Goal: Information Seeking & Learning: Learn about a topic

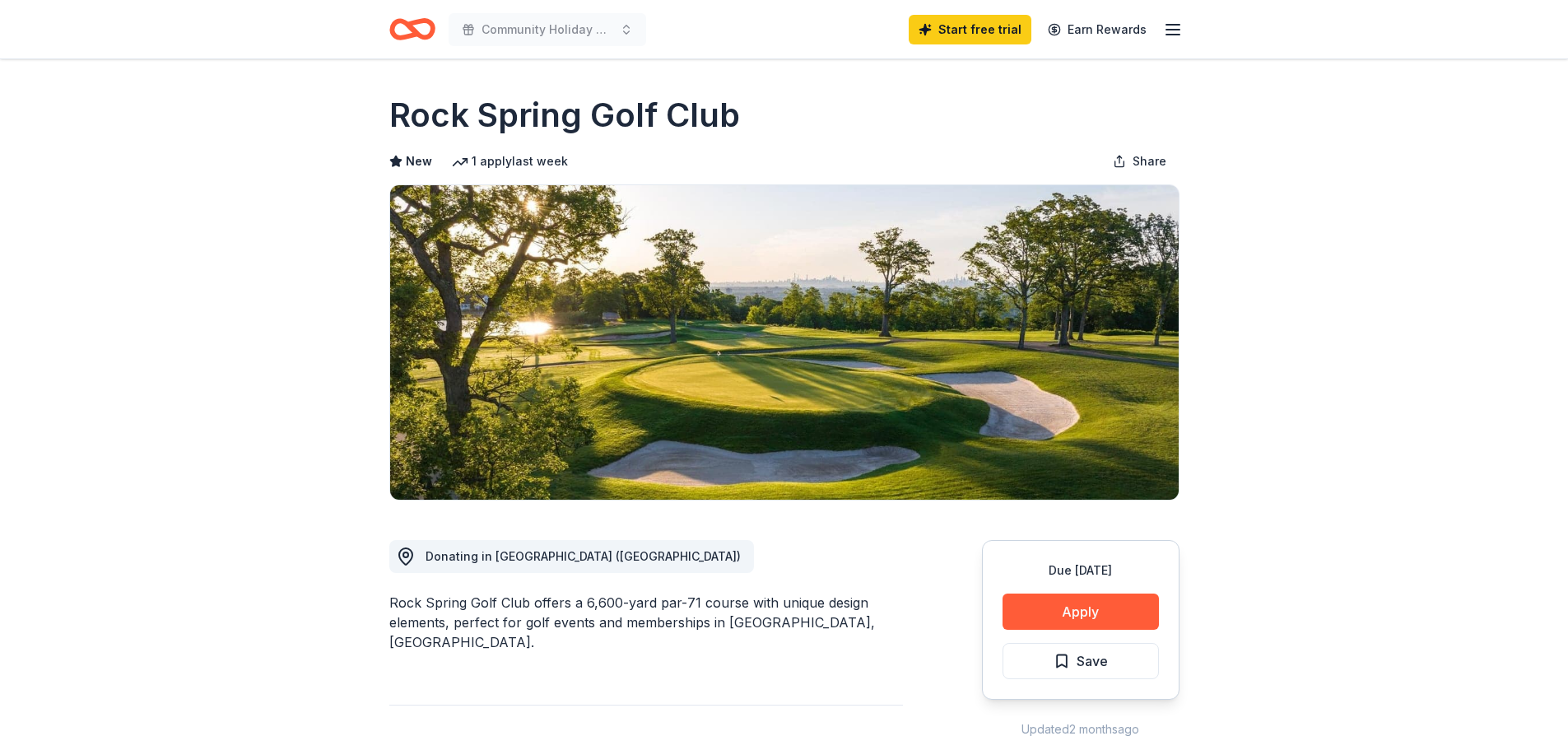
click at [427, 26] on icon "Home" at bounding box center [413, 28] width 46 height 39
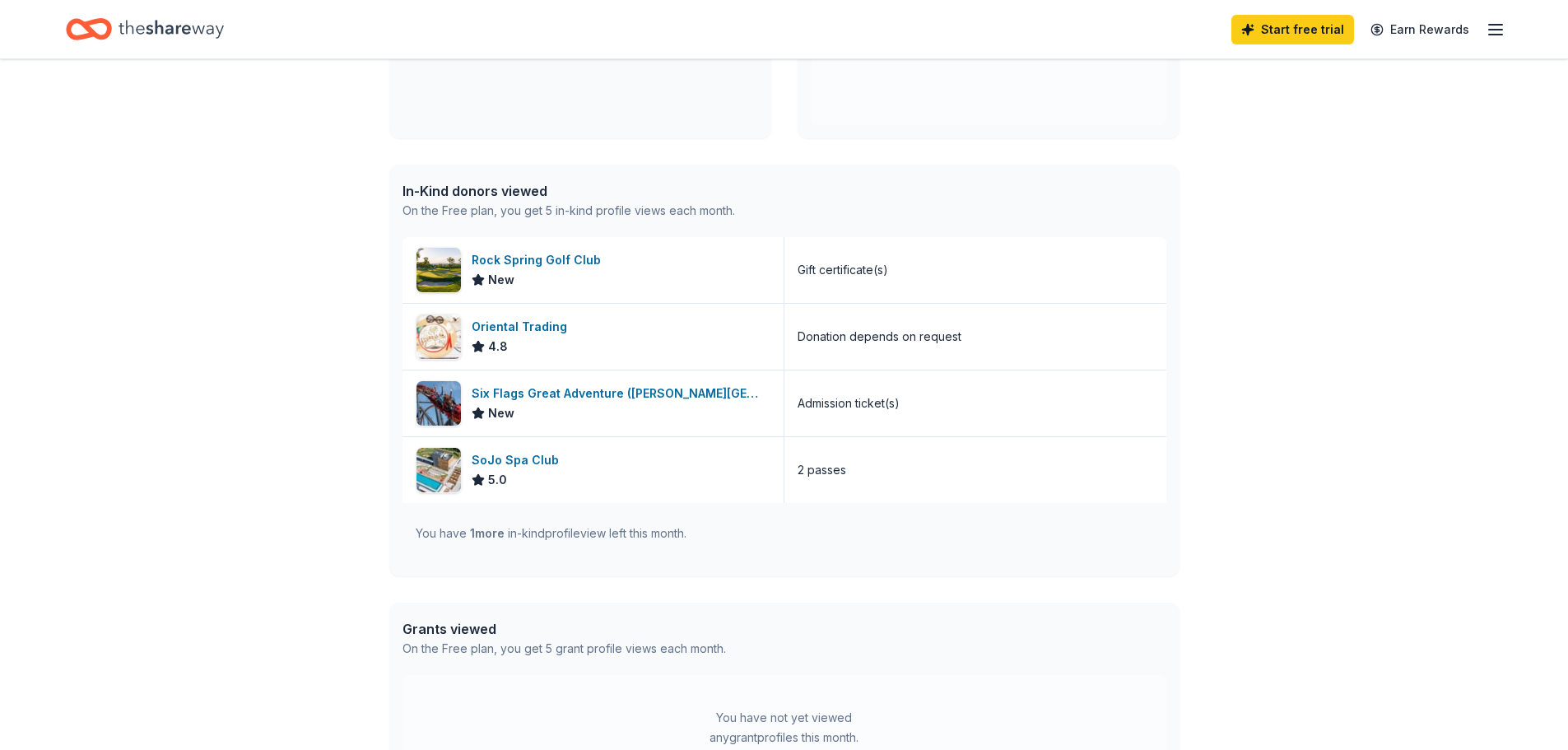
scroll to position [412, 0]
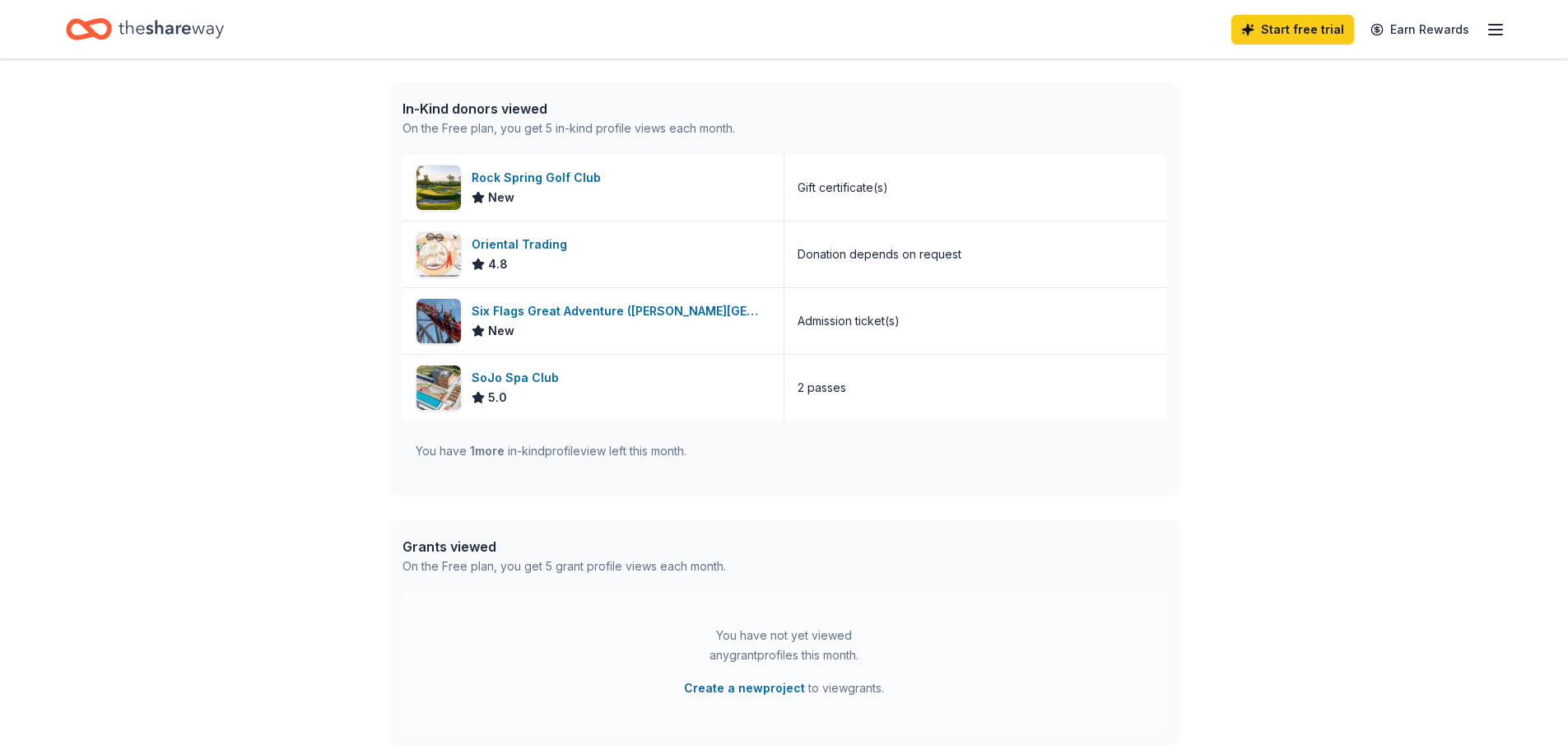
click at [136, 28] on icon "Home" at bounding box center [171, 28] width 106 height 34
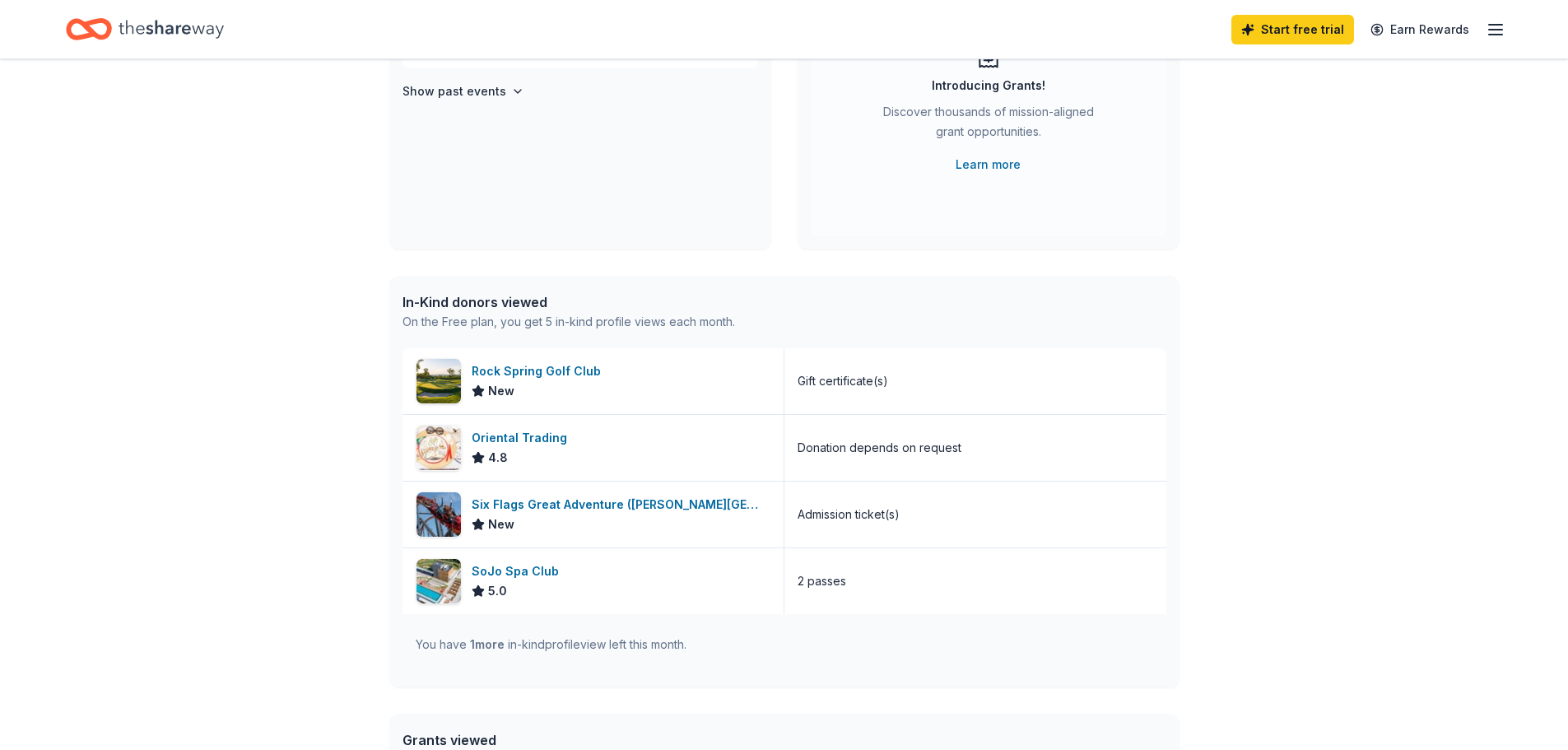
scroll to position [0, 0]
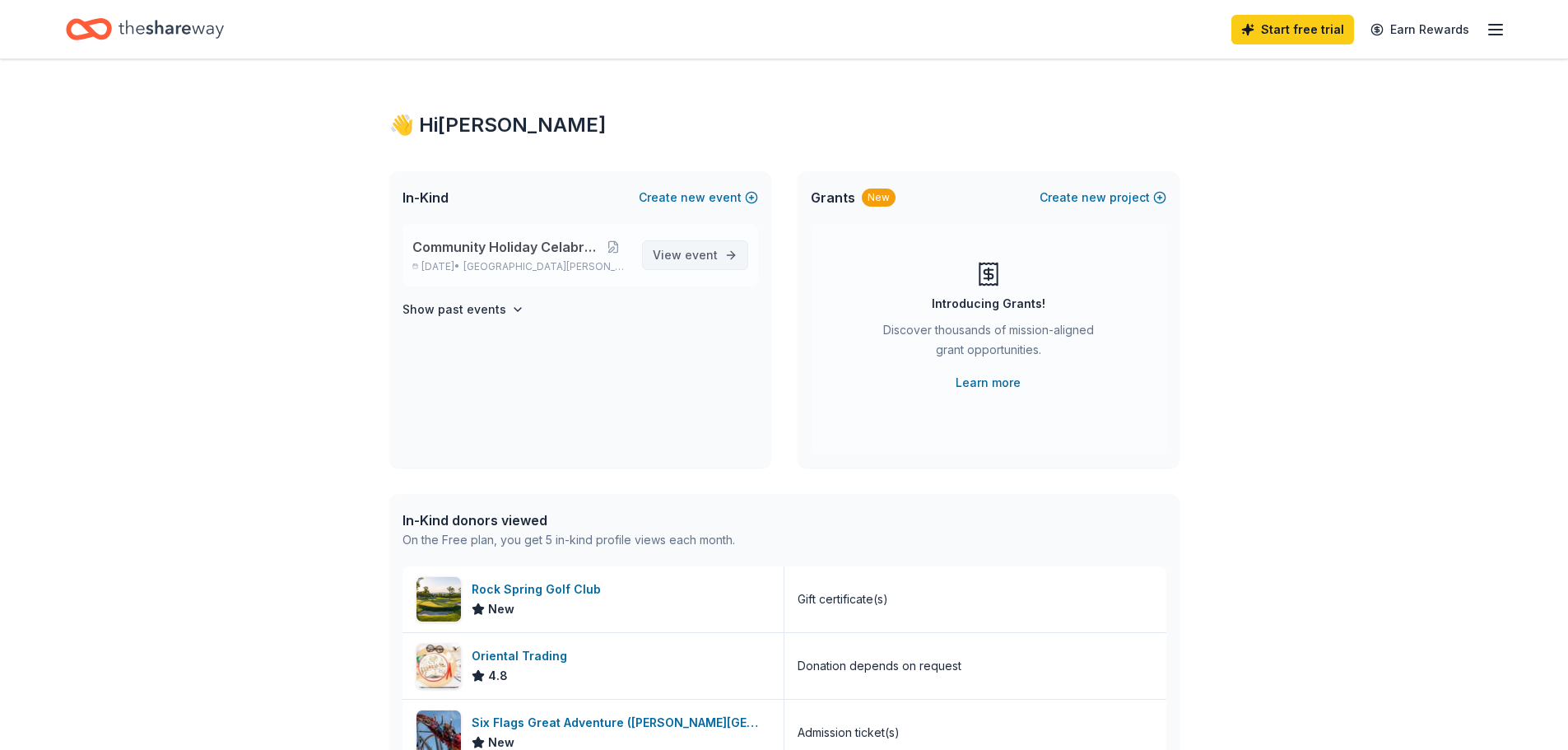
click at [701, 258] on span "event" at bounding box center [701, 255] width 33 height 14
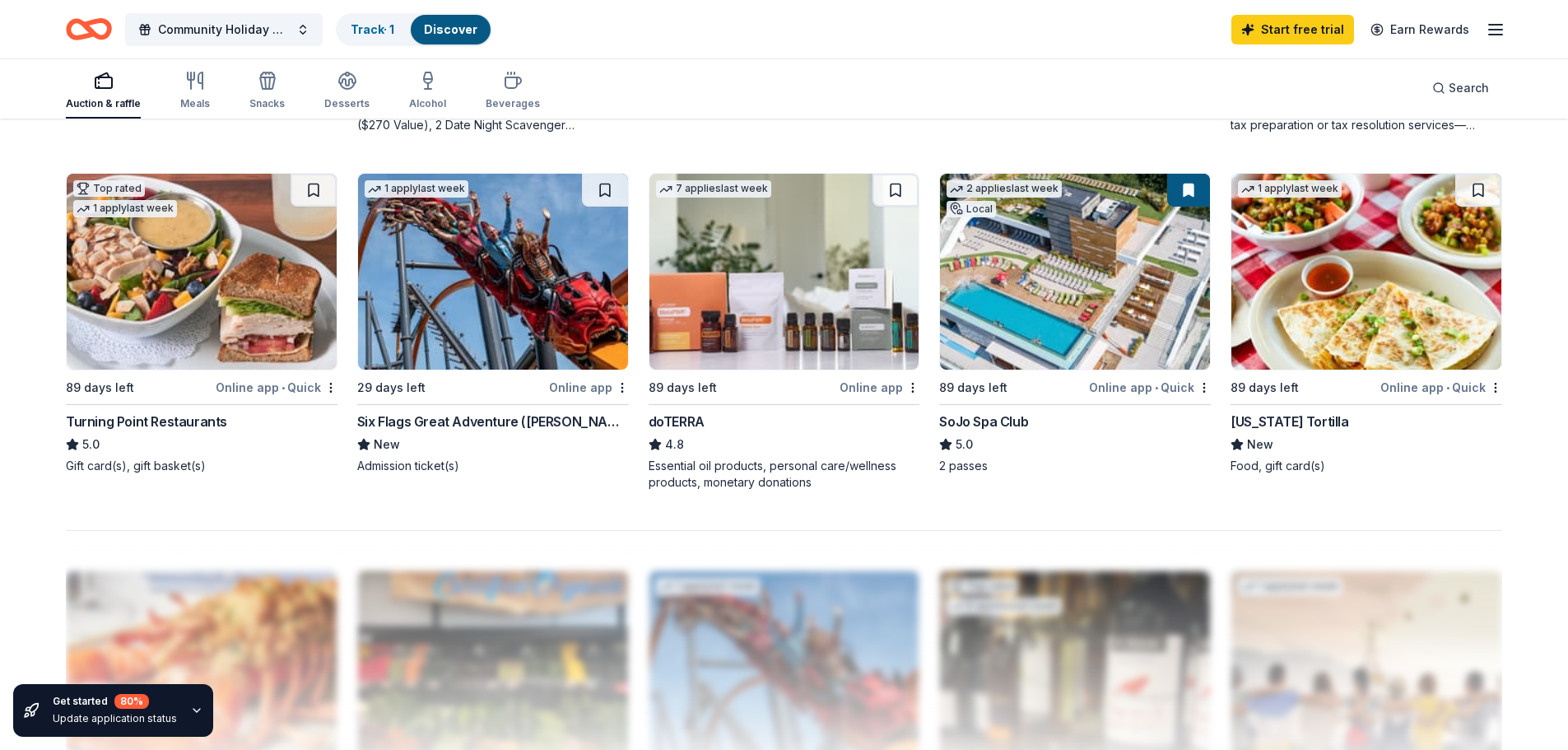
scroll to position [1235, 0]
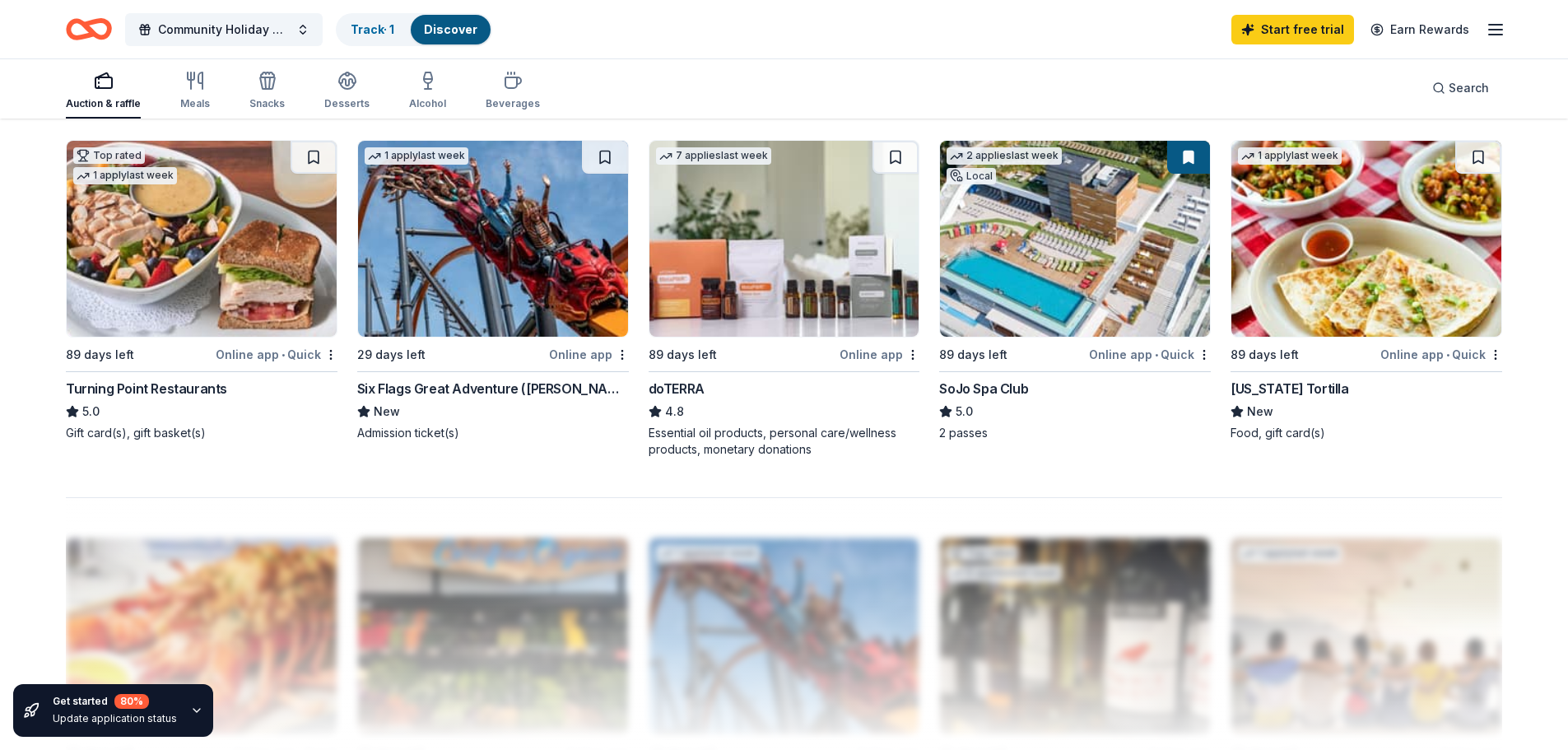
click at [134, 710] on div "Get started 80 % Update application status" at bounding box center [114, 710] width 125 height 33
click at [175, 712] on div "Get started 80 % Update application status" at bounding box center [113, 710] width 200 height 52
click at [182, 709] on div "Get started 80 % Update application status" at bounding box center [113, 710] width 200 height 52
click at [156, 696] on div "Get started 80 %" at bounding box center [114, 701] width 125 height 15
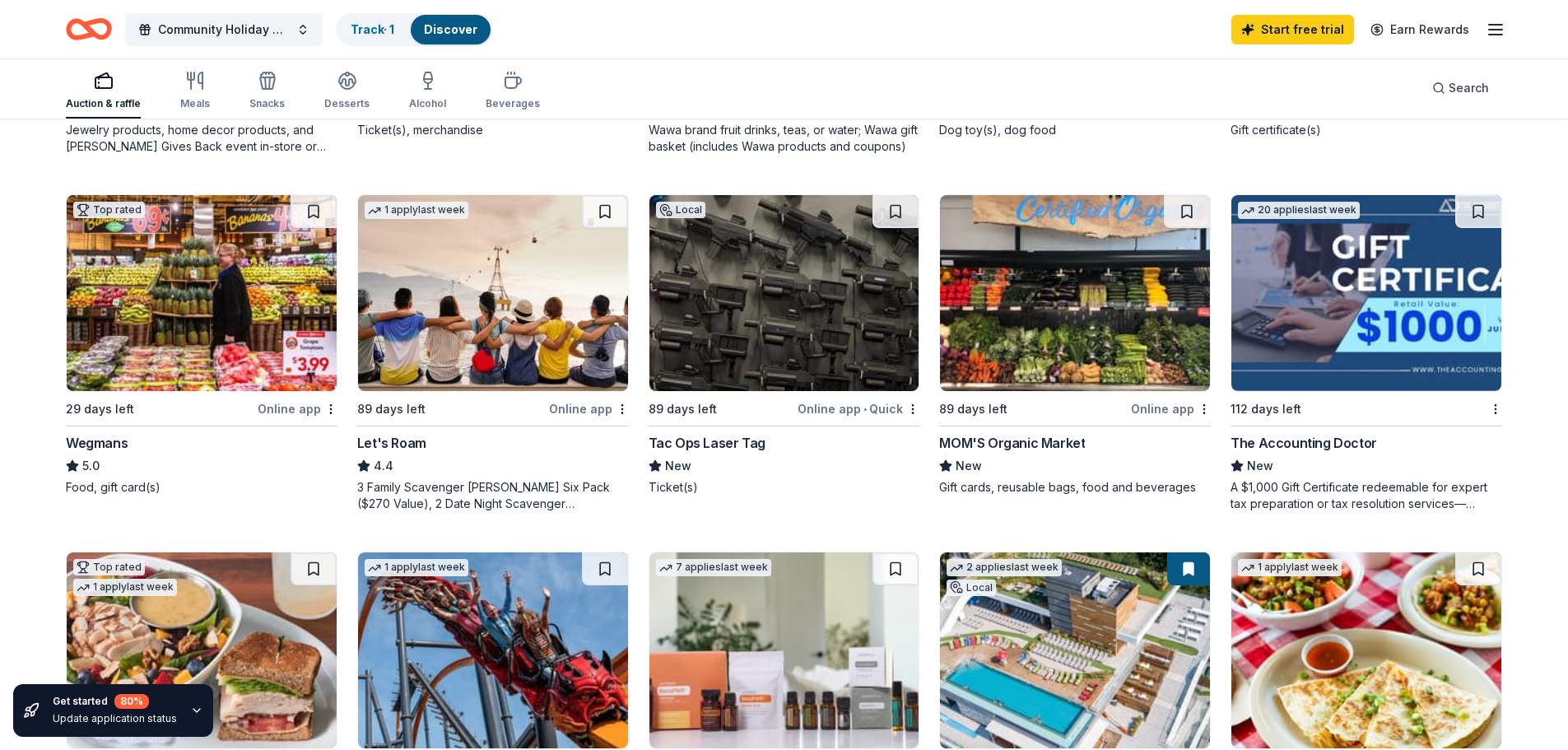
scroll to position [494, 0]
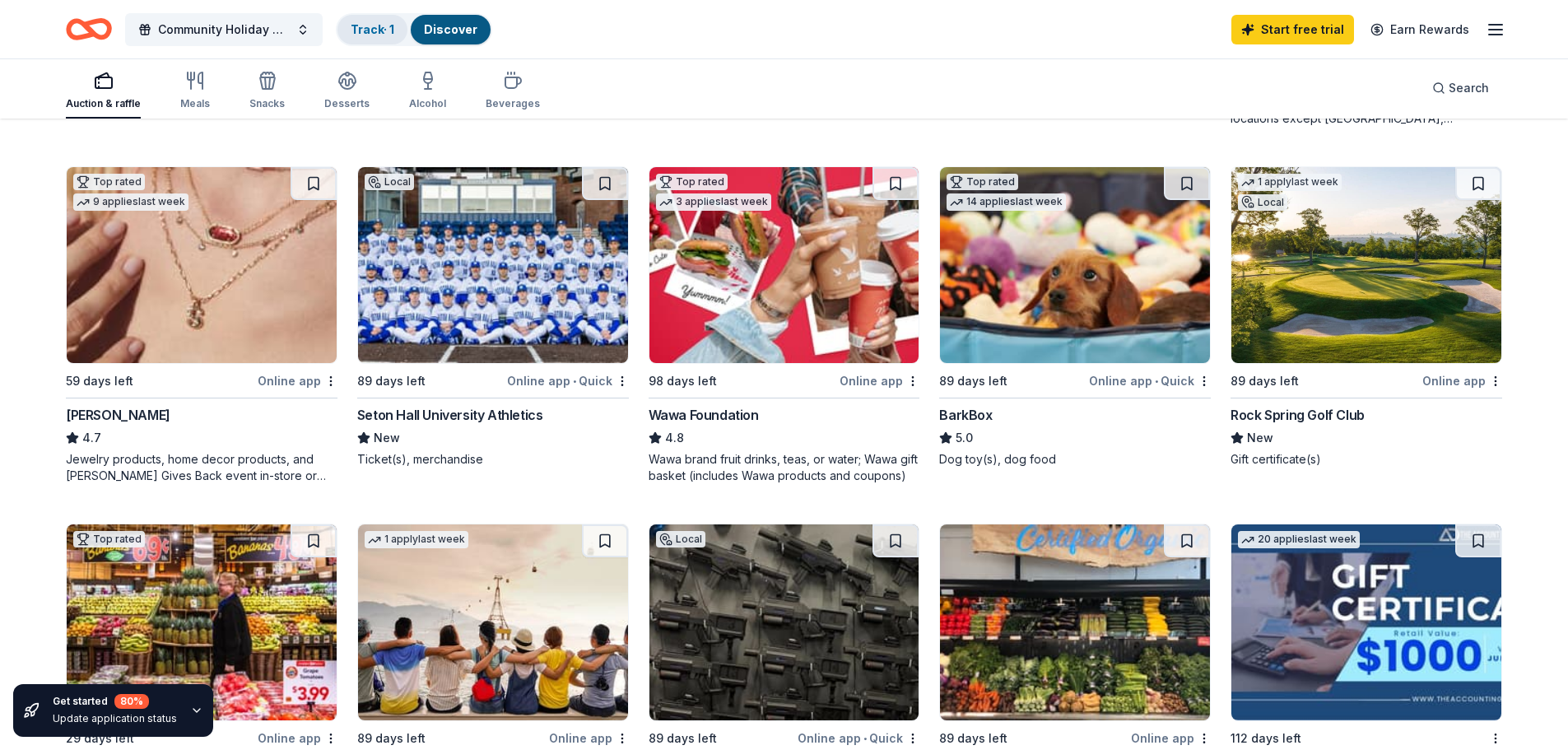
click at [379, 32] on link "Track · 1" at bounding box center [372, 29] width 44 height 14
click at [1417, 33] on link "Earn Rewards" at bounding box center [1420, 29] width 119 height 29
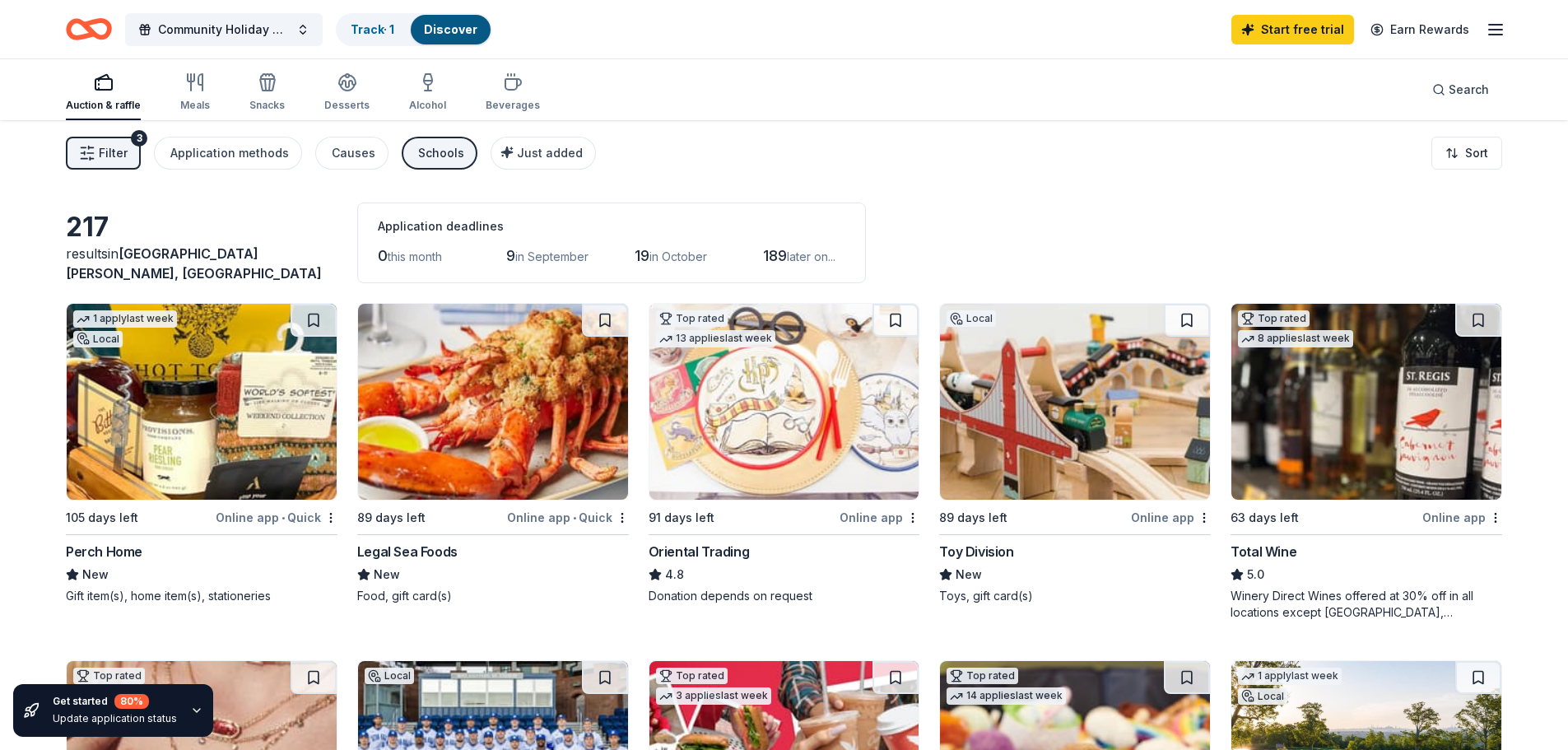
click at [208, 433] on img at bounding box center [202, 402] width 270 height 196
click at [347, 95] on div "Desserts" at bounding box center [347, 92] width 46 height 40
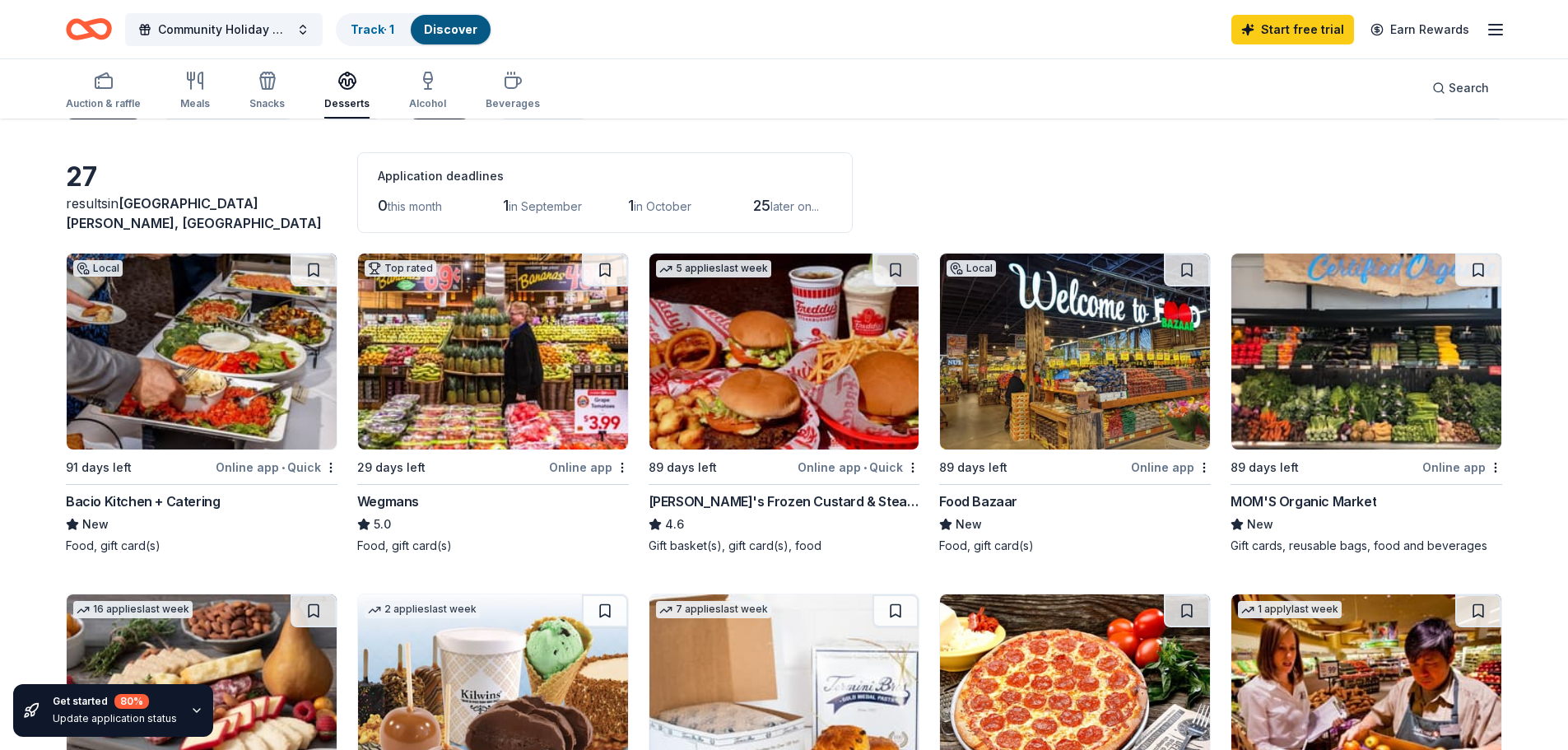
scroll to position [247, 0]
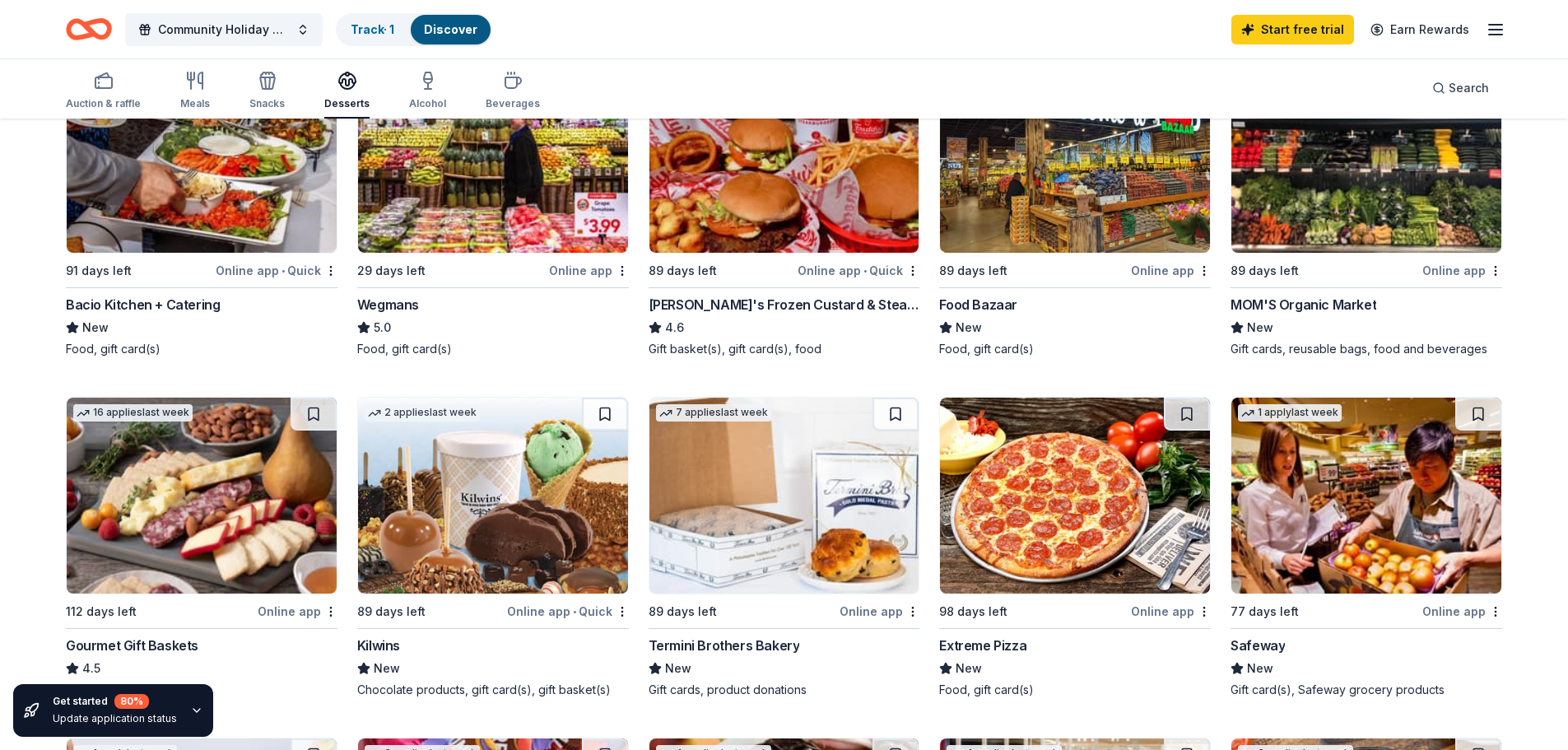
click at [213, 566] on img at bounding box center [202, 495] width 270 height 196
click at [258, 95] on div "Snacks" at bounding box center [267, 90] width 35 height 40
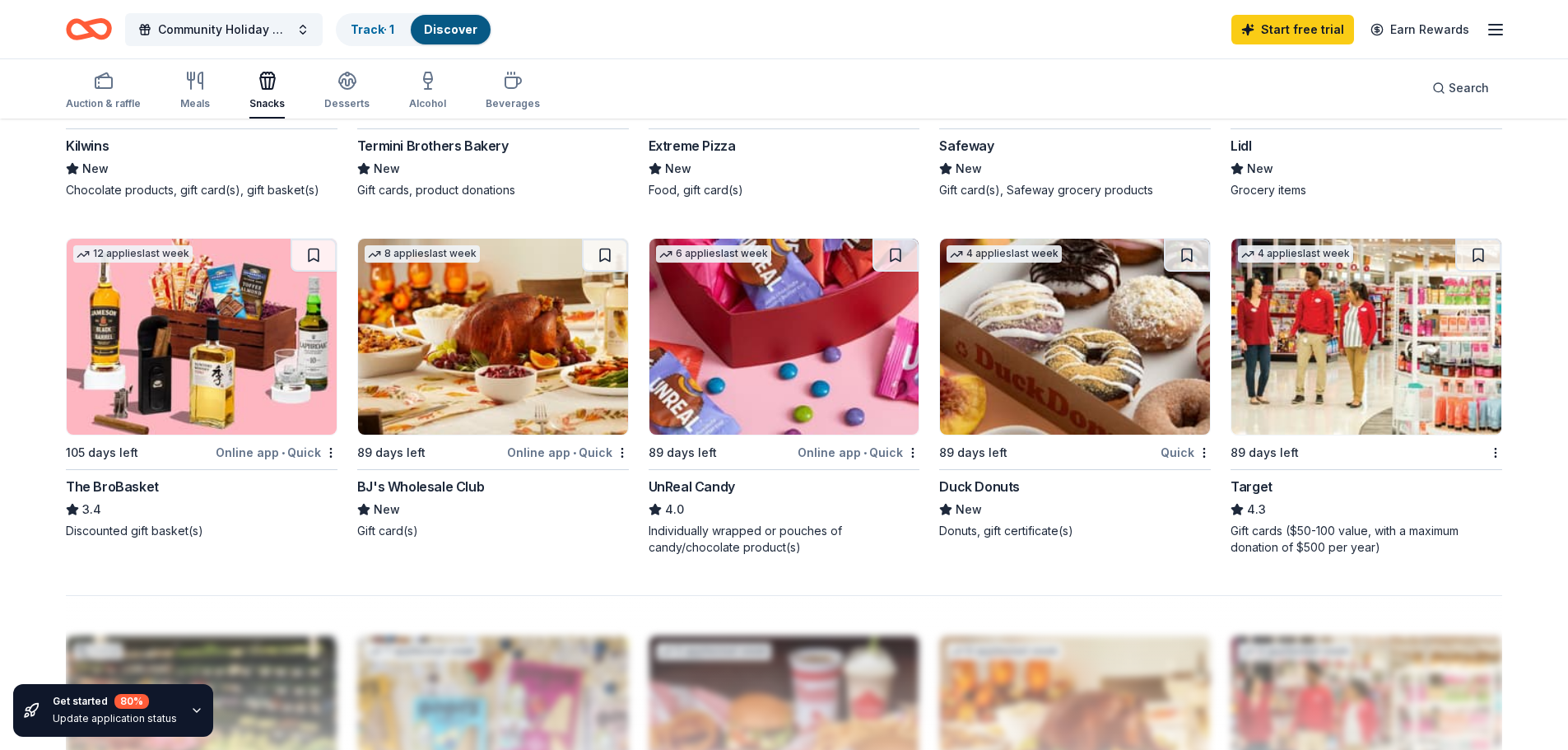
scroll to position [1235, 0]
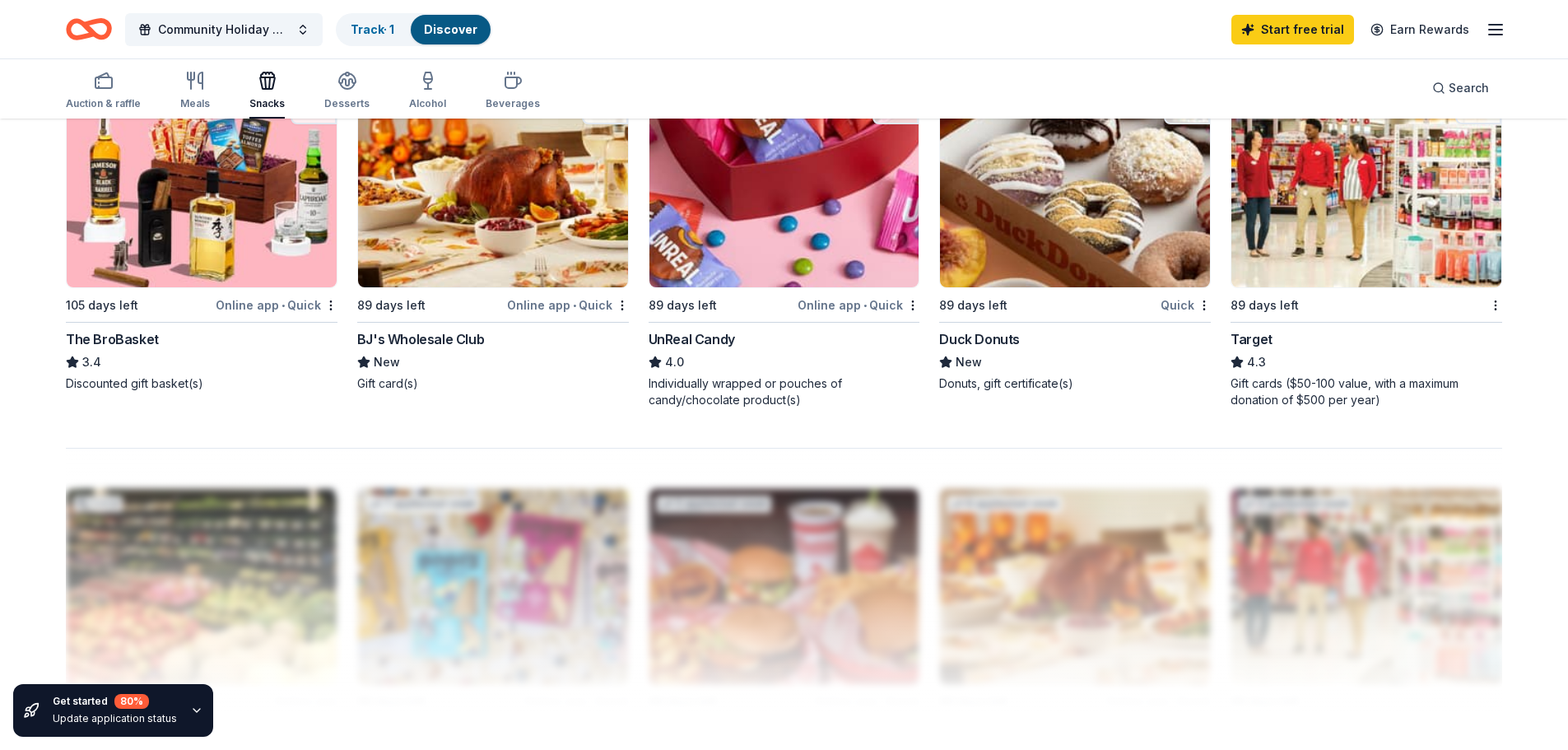
click at [1382, 247] on img at bounding box center [1367, 189] width 270 height 196
click at [272, 36] on span "Community Holiday Celabration" at bounding box center [224, 29] width 132 height 20
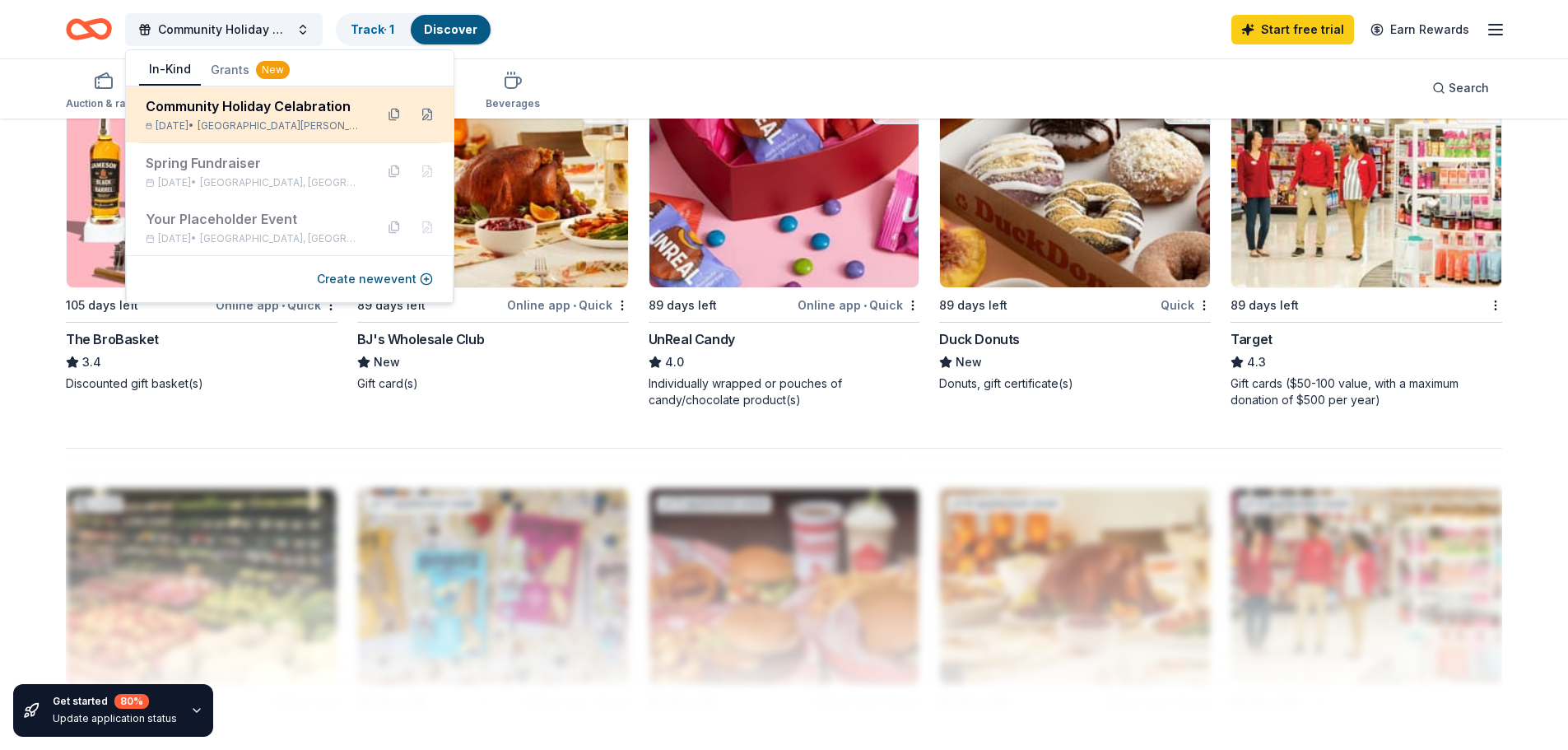
click at [258, 108] on div "Community Holiday Celabration" at bounding box center [253, 106] width 216 height 20
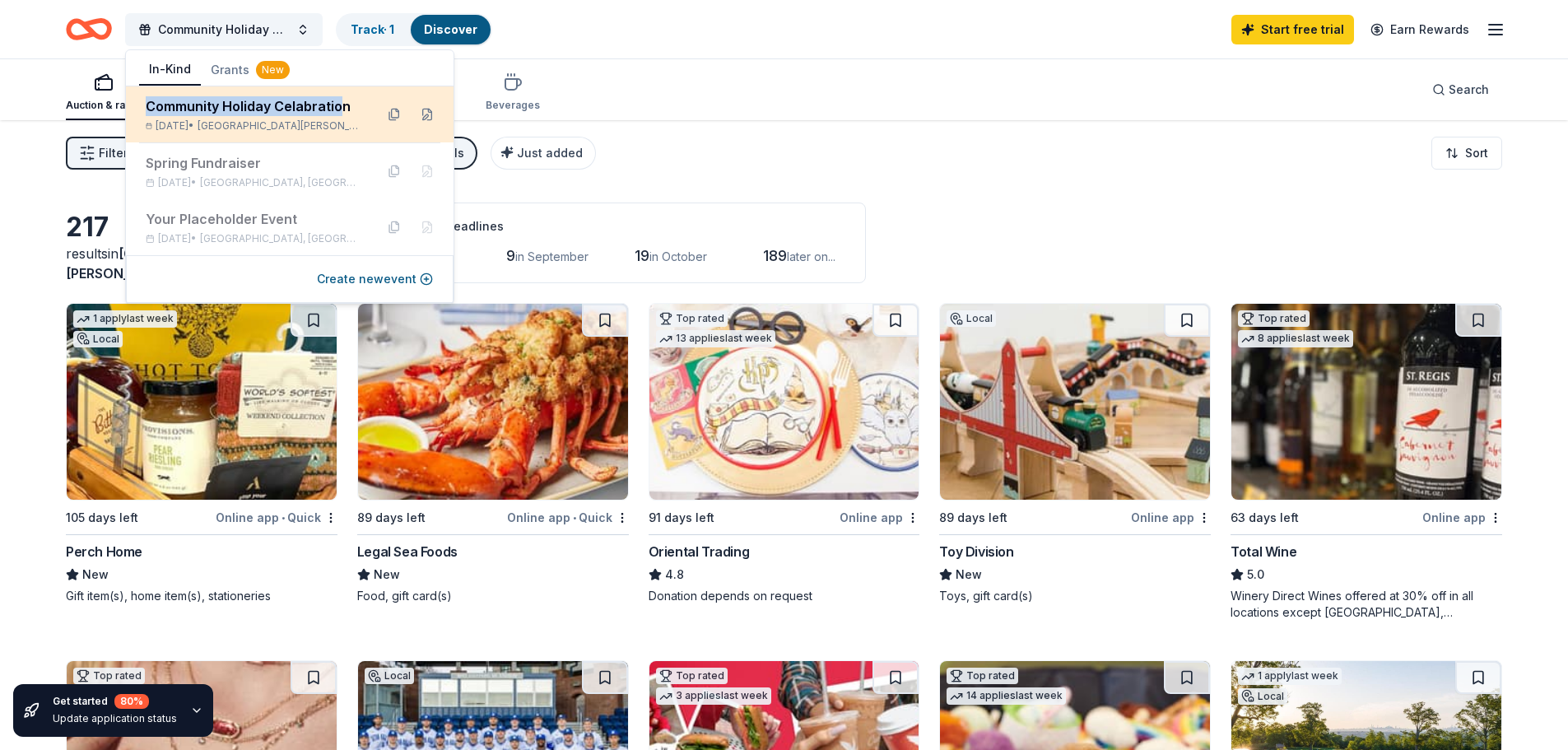
drag, startPoint x: 341, startPoint y: 107, endPoint x: 163, endPoint y: 114, distance: 178.1
click at [137, 106] on div "Community Holiday Celabration Dec 19, 2025 • North Caldwell, NJ" at bounding box center [289, 114] width 328 height 56
click at [267, 107] on div "Community Holiday Celabration" at bounding box center [253, 106] width 216 height 20
drag, startPoint x: 347, startPoint y: 104, endPoint x: 145, endPoint y: 106, distance: 202.0
click at [145, 106] on div "Community Holiday Celabration Dec 19, 2025 • North Caldwell, NJ" at bounding box center [289, 114] width 328 height 56
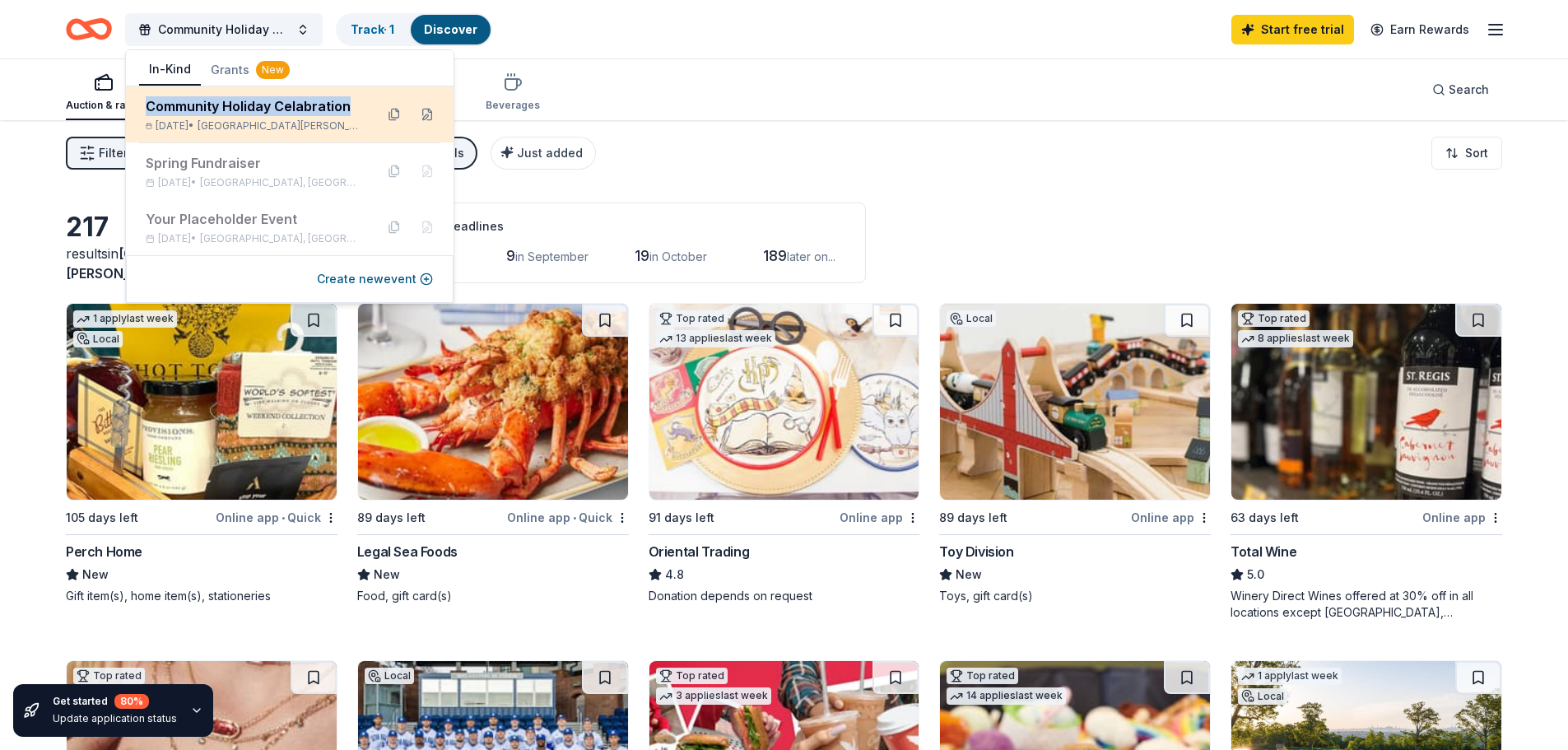
copy div "Community Holiday Celabration"
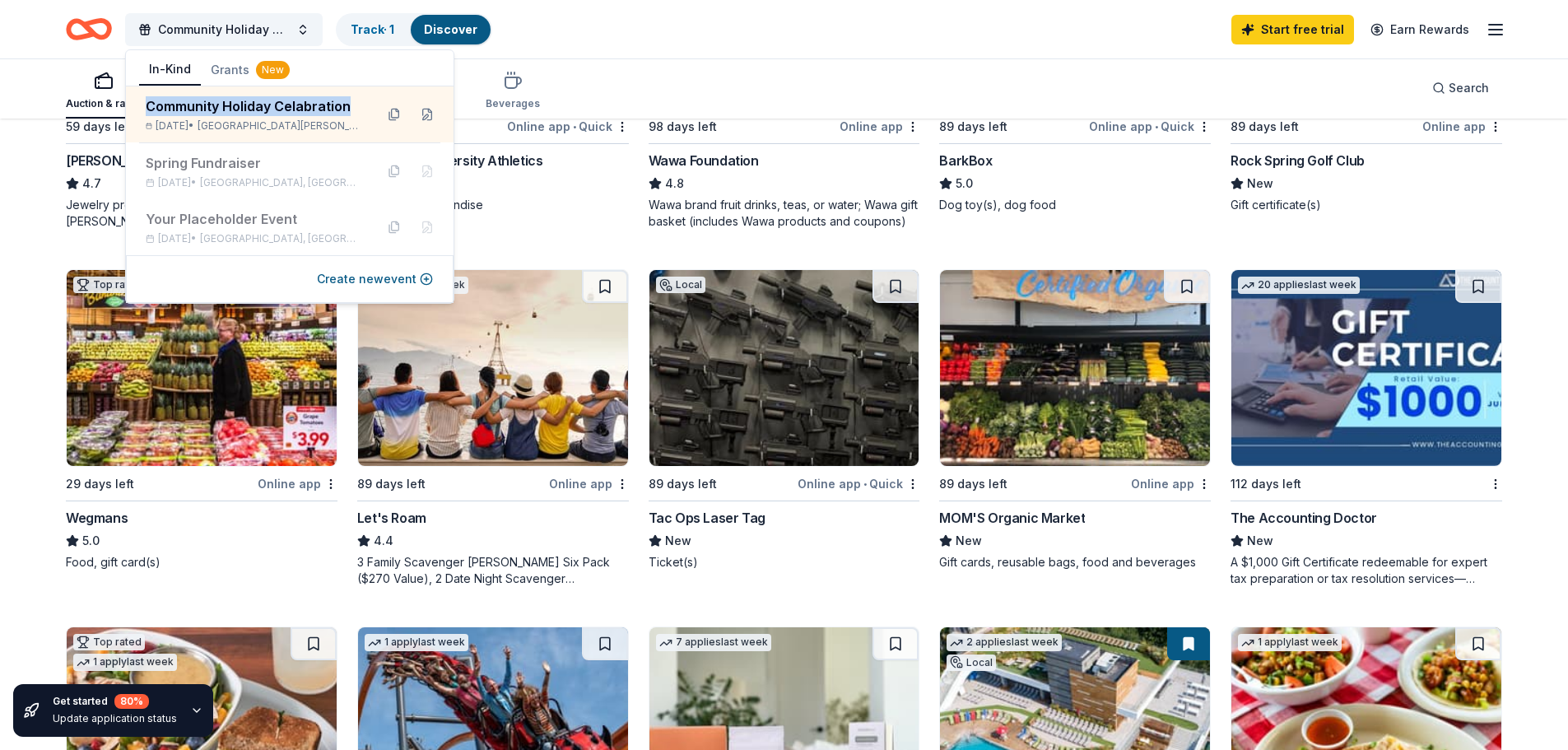
scroll to position [741, 0]
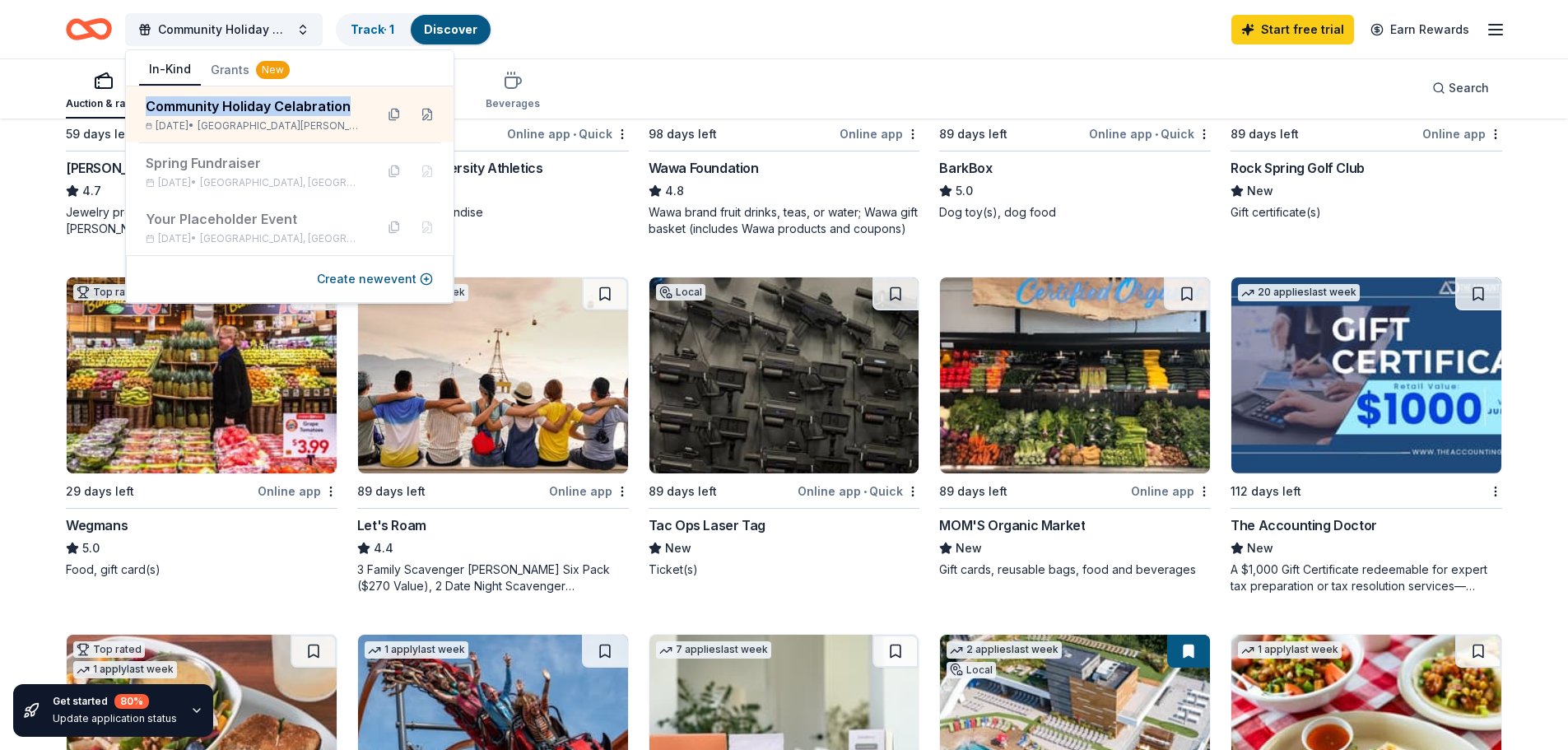
click at [818, 433] on img at bounding box center [784, 376] width 270 height 196
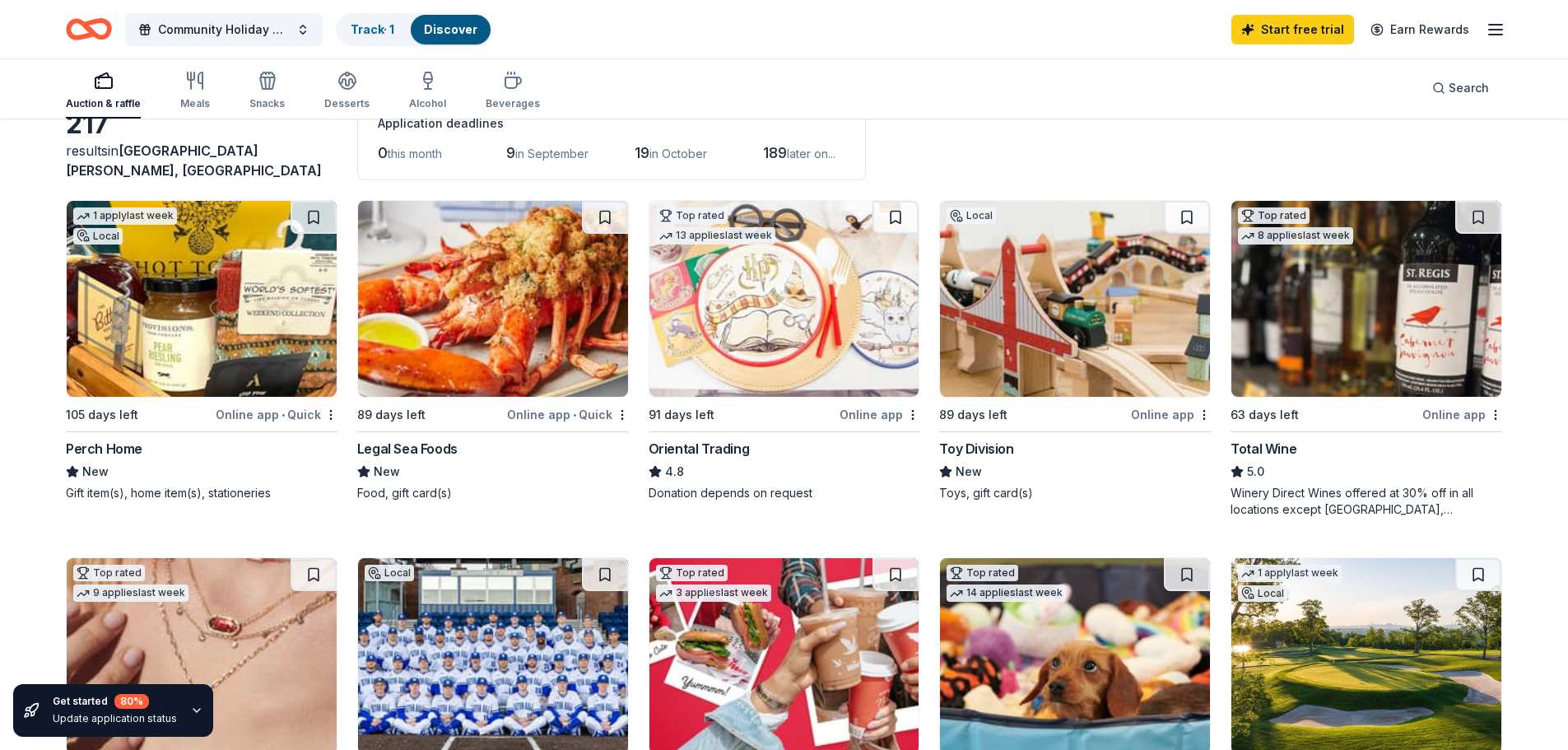
scroll to position [0, 0]
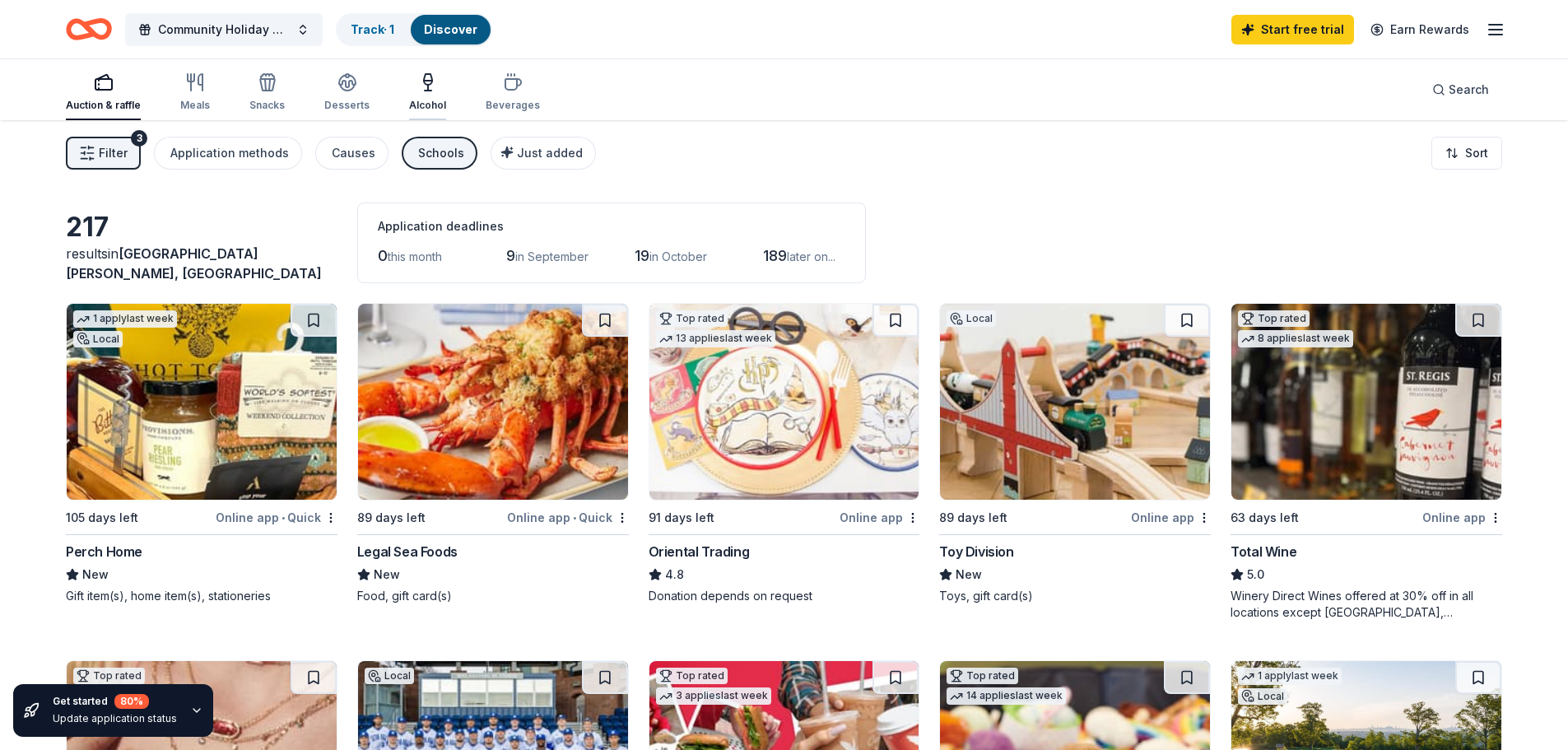
click at [425, 90] on icon "button" at bounding box center [428, 90] width 7 height 0
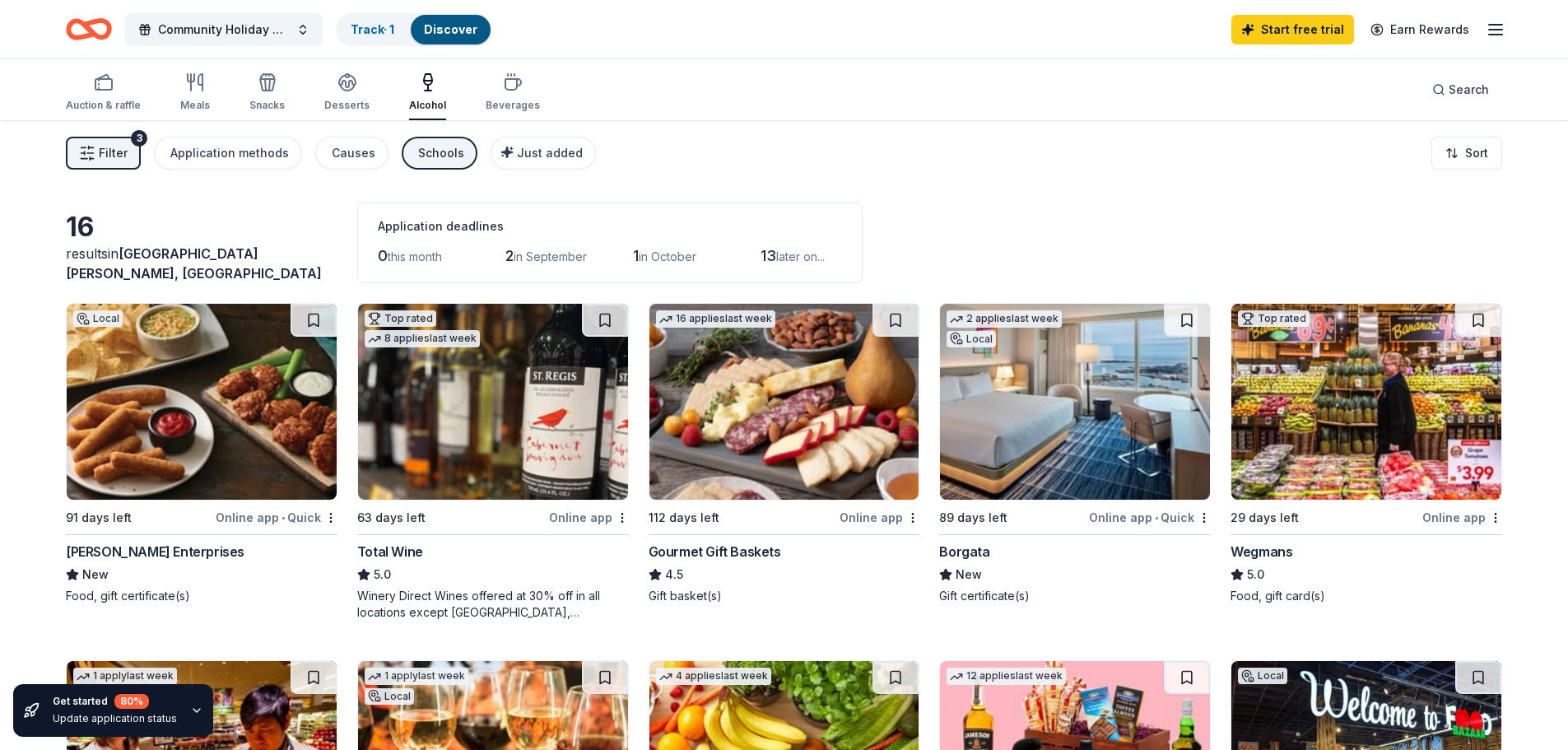
click at [1024, 451] on img at bounding box center [1075, 402] width 270 height 196
click at [194, 93] on div "Meals" at bounding box center [195, 92] width 29 height 40
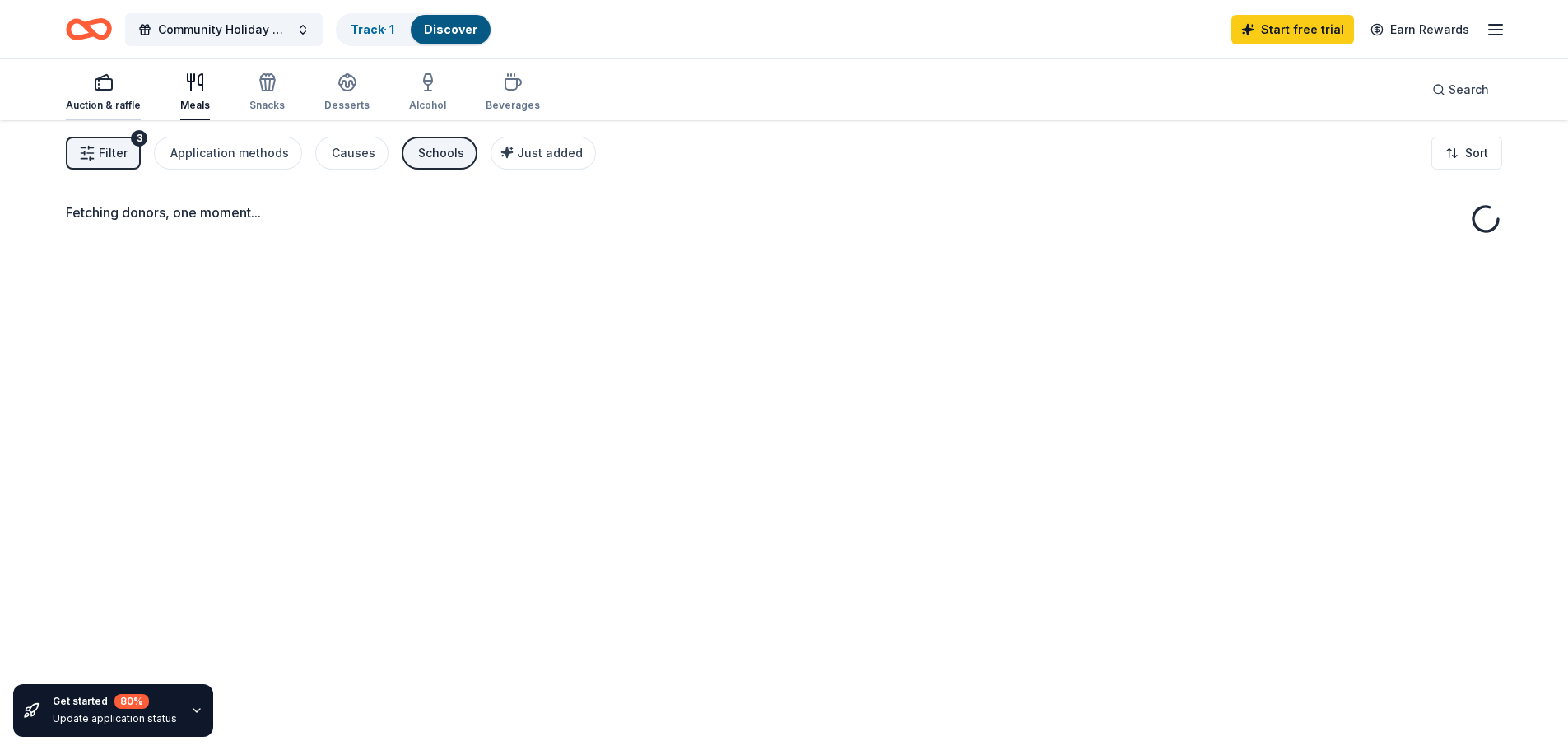
click at [108, 98] on div "Auction & raffle" at bounding box center [103, 92] width 75 height 40
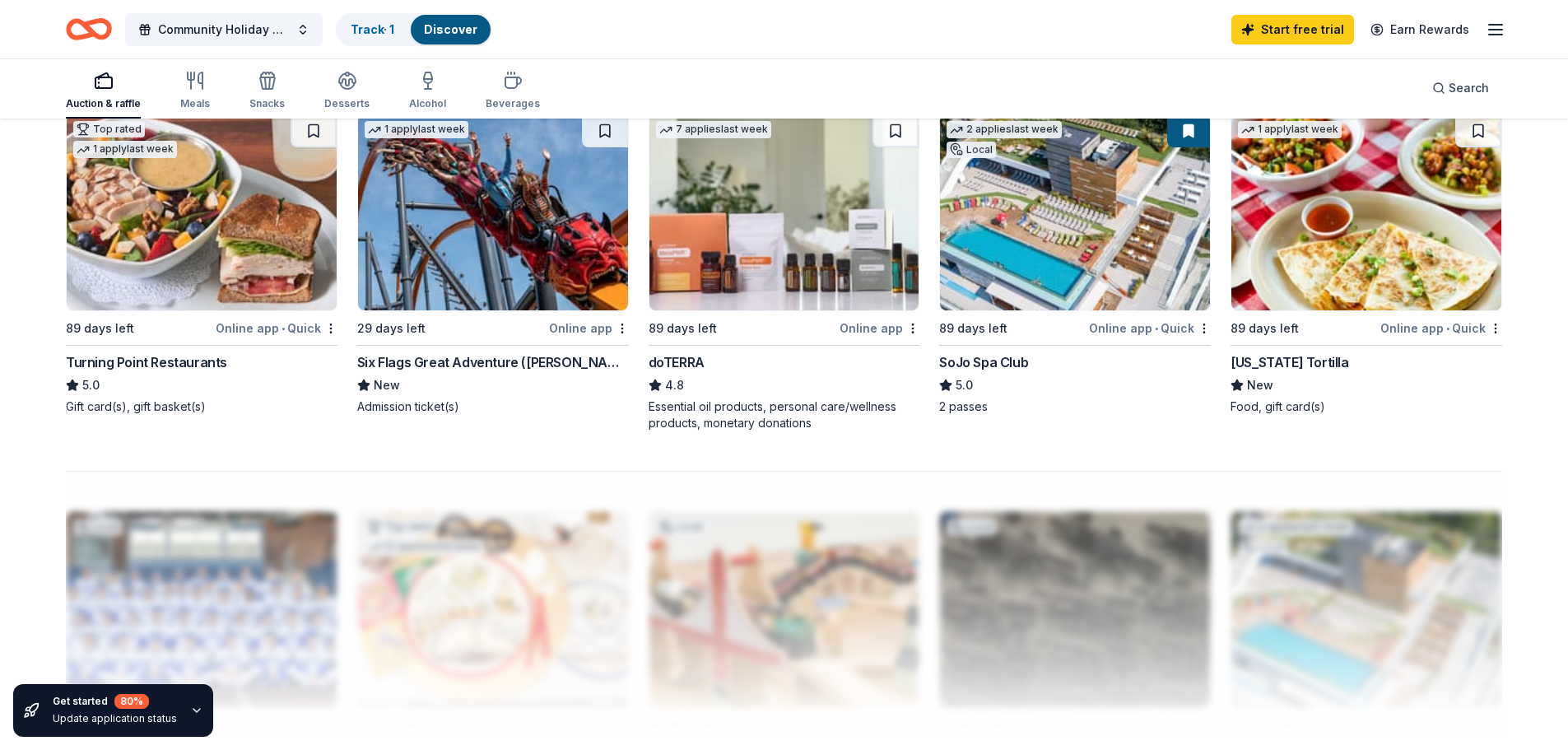
scroll to position [1066, 0]
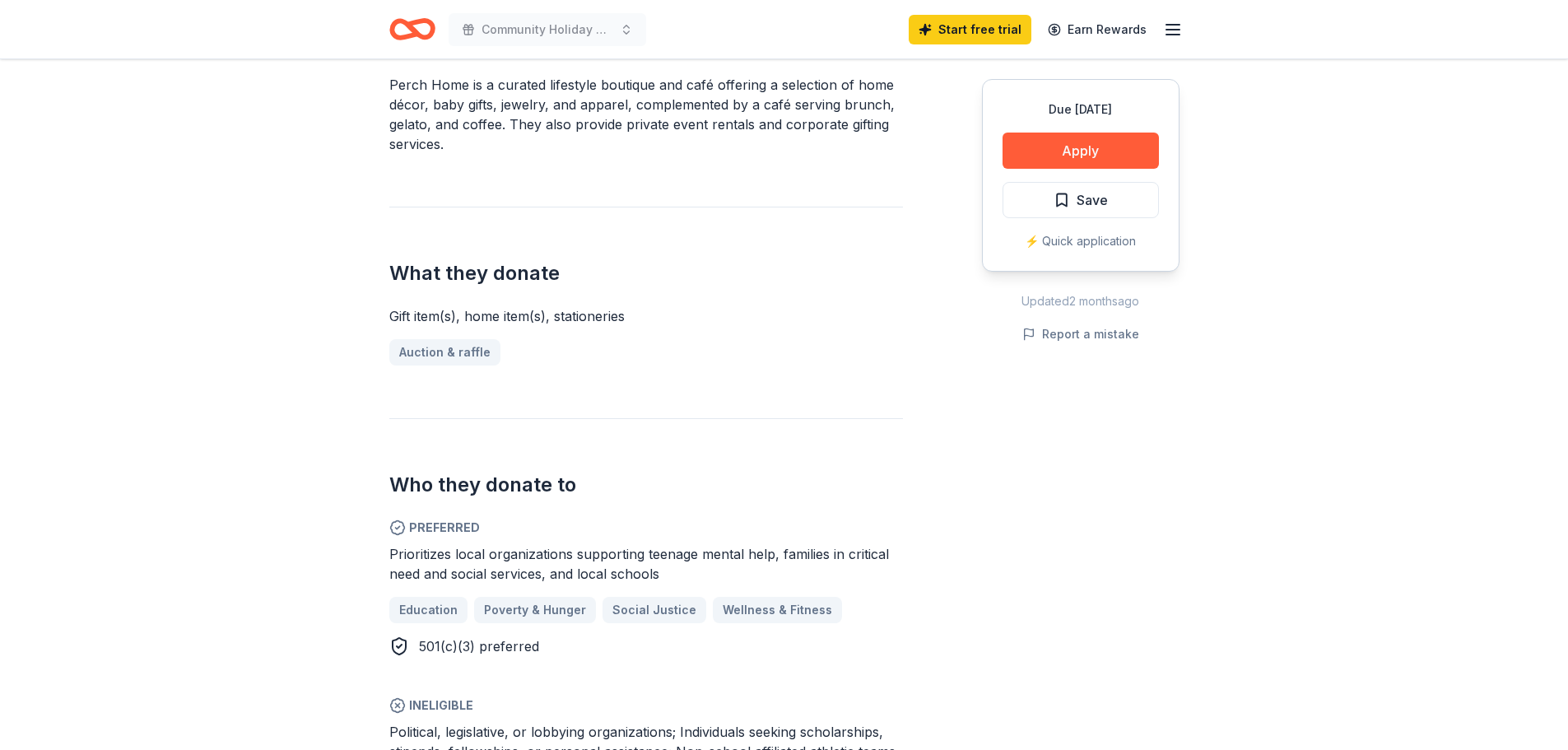
scroll to position [659, 0]
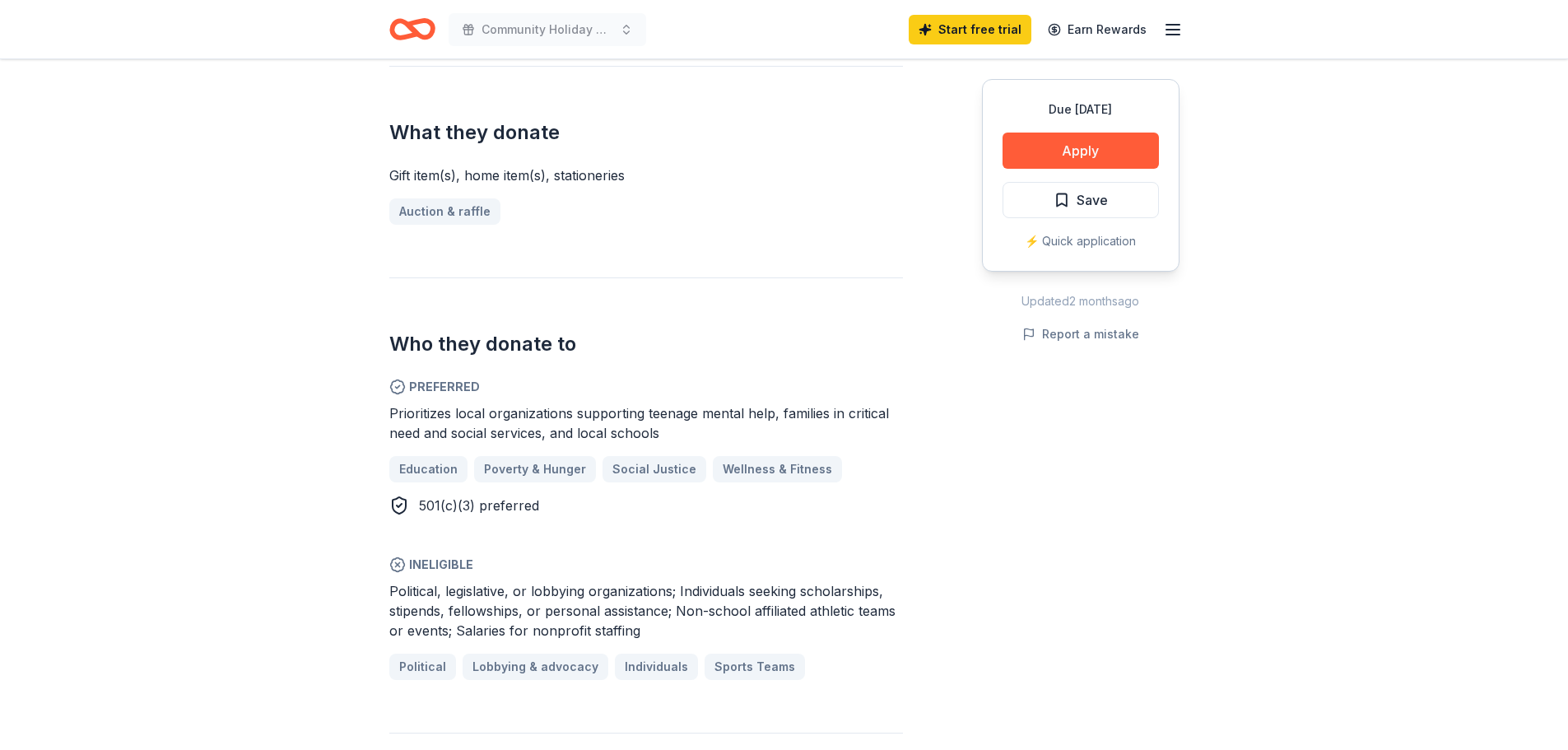
drag, startPoint x: 408, startPoint y: 415, endPoint x: 897, endPoint y: 421, distance: 489.0
click at [897, 421] on div "Prioritizes local organizations supporting teenage mental help, families in cri…" at bounding box center [646, 423] width 513 height 40
click at [913, 434] on div "Donating in [GEOGRAPHIC_DATA] ([GEOGRAPHIC_DATA]) Perch Home is a curated lifes…" at bounding box center [784, 352] width 790 height 1020
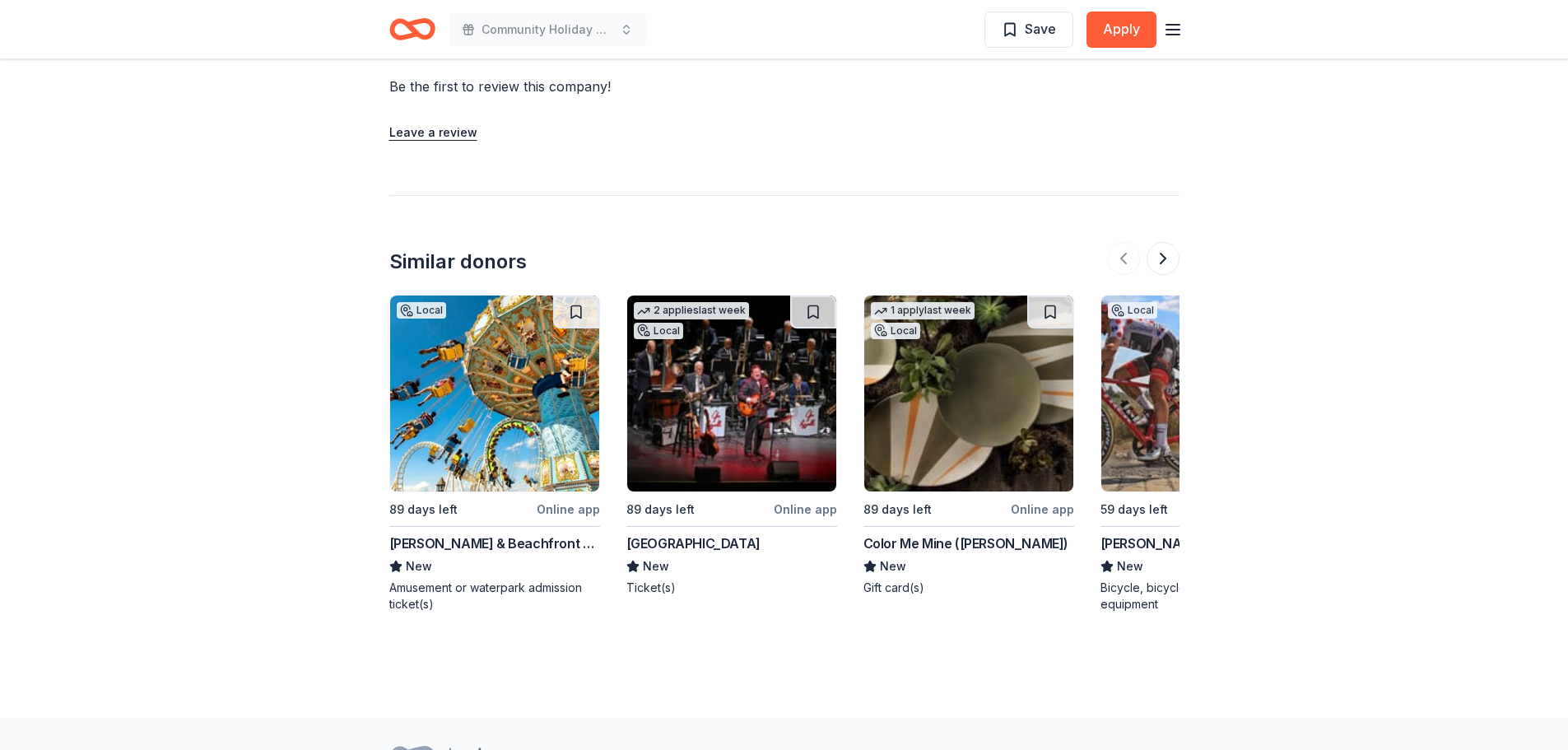
scroll to position [1646, 0]
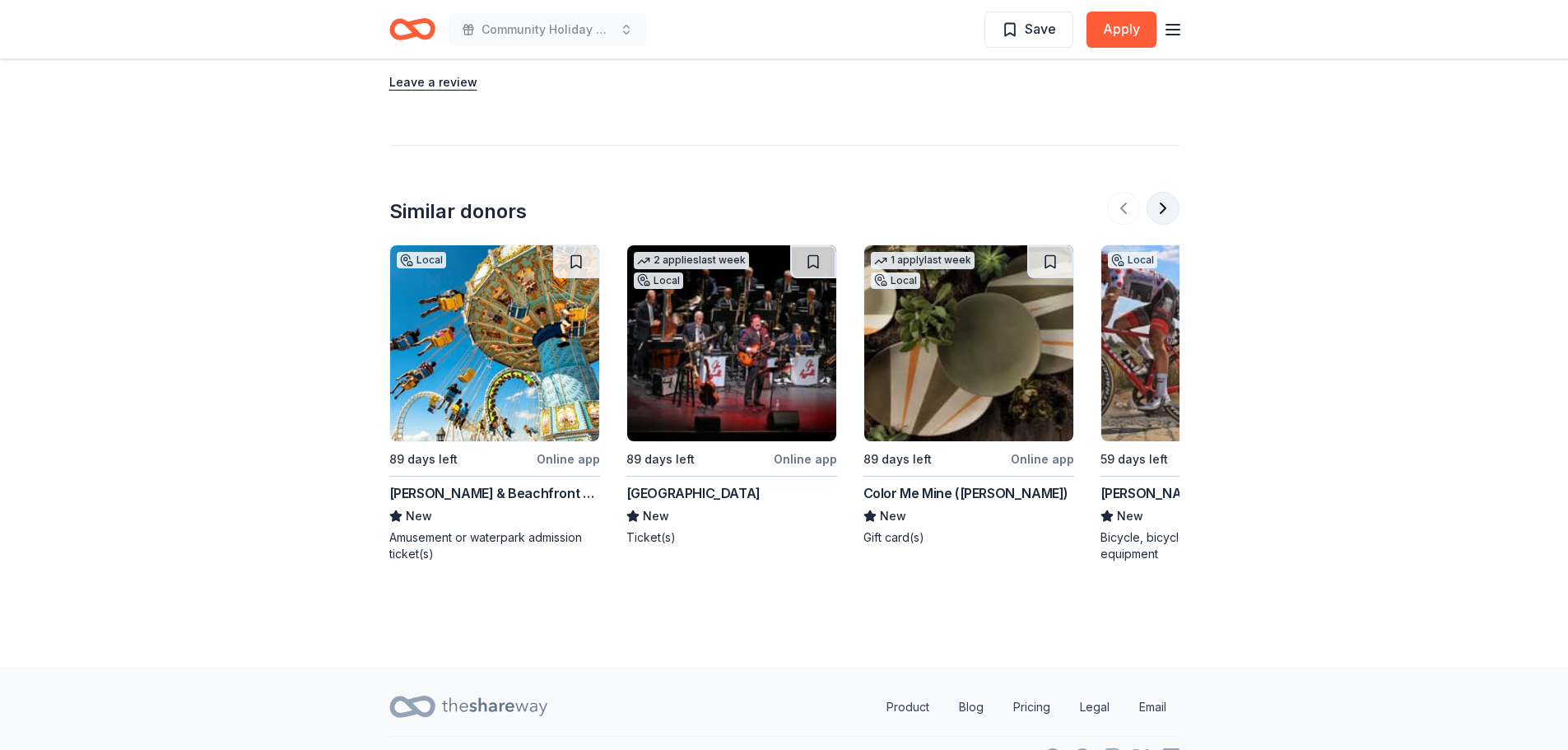
click at [1166, 217] on button at bounding box center [1163, 208] width 33 height 33
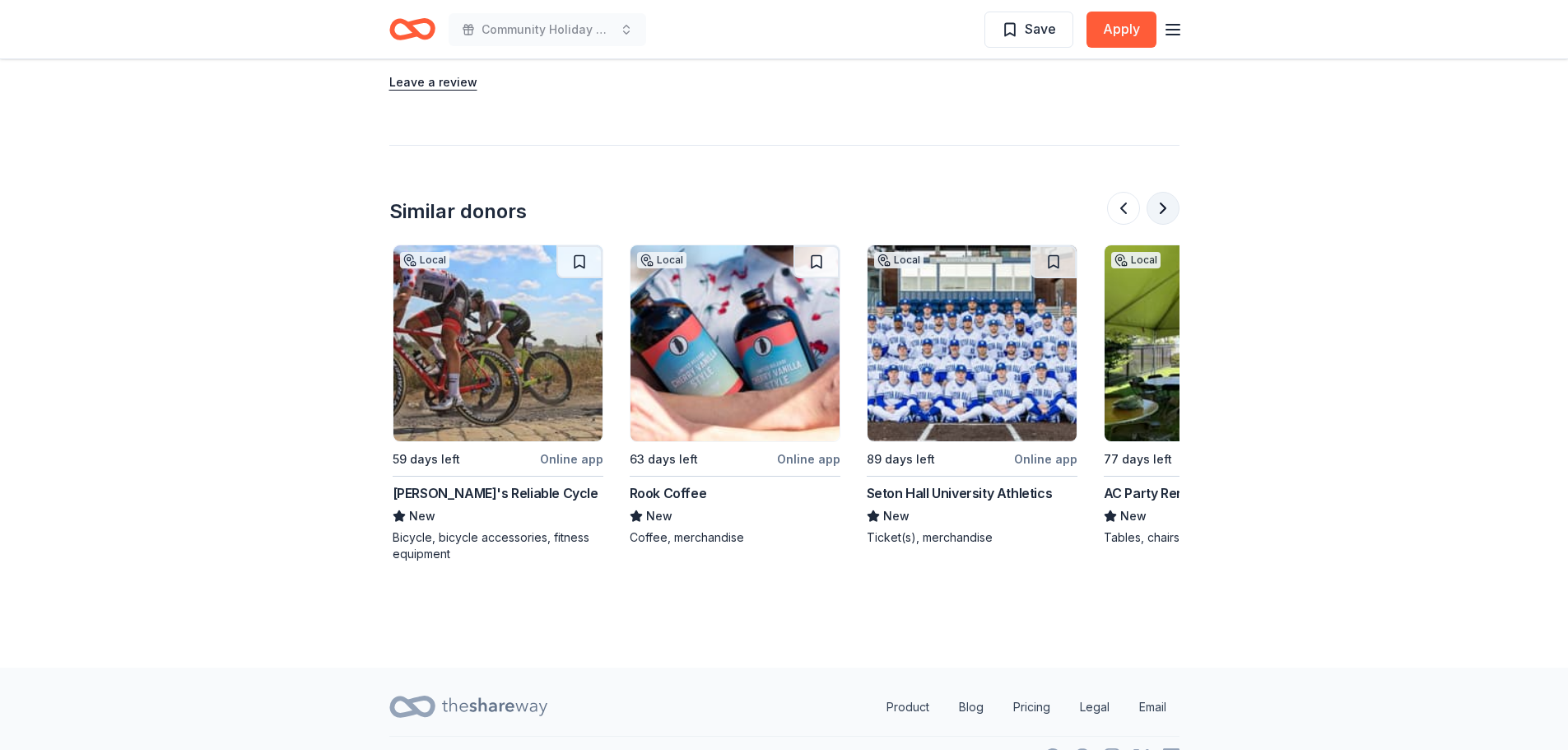
scroll to position [0, 711]
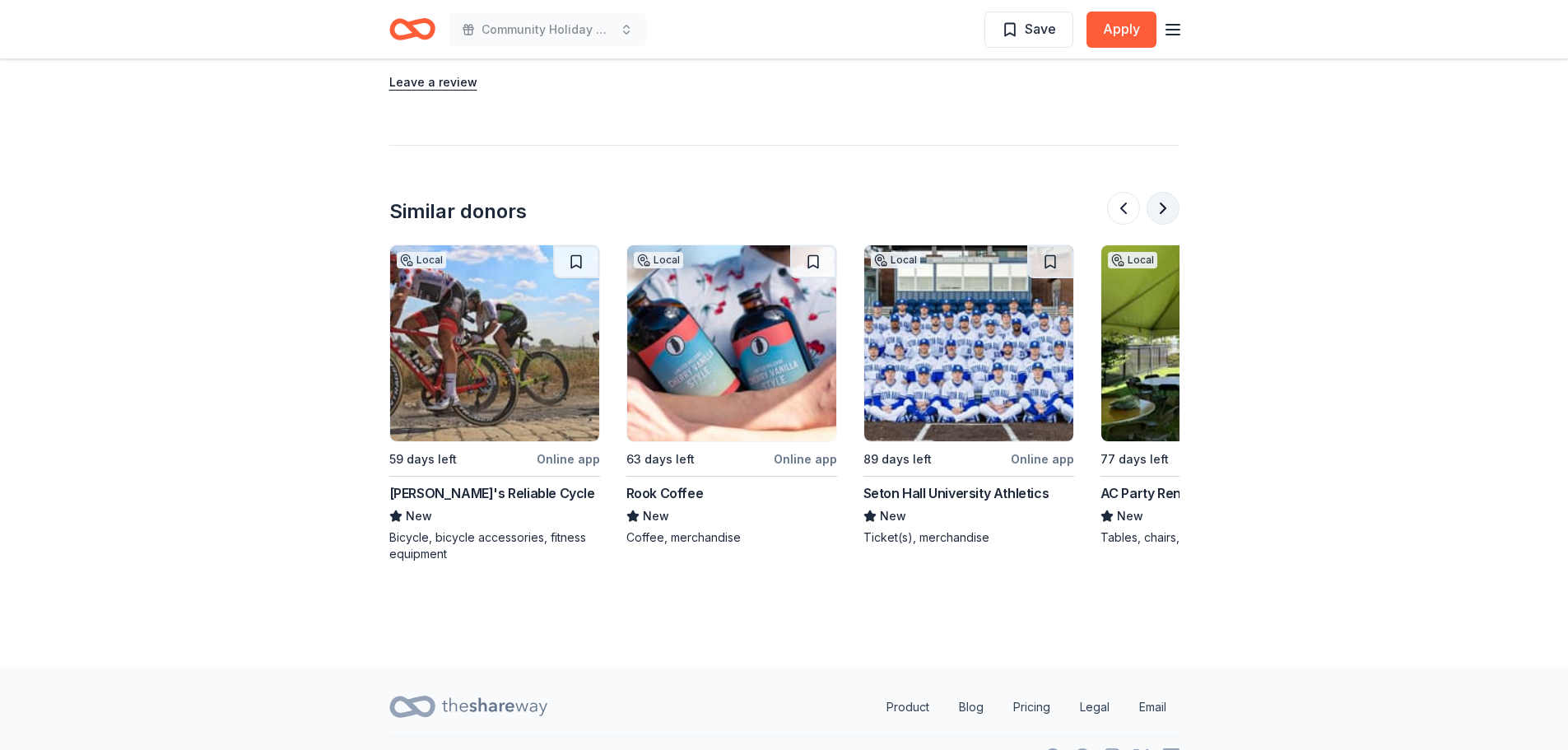
click at [1158, 213] on button at bounding box center [1163, 208] width 33 height 33
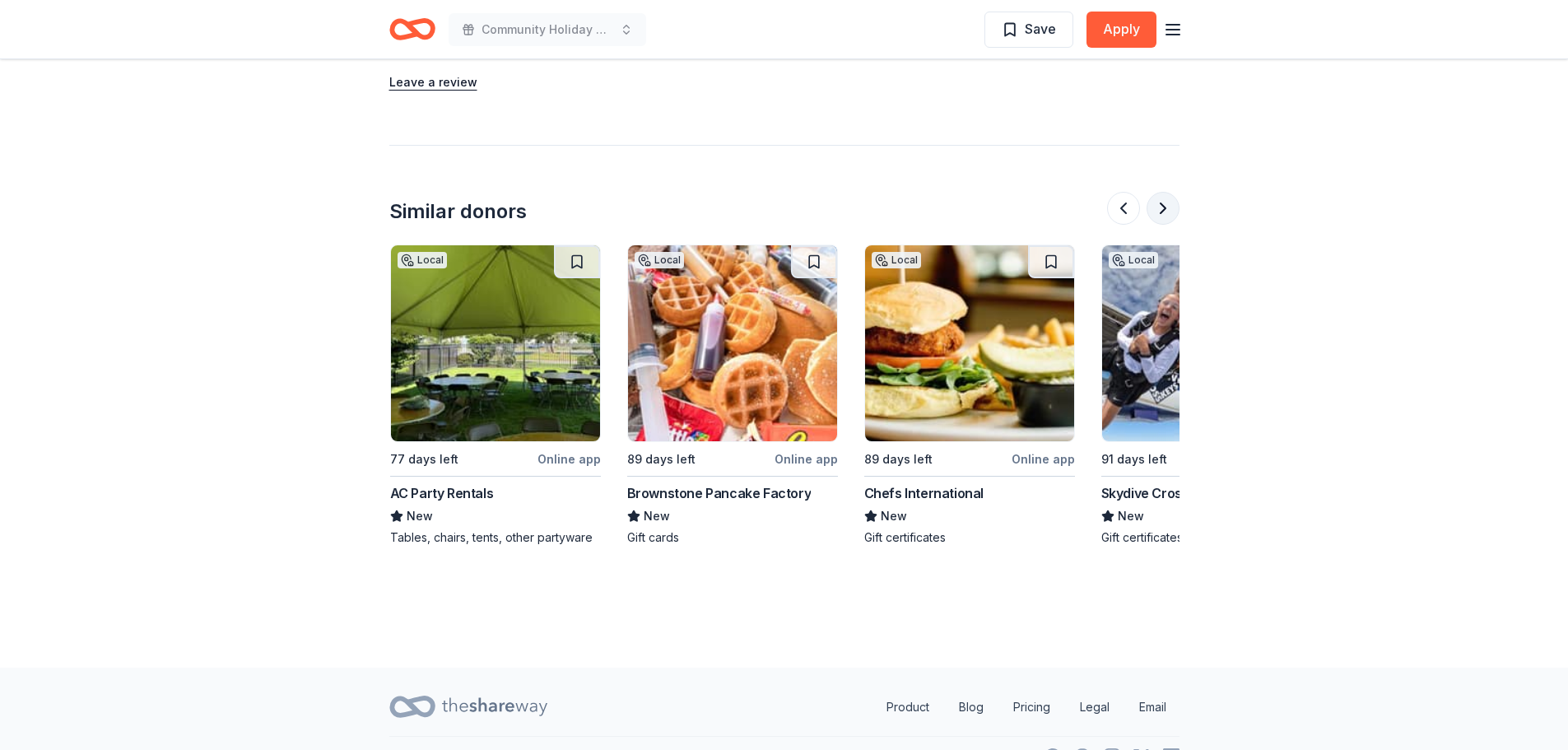
scroll to position [0, 1423]
click at [458, 370] on img at bounding box center [495, 343] width 209 height 196
click at [1171, 212] on button at bounding box center [1163, 208] width 33 height 33
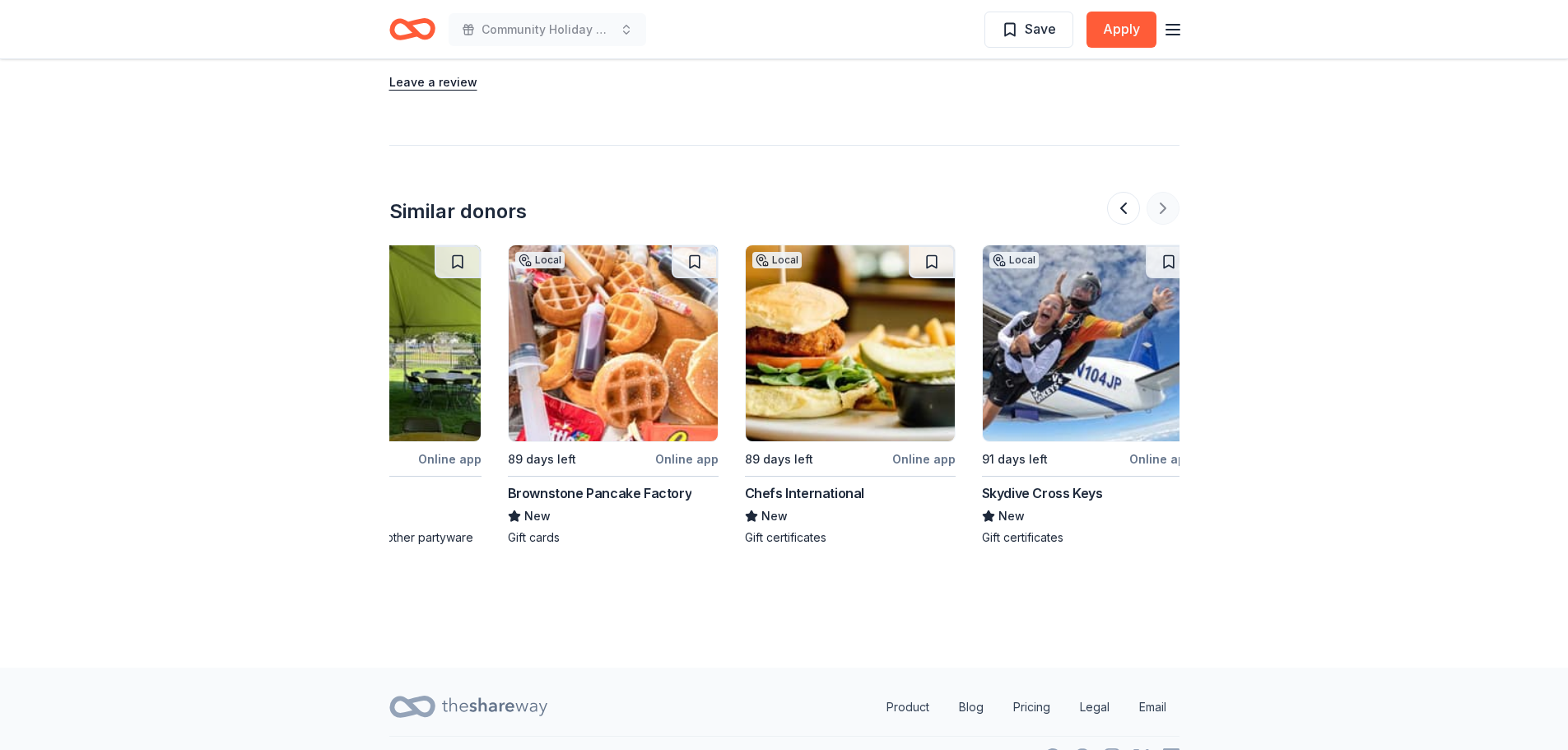
scroll to position [0, 1554]
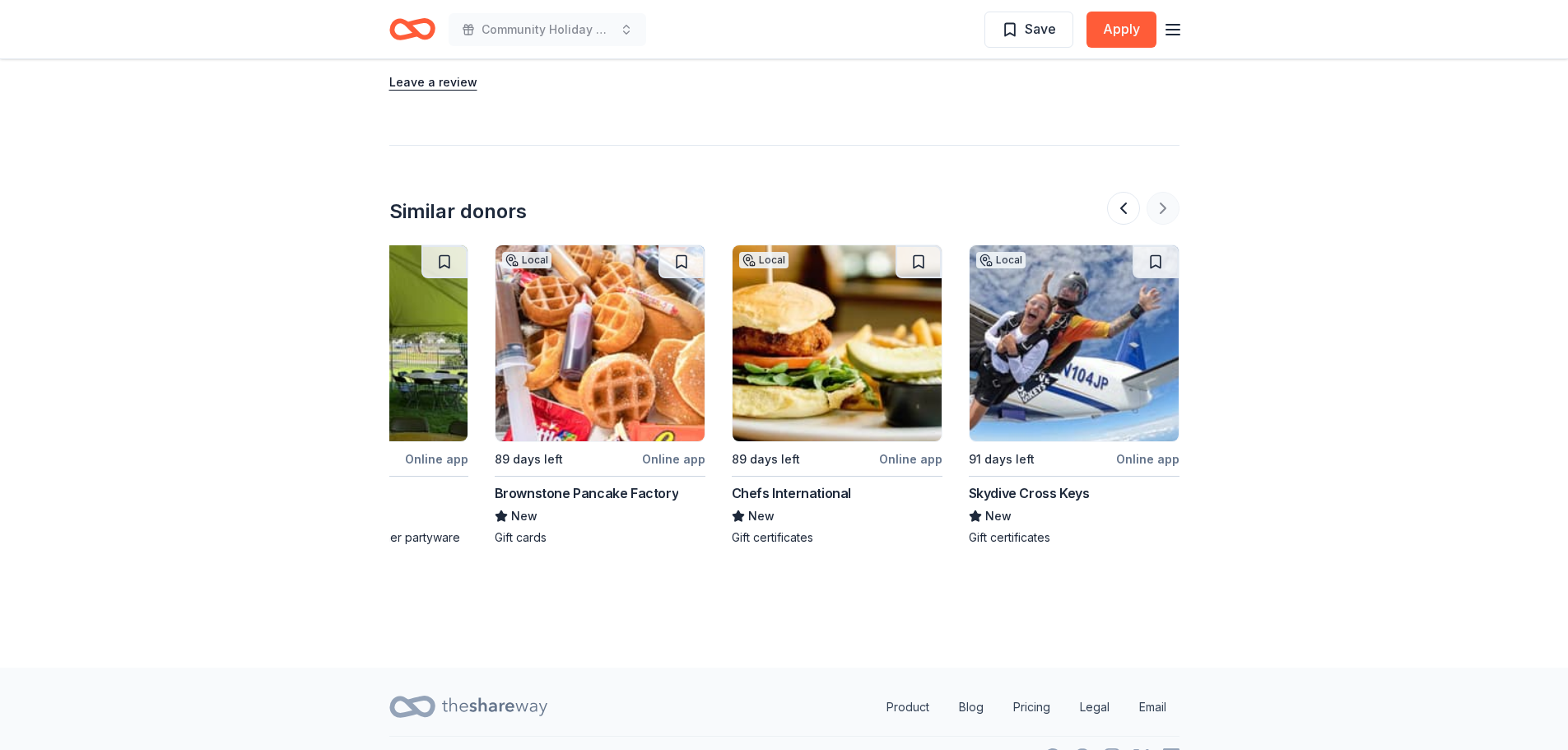
click at [1171, 212] on div at bounding box center [1143, 208] width 72 height 33
click at [1137, 204] on button at bounding box center [1123, 208] width 33 height 33
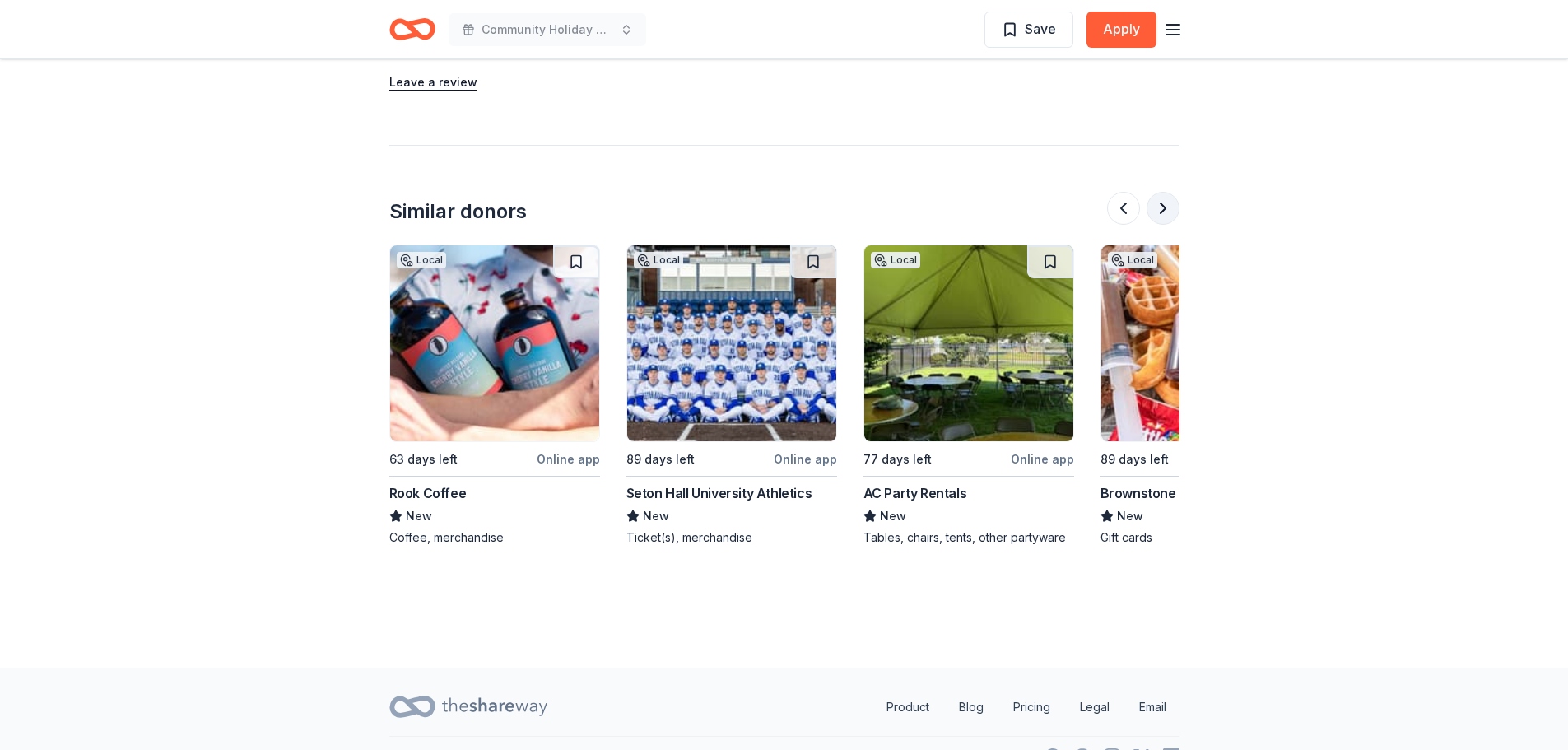
click at [1165, 201] on button at bounding box center [1163, 208] width 33 height 33
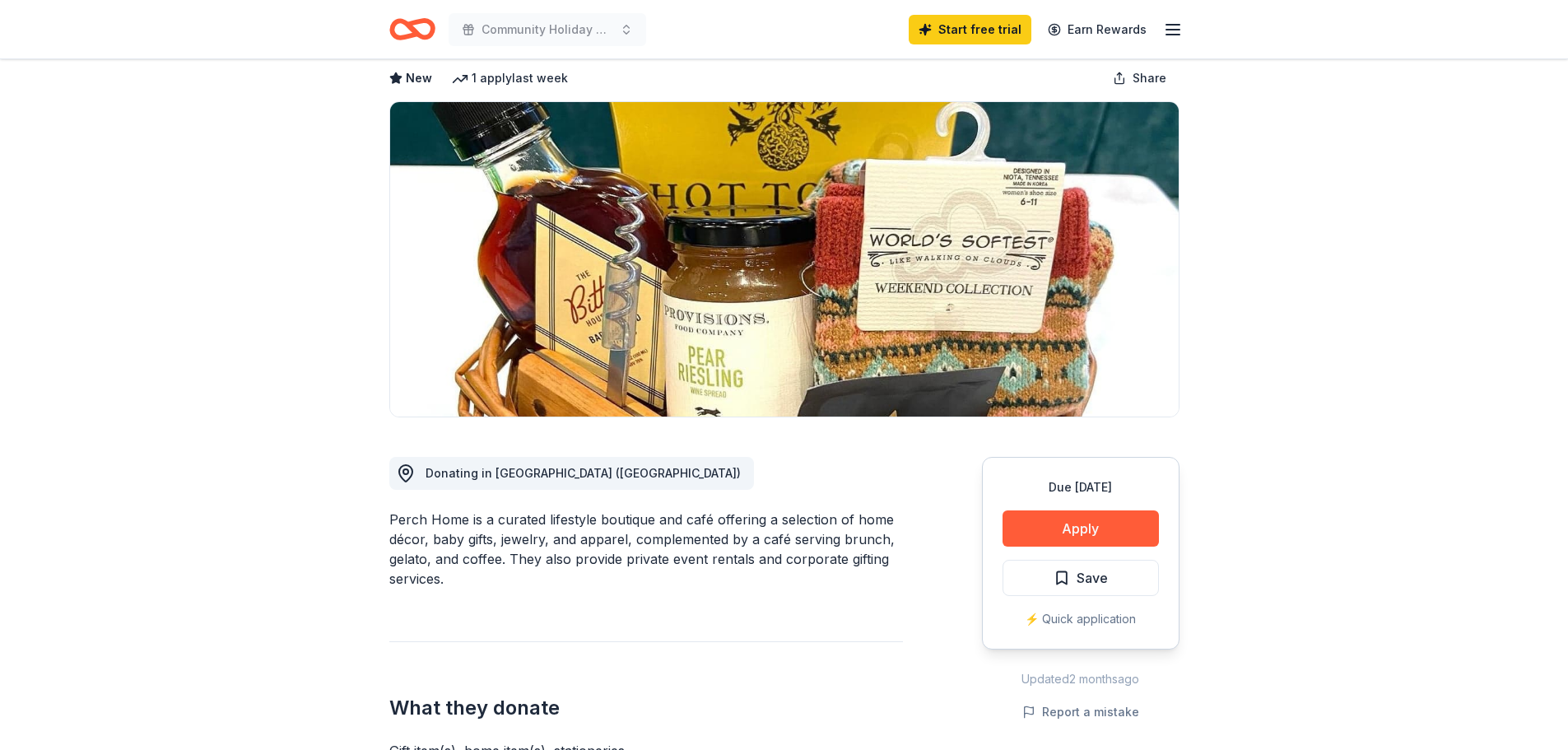
scroll to position [0, 0]
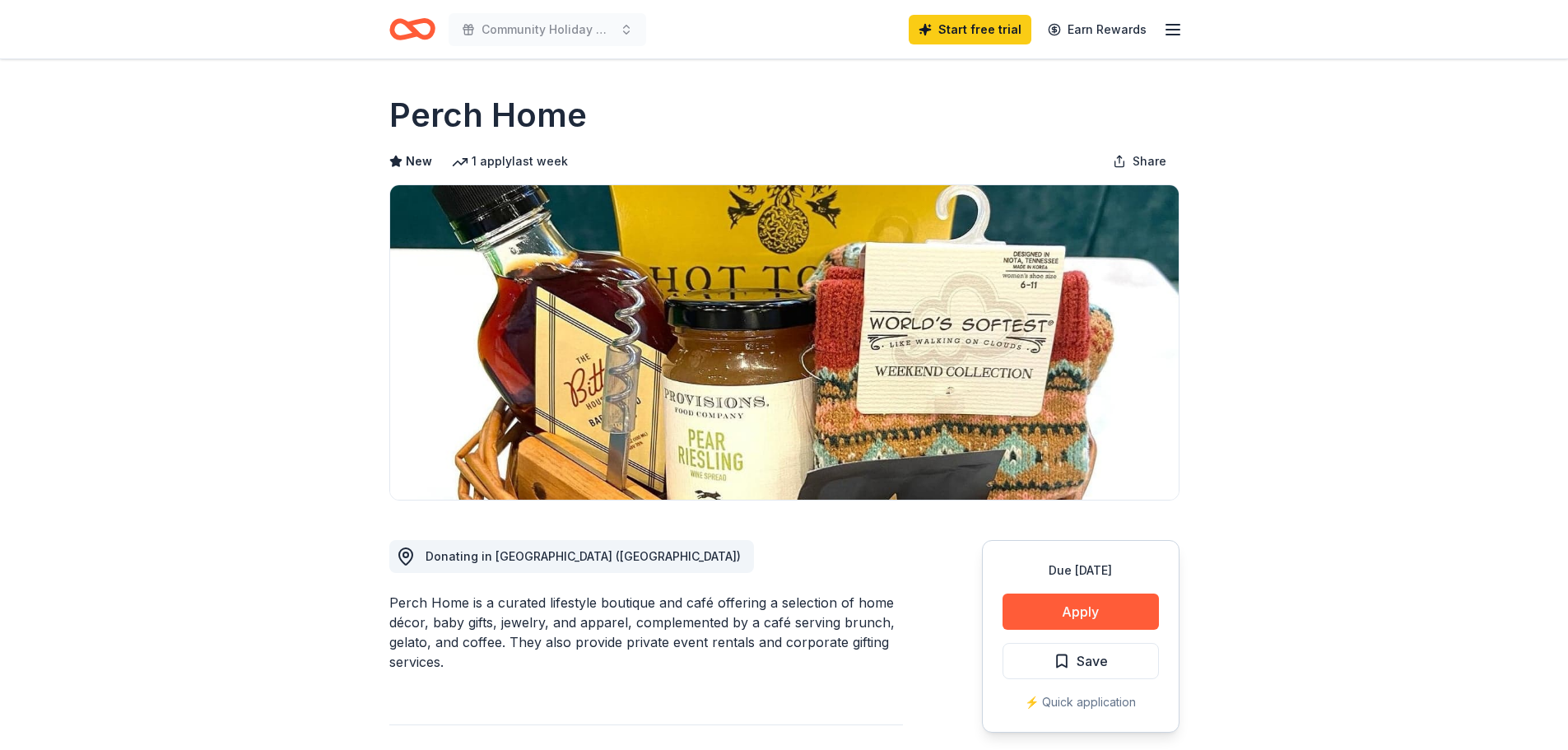
click at [404, 33] on icon "Home" at bounding box center [413, 28] width 46 height 39
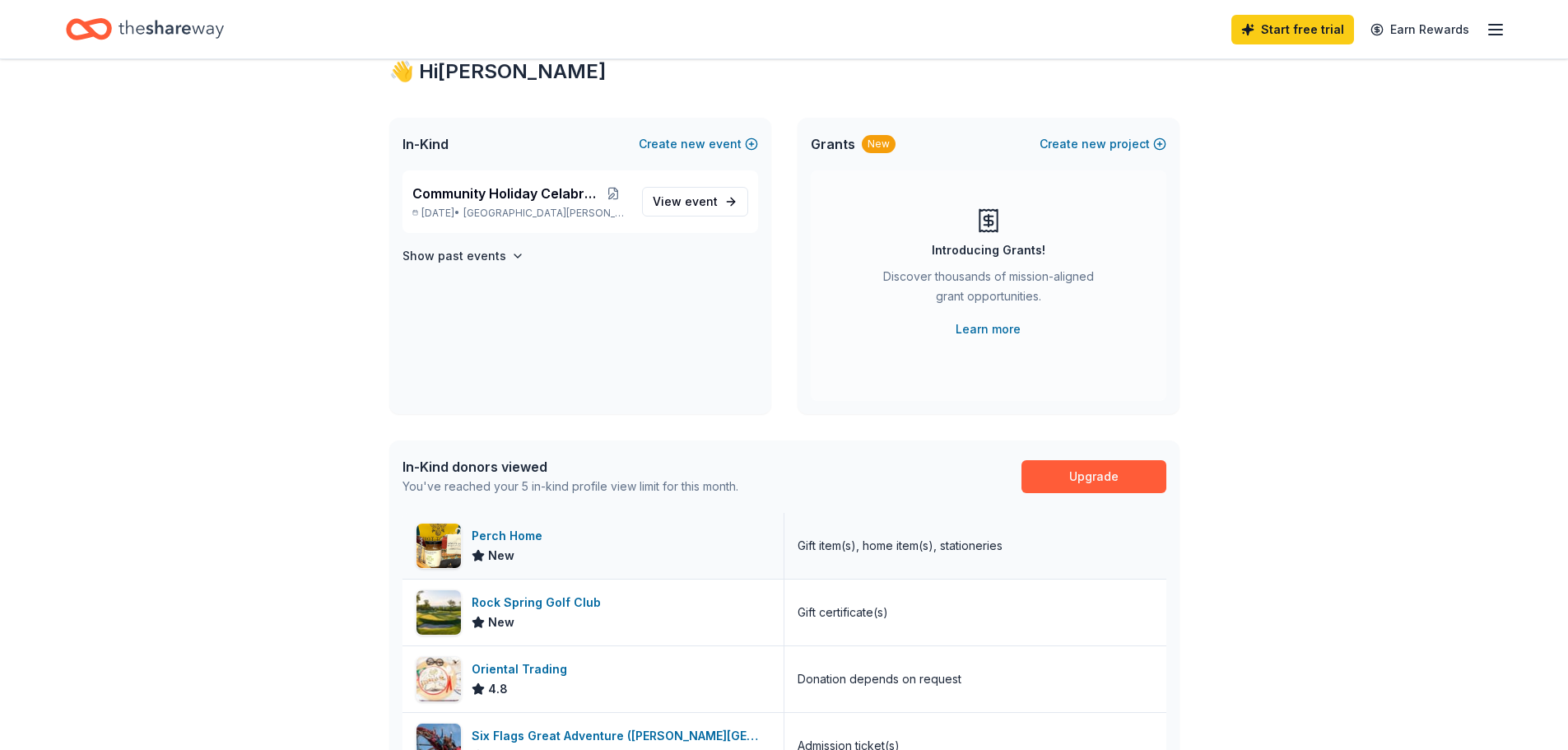
scroll to position [83, 0]
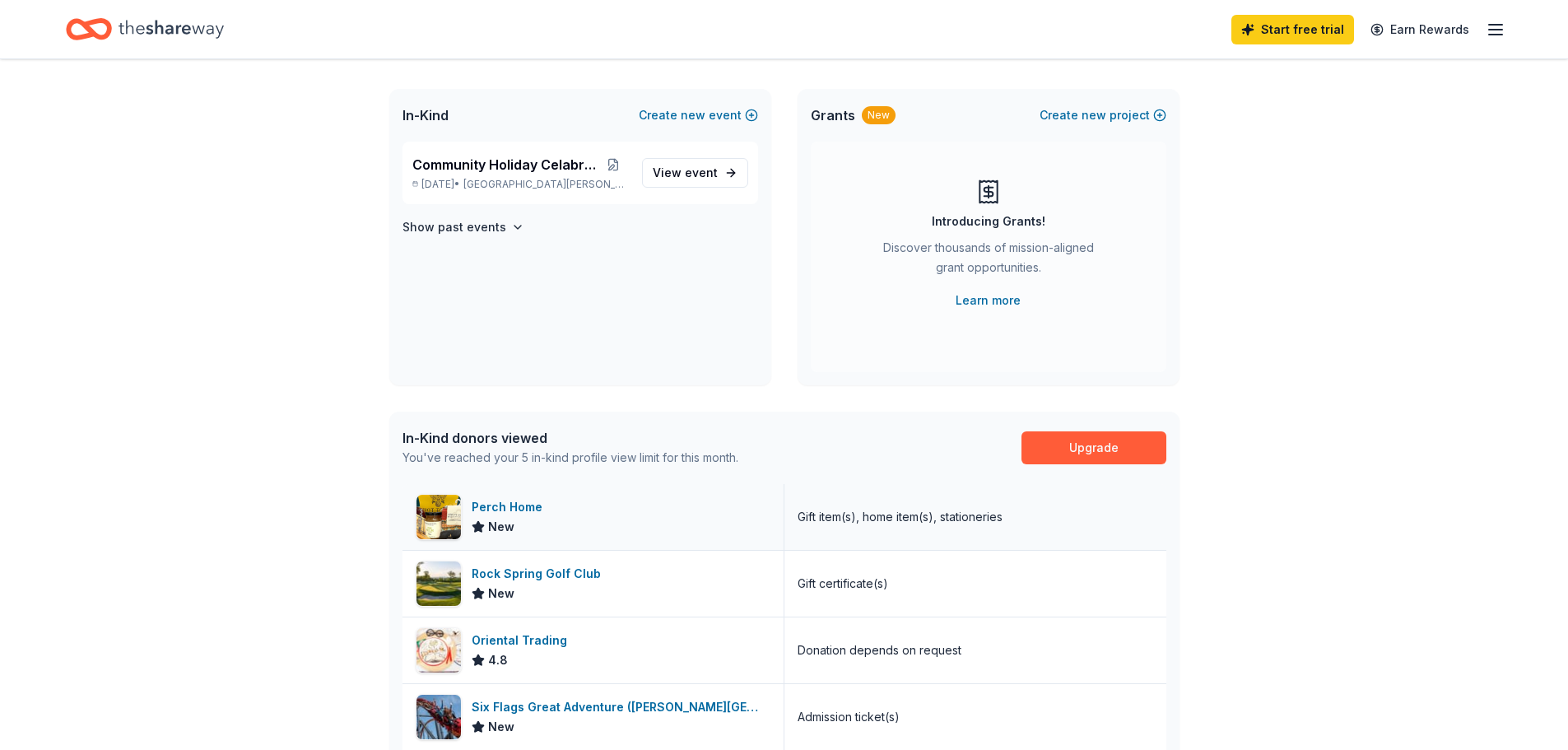
click at [523, 506] on div "Perch Home" at bounding box center [510, 507] width 77 height 20
click at [684, 175] on span "View event" at bounding box center [686, 173] width 65 height 20
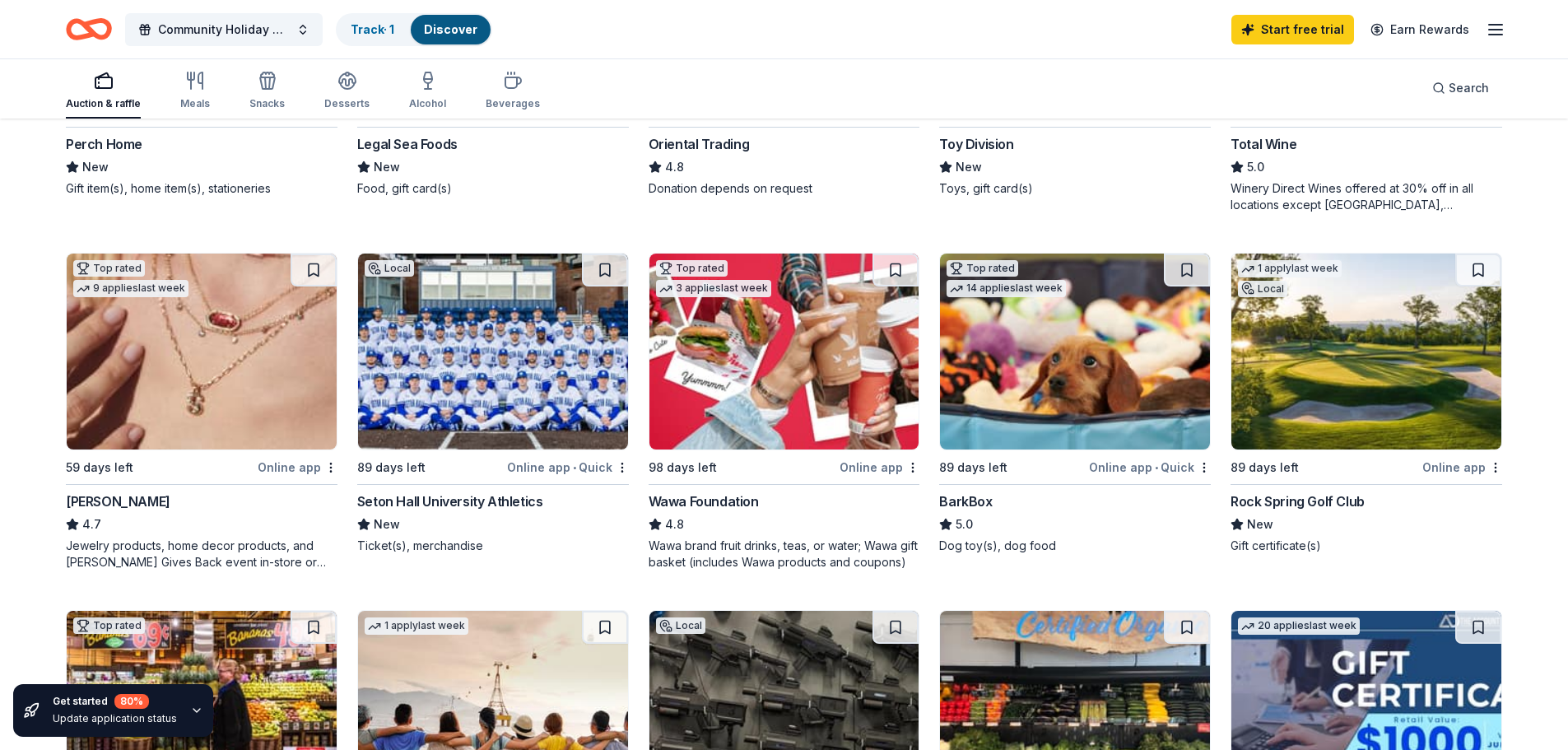
scroll to position [164, 0]
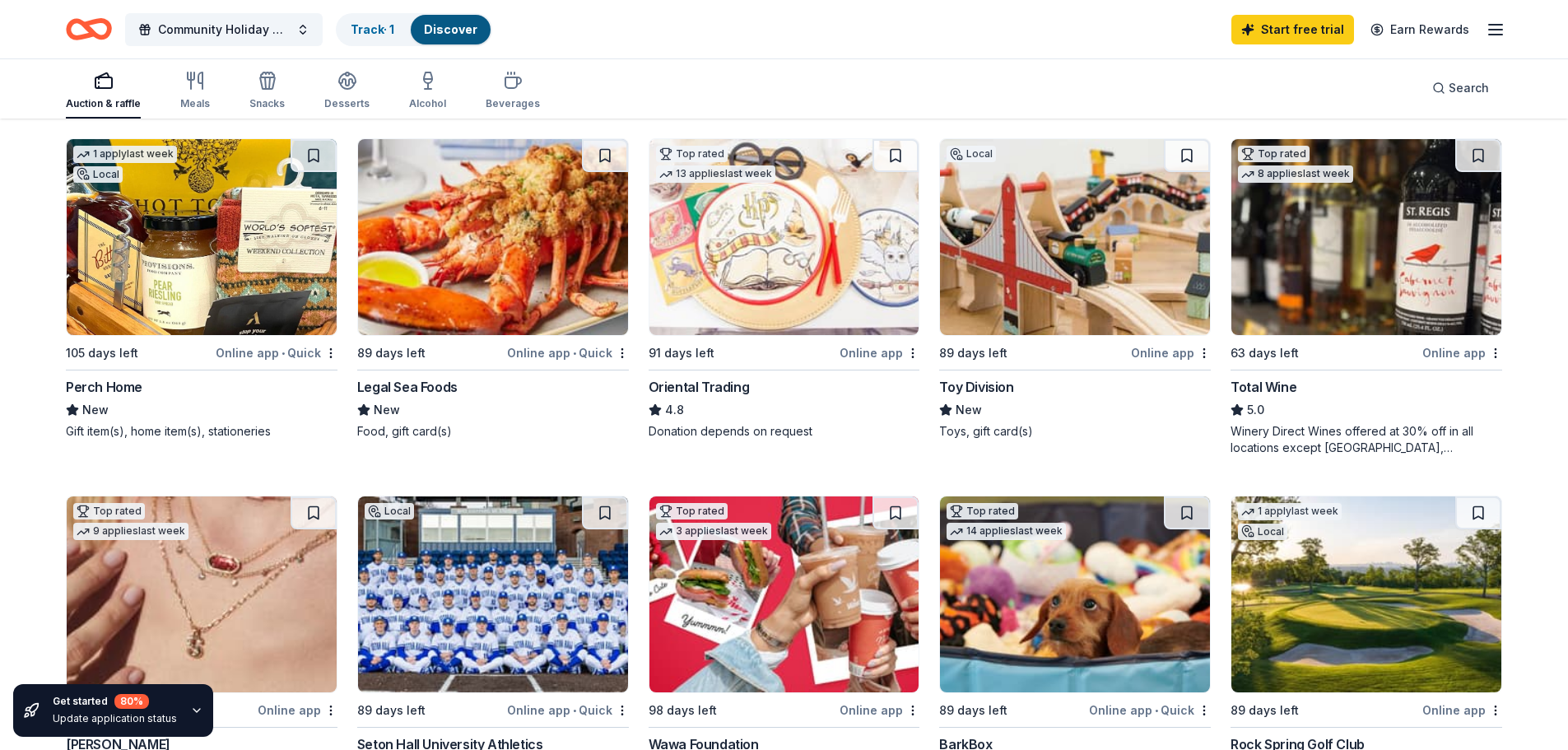
click at [1142, 240] on img at bounding box center [1075, 237] width 270 height 196
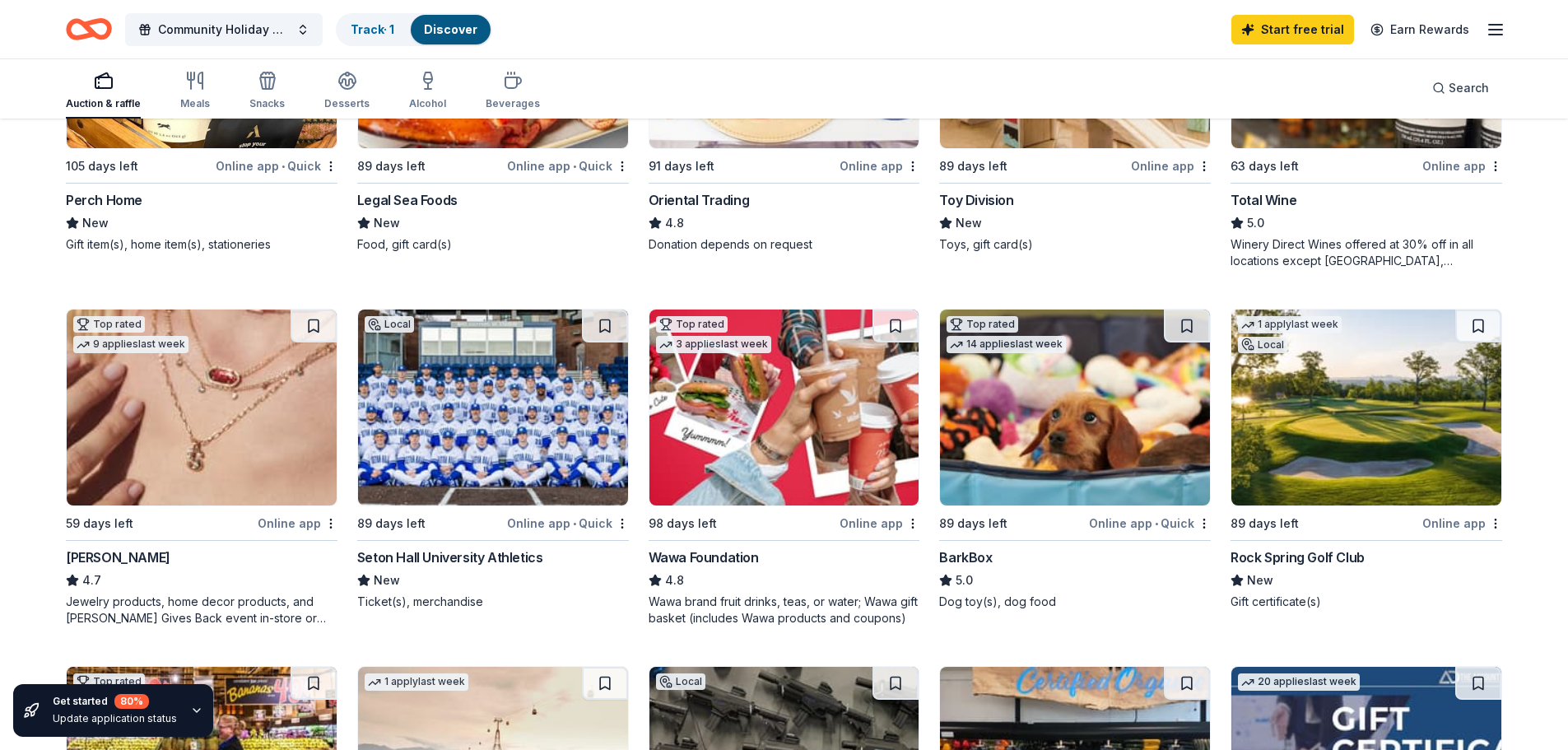
scroll to position [494, 0]
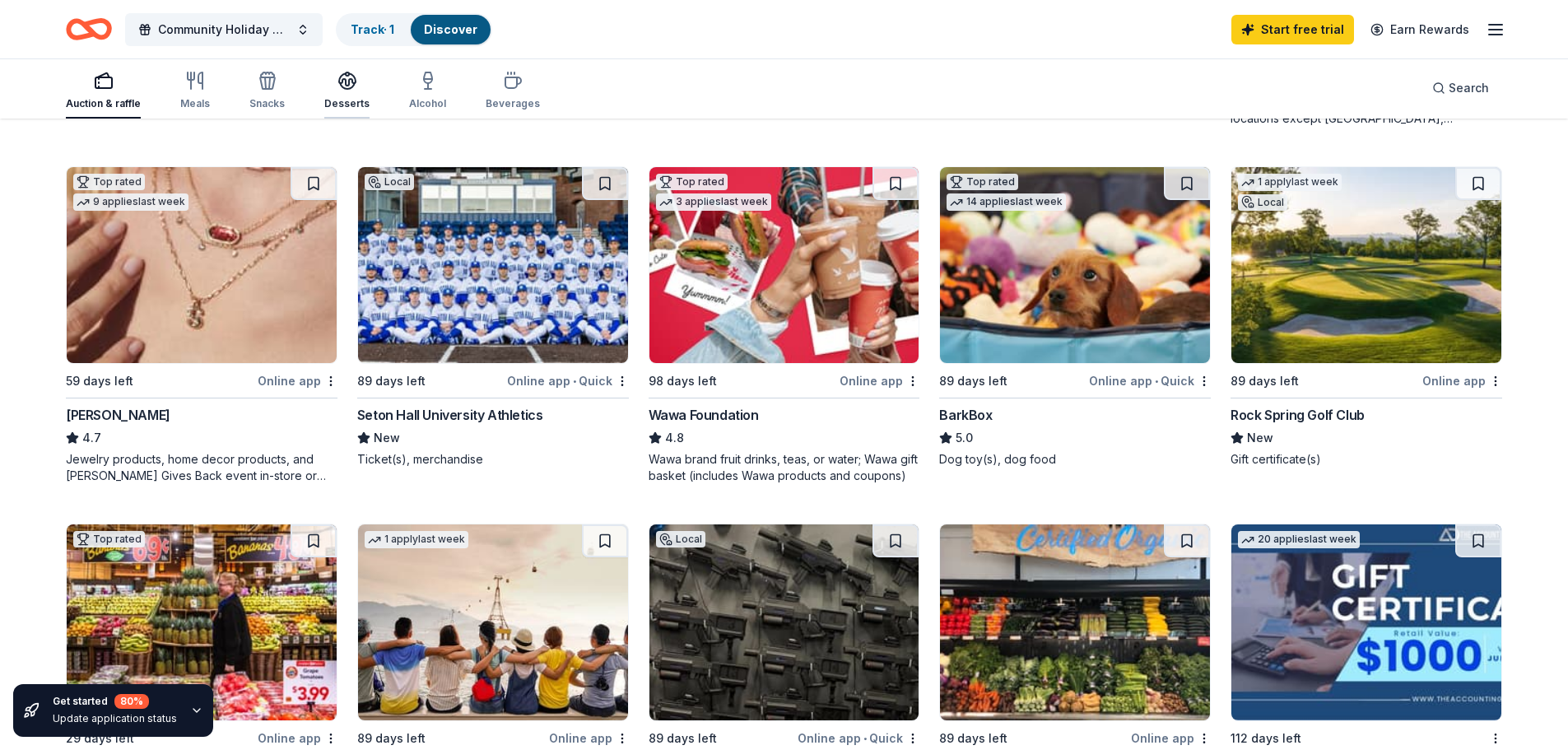
click at [352, 94] on div "Desserts" at bounding box center [347, 90] width 46 height 40
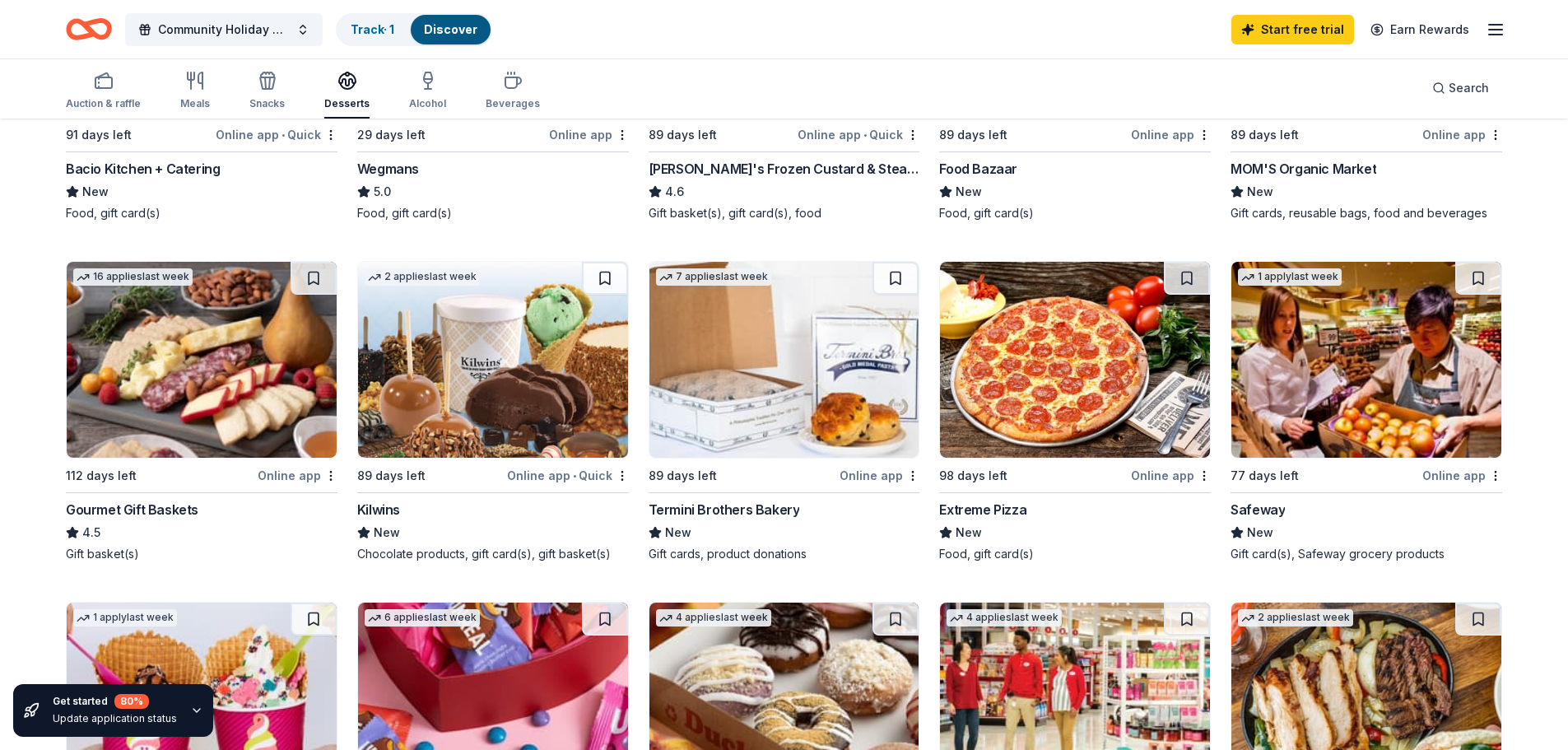
scroll to position [412, 0]
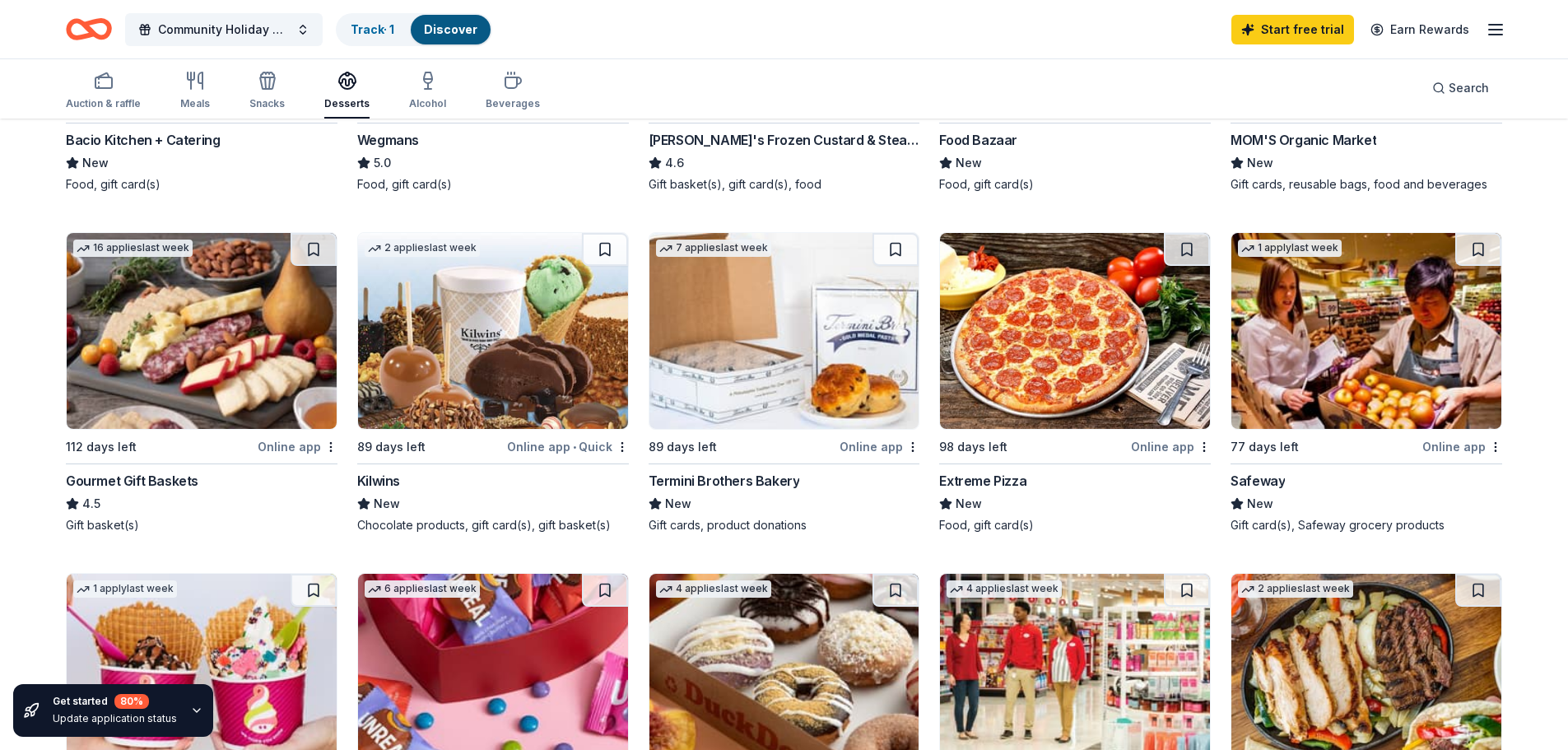
click at [186, 354] on img at bounding box center [202, 331] width 270 height 196
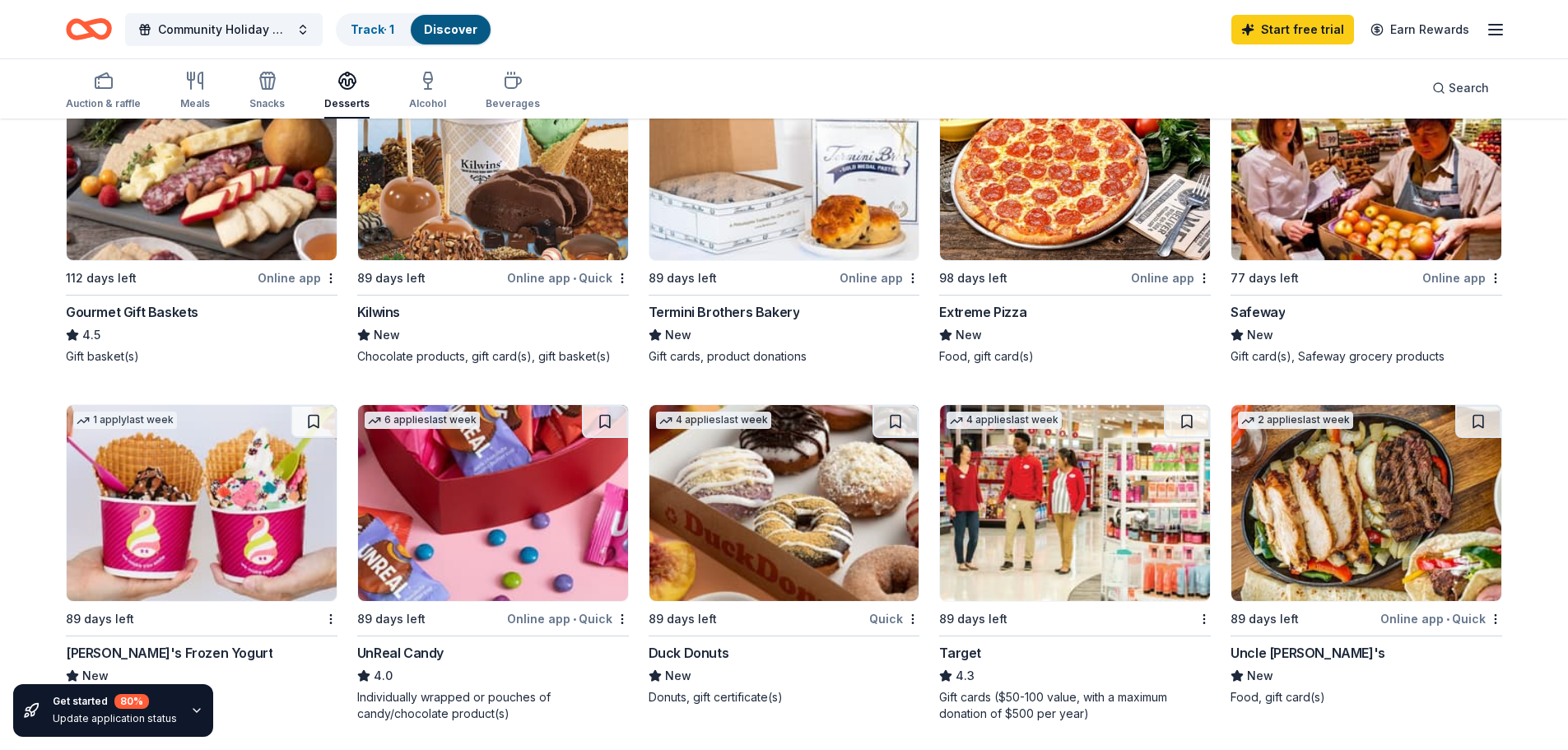
scroll to position [741, 0]
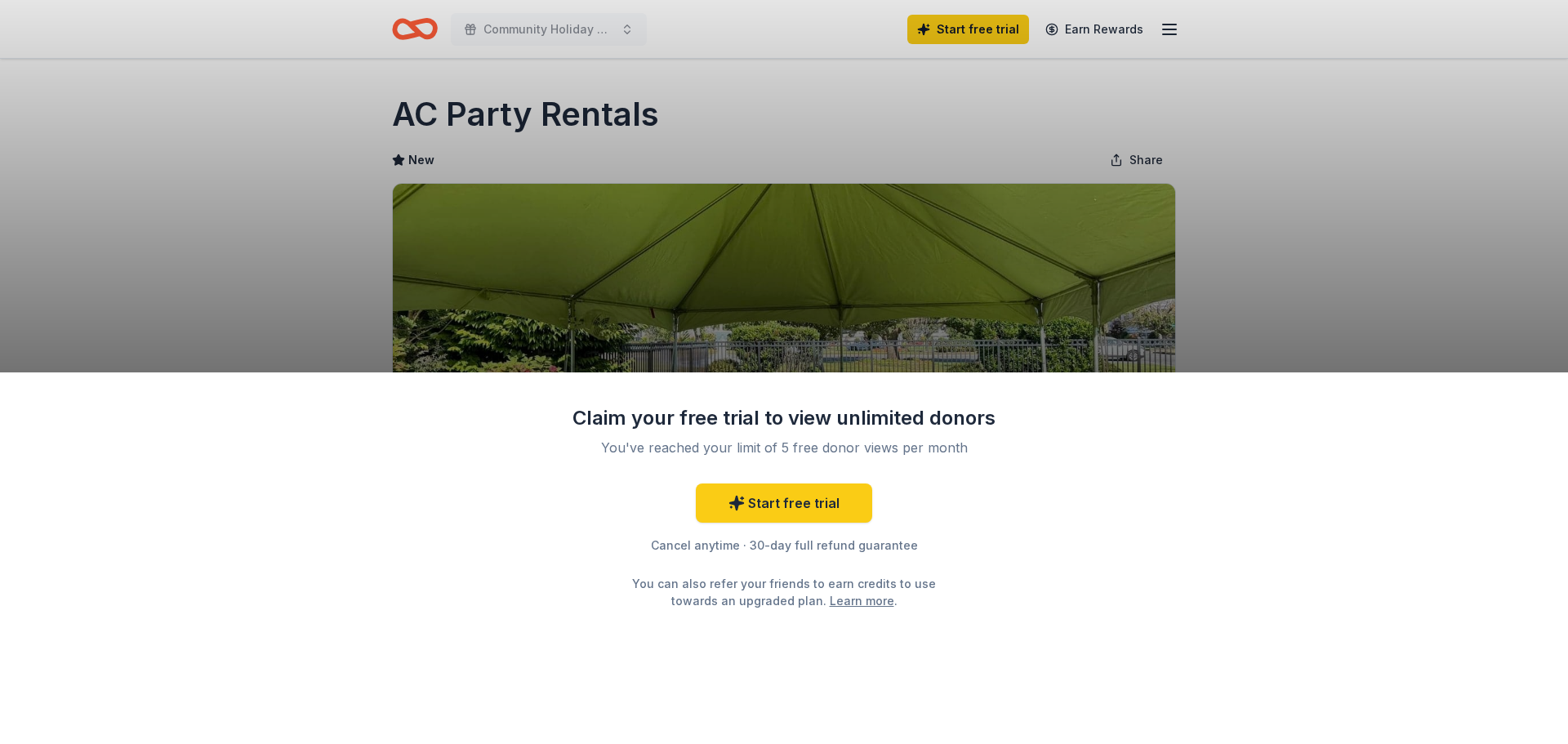
drag, startPoint x: 375, startPoint y: 119, endPoint x: 613, endPoint y: 125, distance: 238.1
click at [613, 125] on div "Claim your free trial to view unlimited donors You've reached your limit of 5 f…" at bounding box center [784, 372] width 1568 height 744
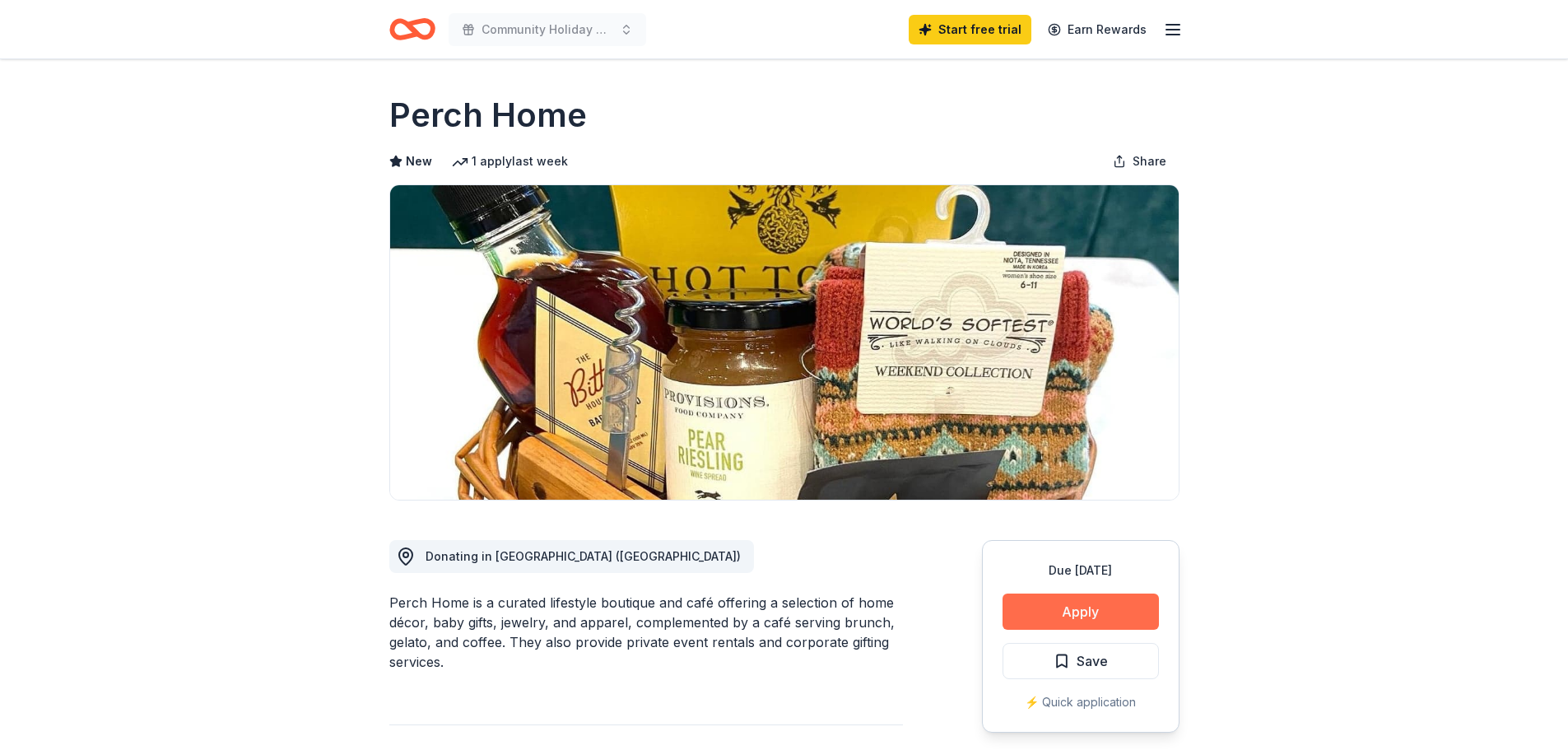
click at [1099, 611] on button "Apply" at bounding box center [1081, 612] width 157 height 36
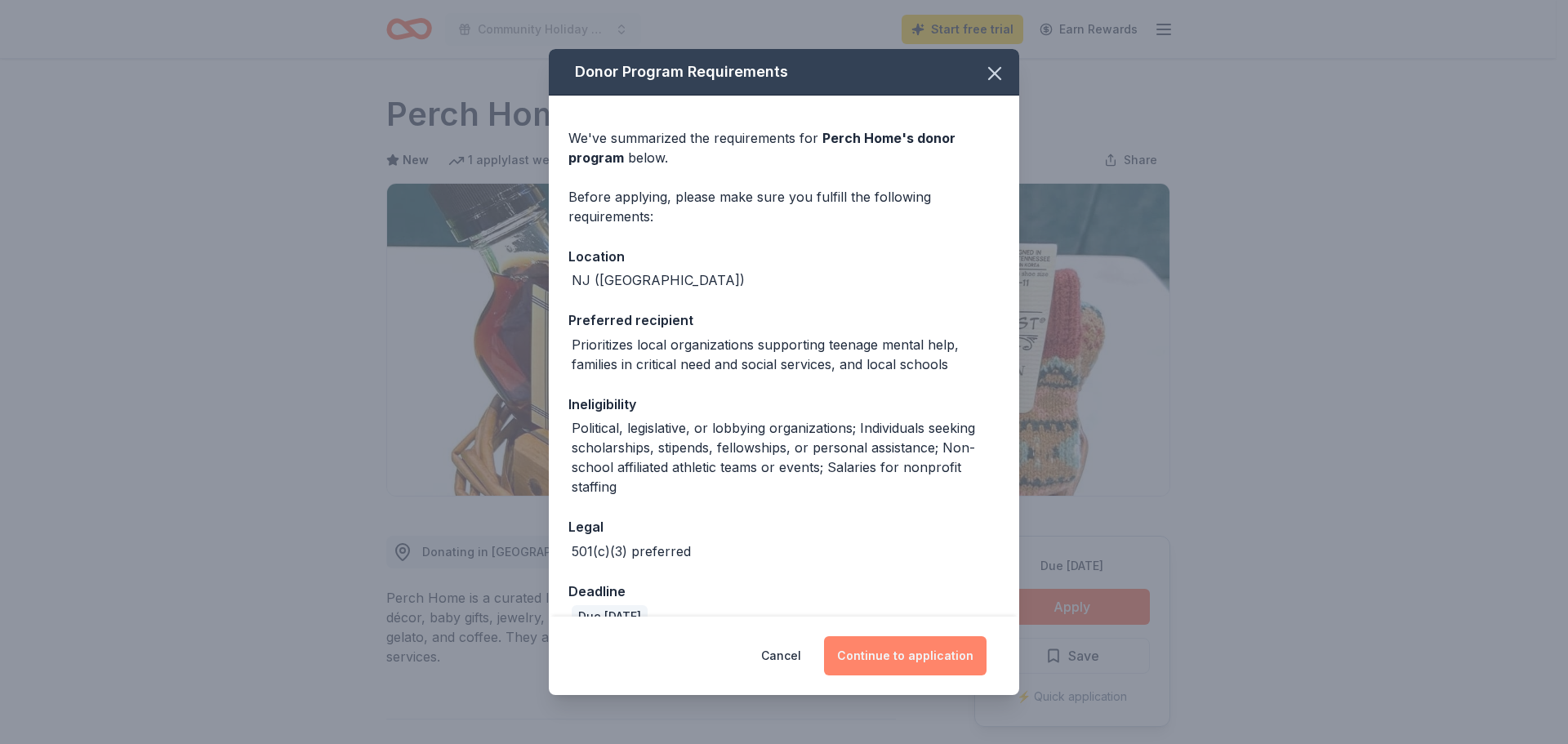
click at [961, 654] on button "Continue to application" at bounding box center [905, 656] width 162 height 39
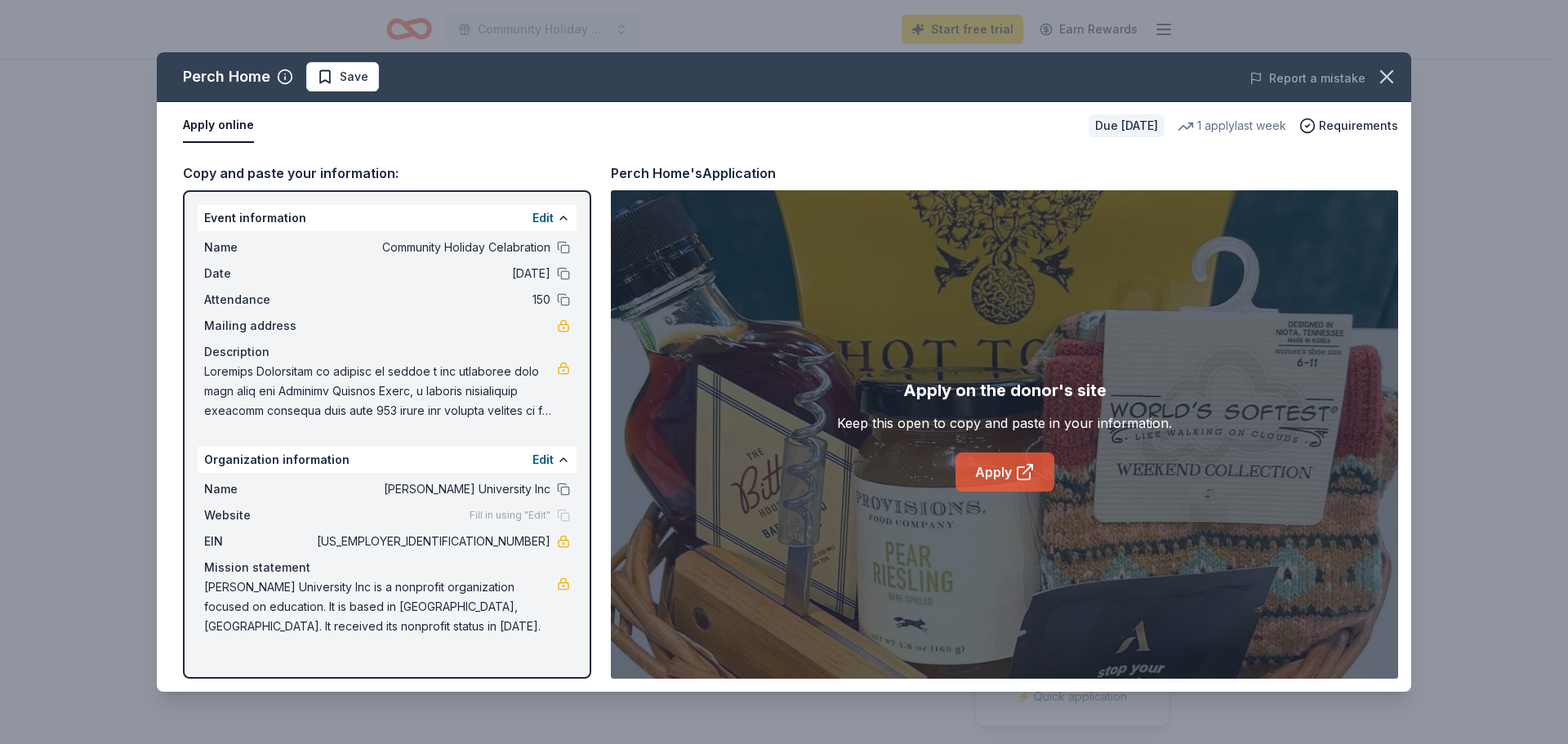
click at [997, 471] on link "Apply" at bounding box center [1005, 472] width 99 height 39
click at [1402, 70] on button "button" at bounding box center [1386, 77] width 36 height 36
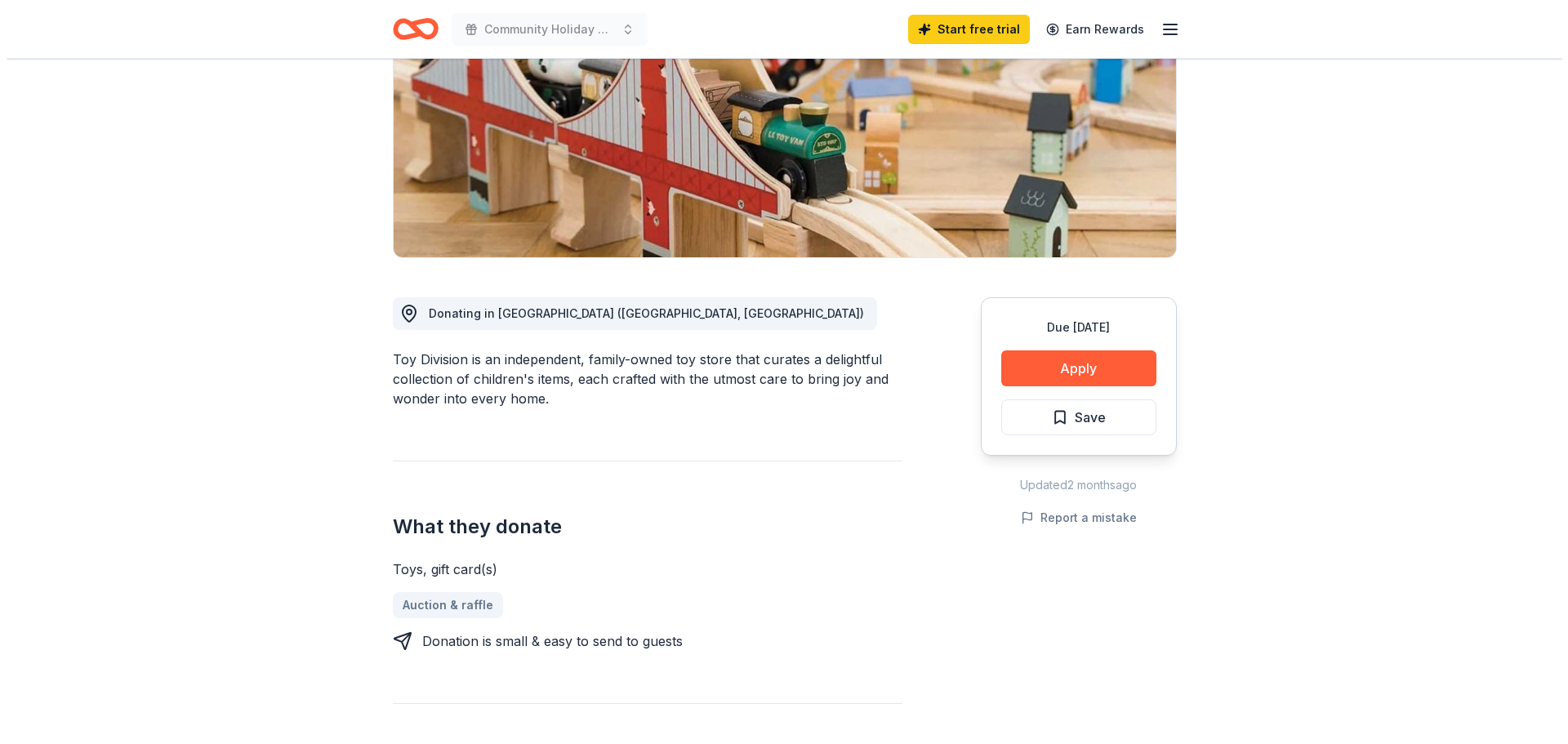
scroll to position [245, 0]
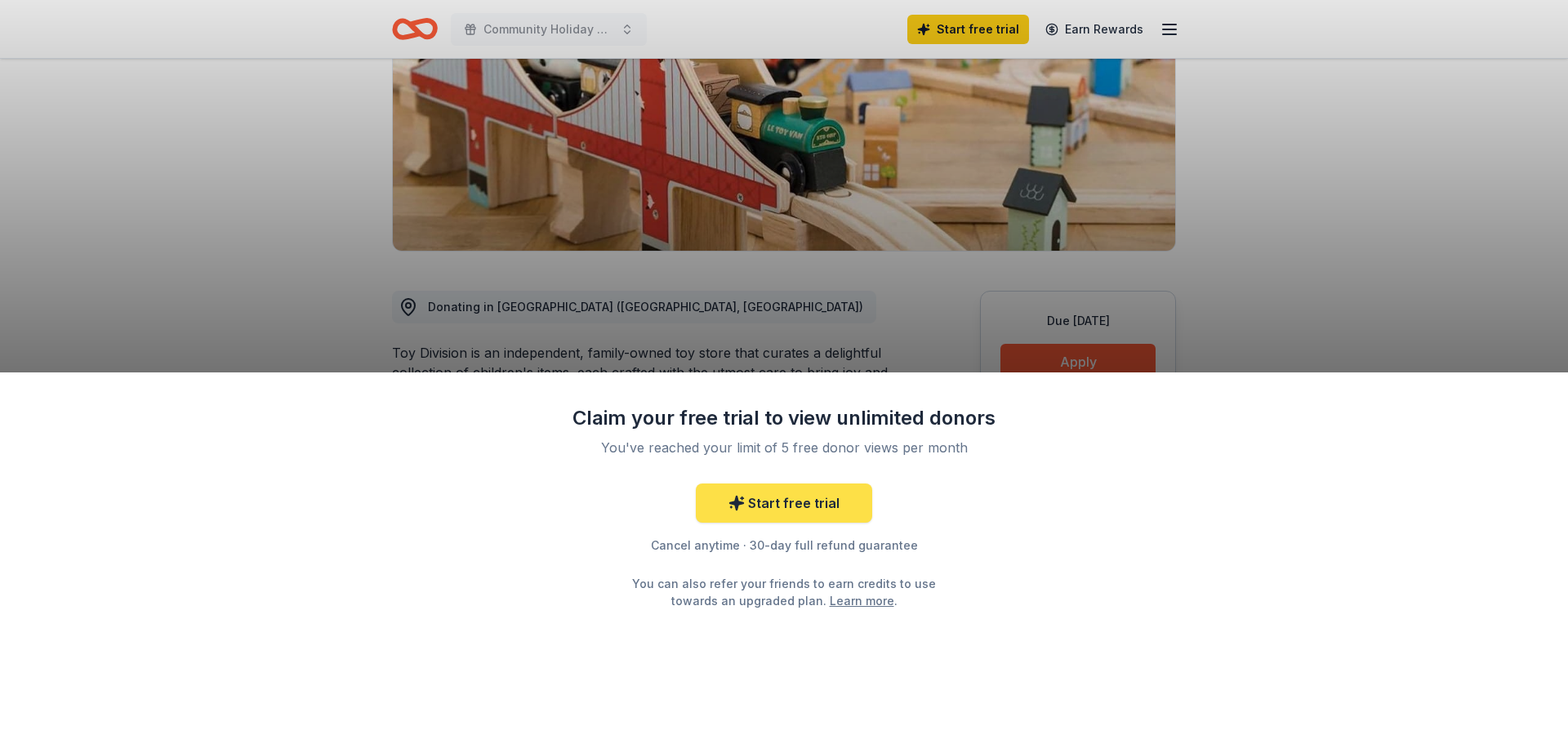
click at [825, 497] on link "Start free trial" at bounding box center [783, 503] width 177 height 39
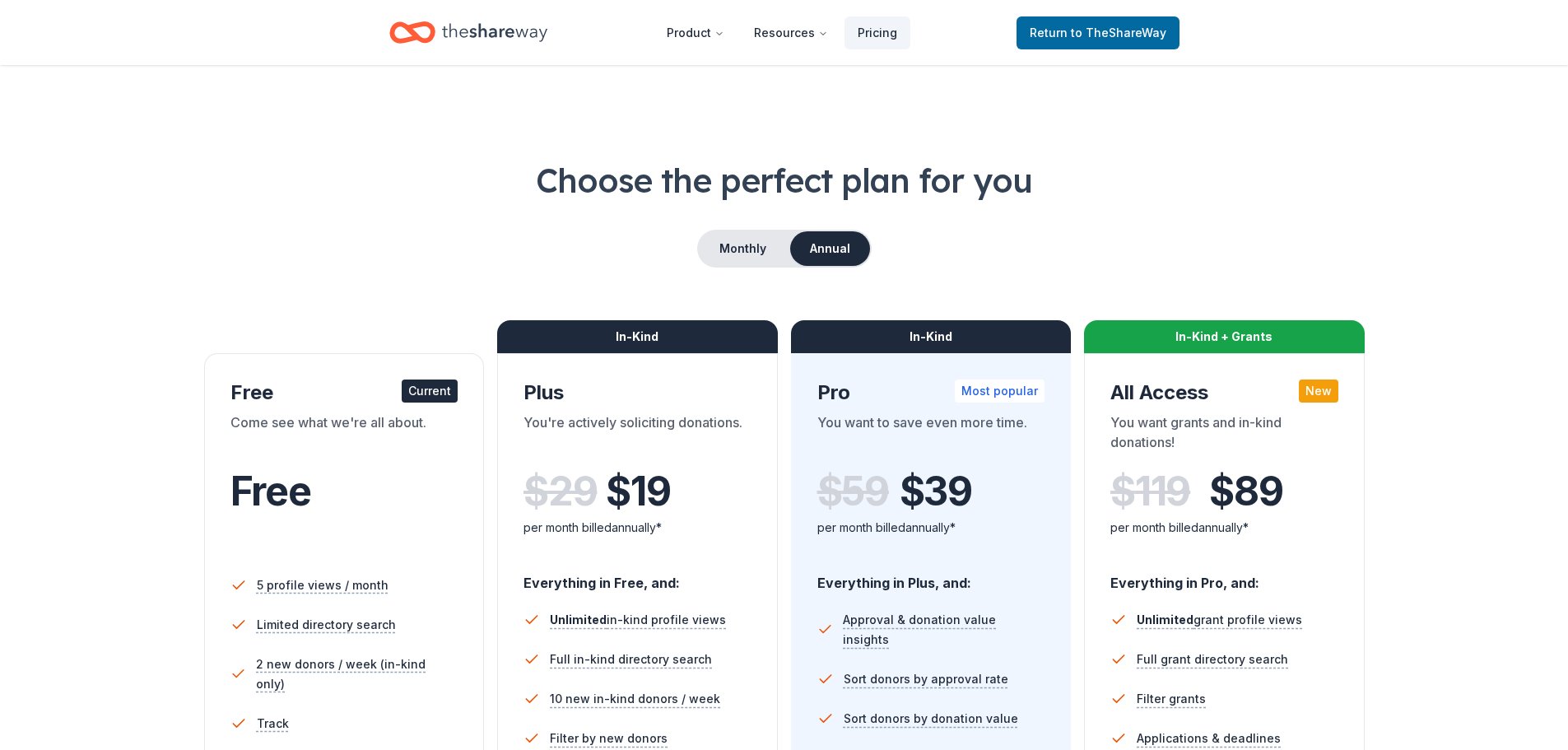
click at [349, 448] on div "Come see what we're all about." at bounding box center [344, 436] width 228 height 46
click at [500, 31] on icon "Home" at bounding box center [495, 32] width 106 height 18
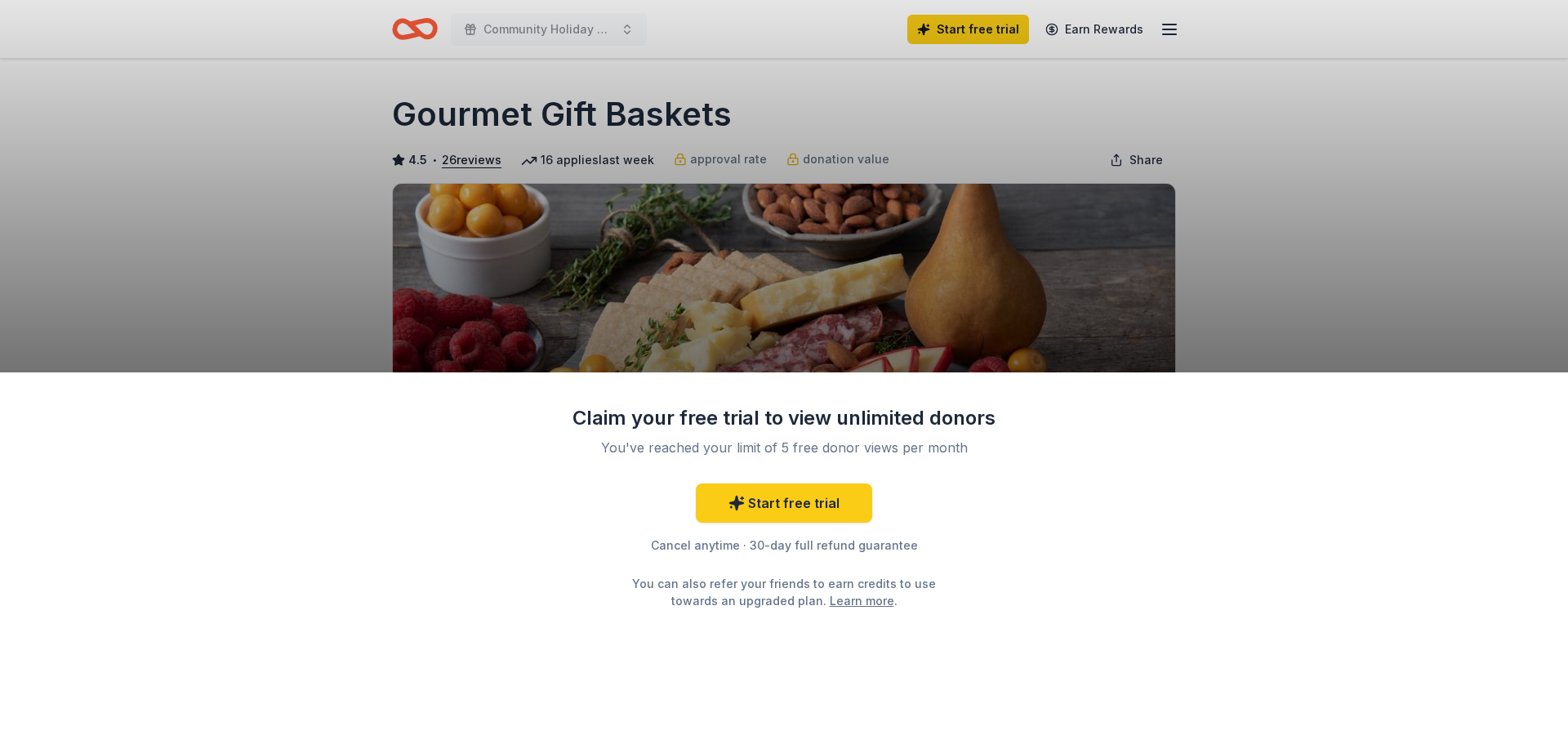
click at [508, 106] on div "Claim your free trial to view unlimited donors You've reached your limit of 5 f…" at bounding box center [784, 372] width 1568 height 744
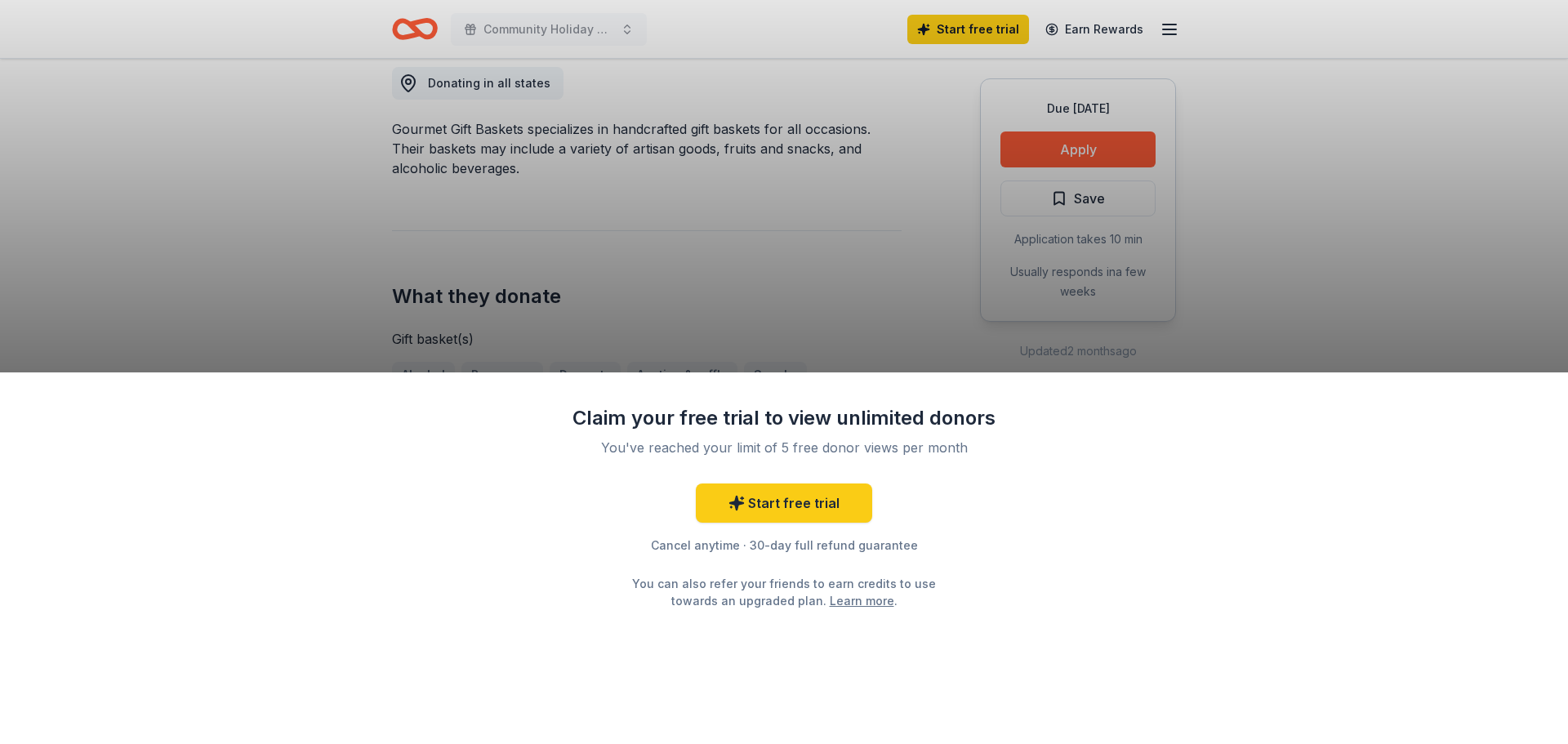
scroll to position [490, 0]
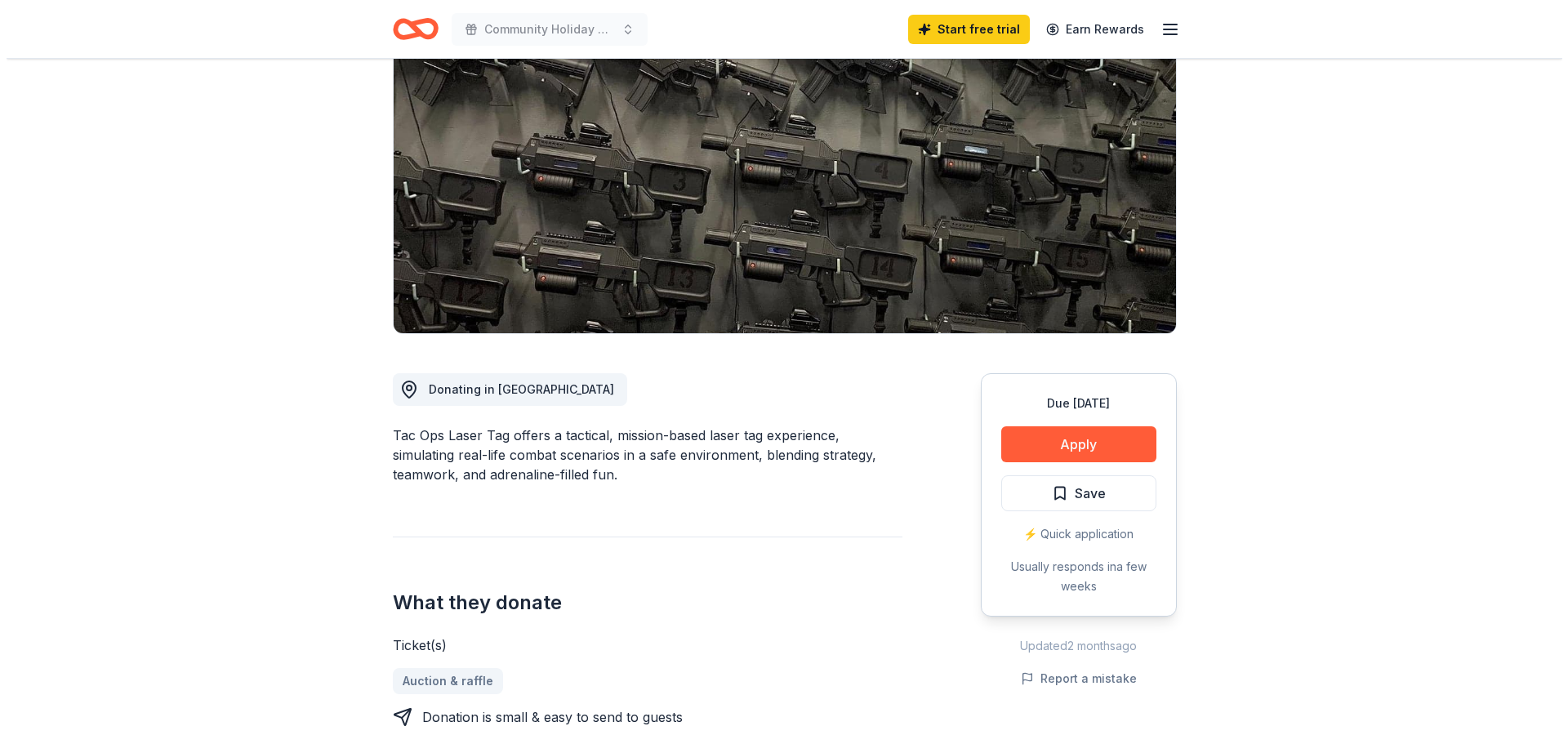
scroll to position [163, 0]
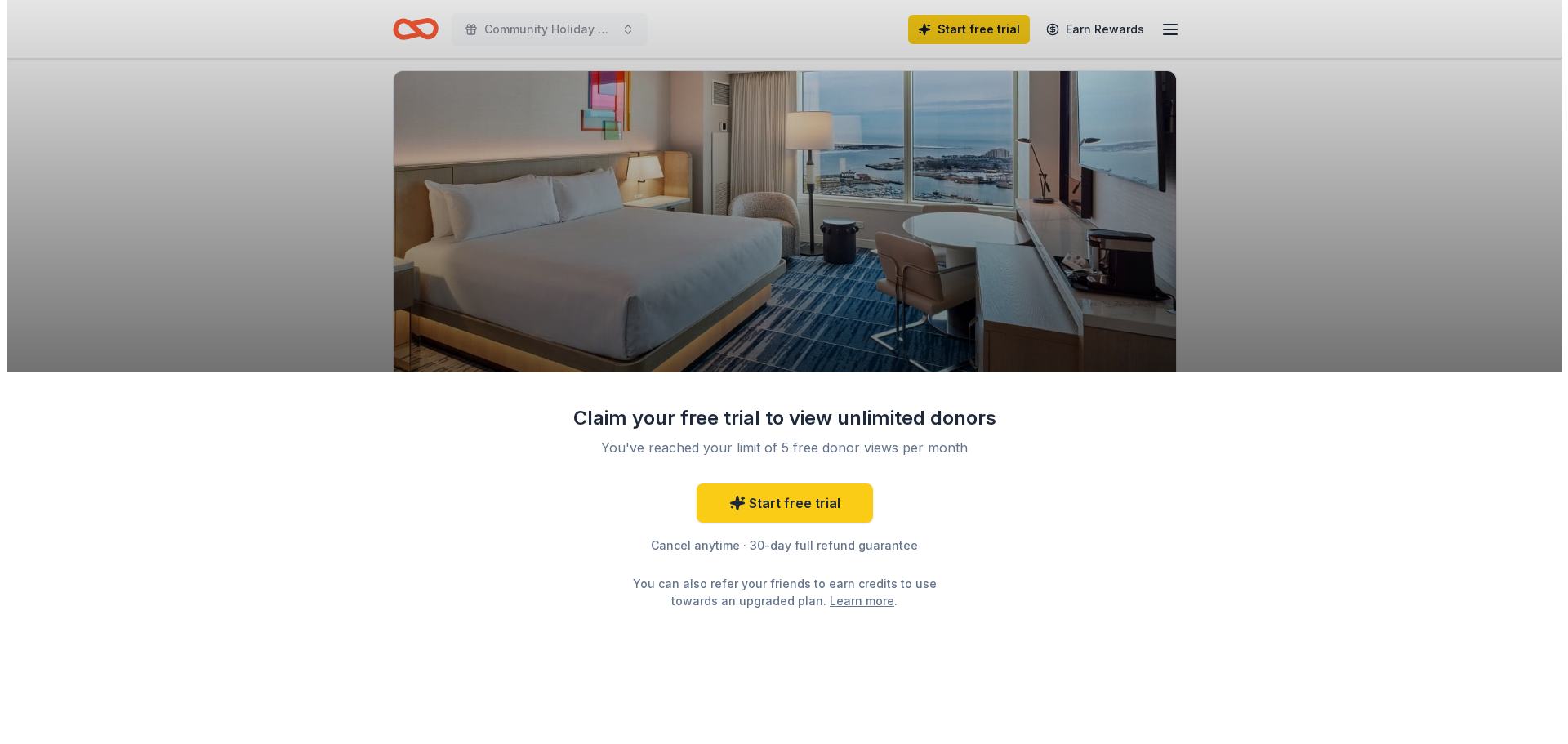
scroll to position [163, 0]
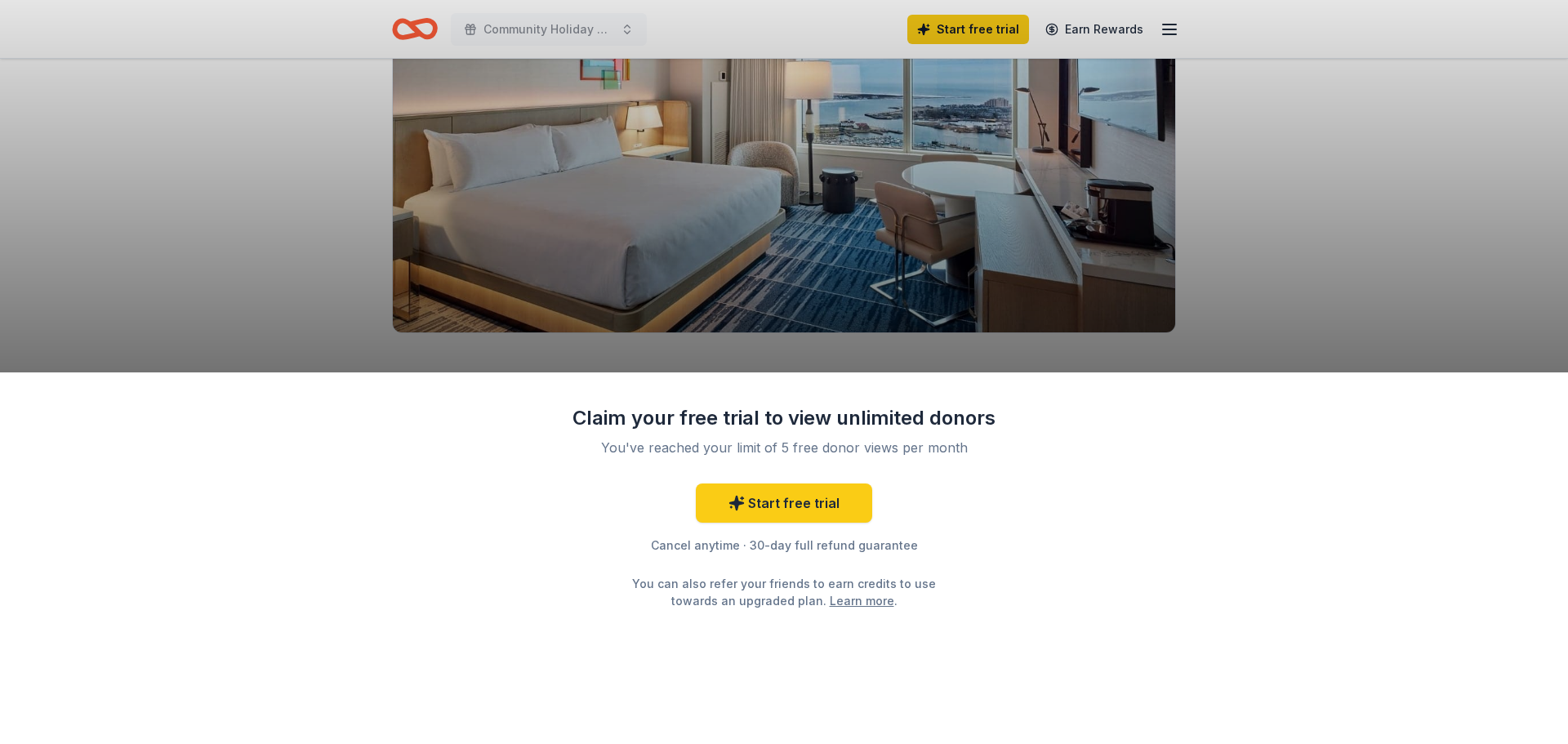
click at [1038, 441] on div "Claim your free trial to view unlimited donors You've reached your limit of 5 f…" at bounding box center [784, 558] width 1568 height 372
click at [838, 608] on link "Learn more" at bounding box center [862, 601] width 65 height 17
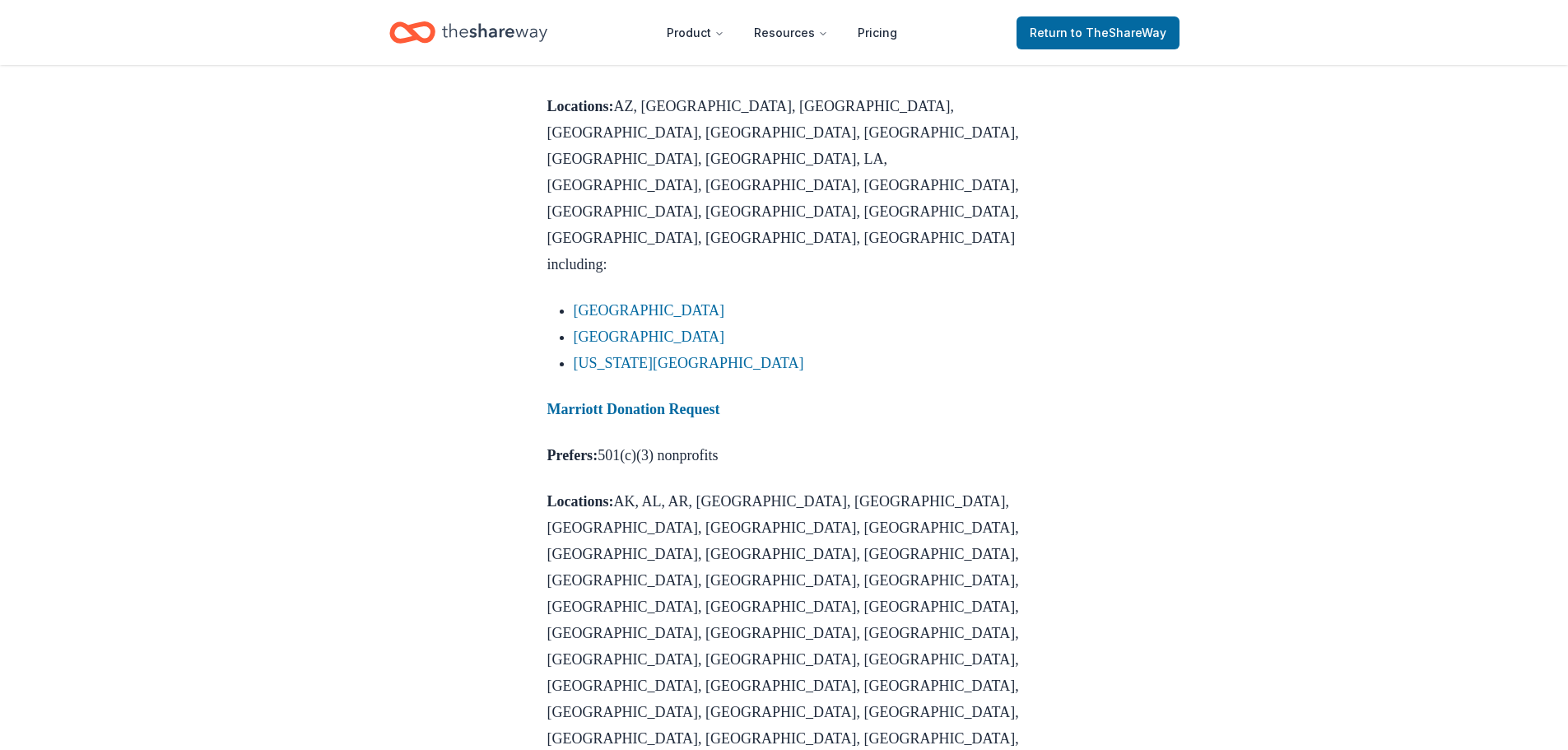
scroll to position [1399, 0]
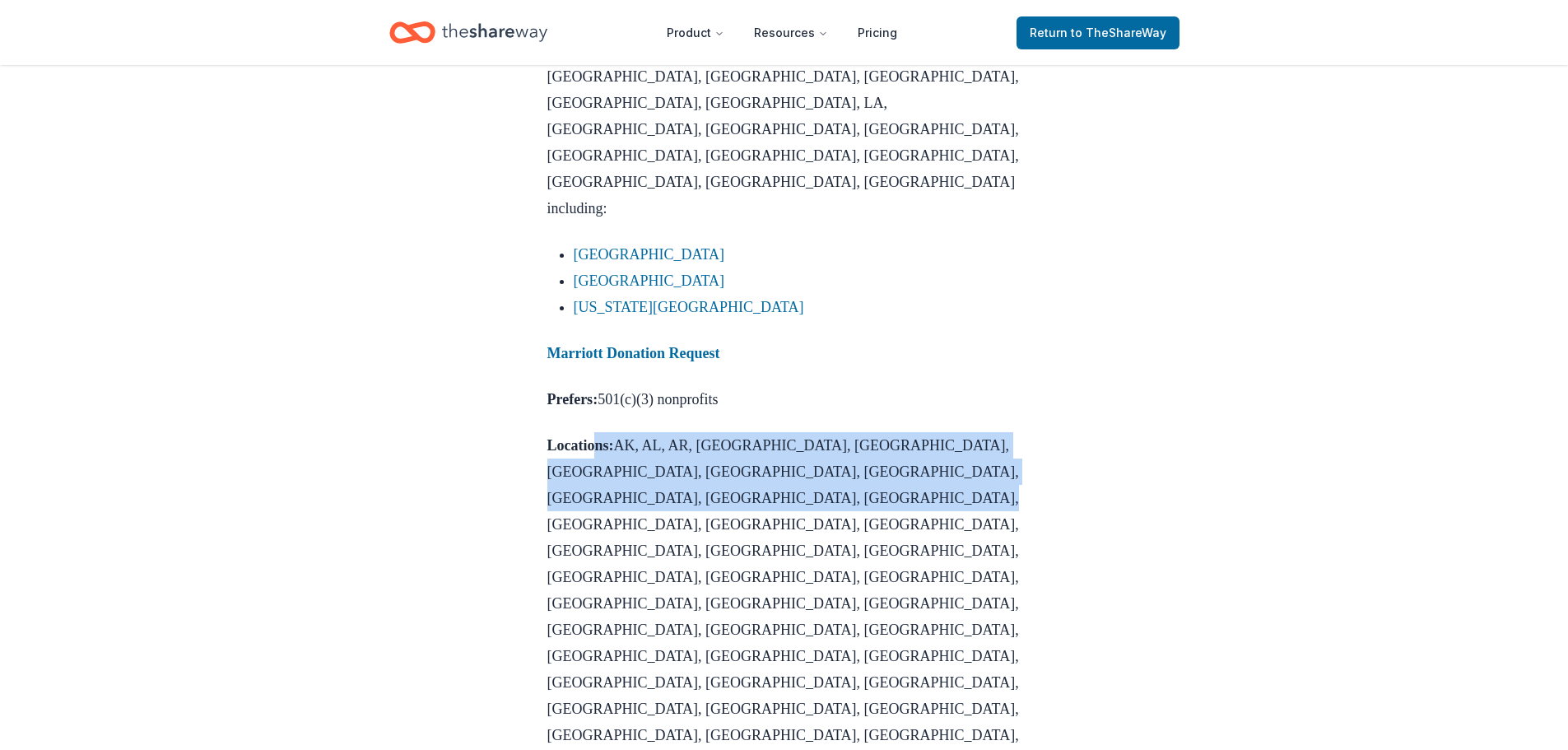
drag, startPoint x: 603, startPoint y: 235, endPoint x: 853, endPoint y: 288, distance: 255.6
click at [852, 432] on p "Locations: [GEOGRAPHIC_DATA], [GEOGRAPHIC_DATA], [GEOGRAPHIC_DATA], [GEOGRAPHIC…" at bounding box center [784, 603] width 474 height 342
click at [686, 345] on strong "Marriott Donation Request" at bounding box center [633, 353] width 173 height 16
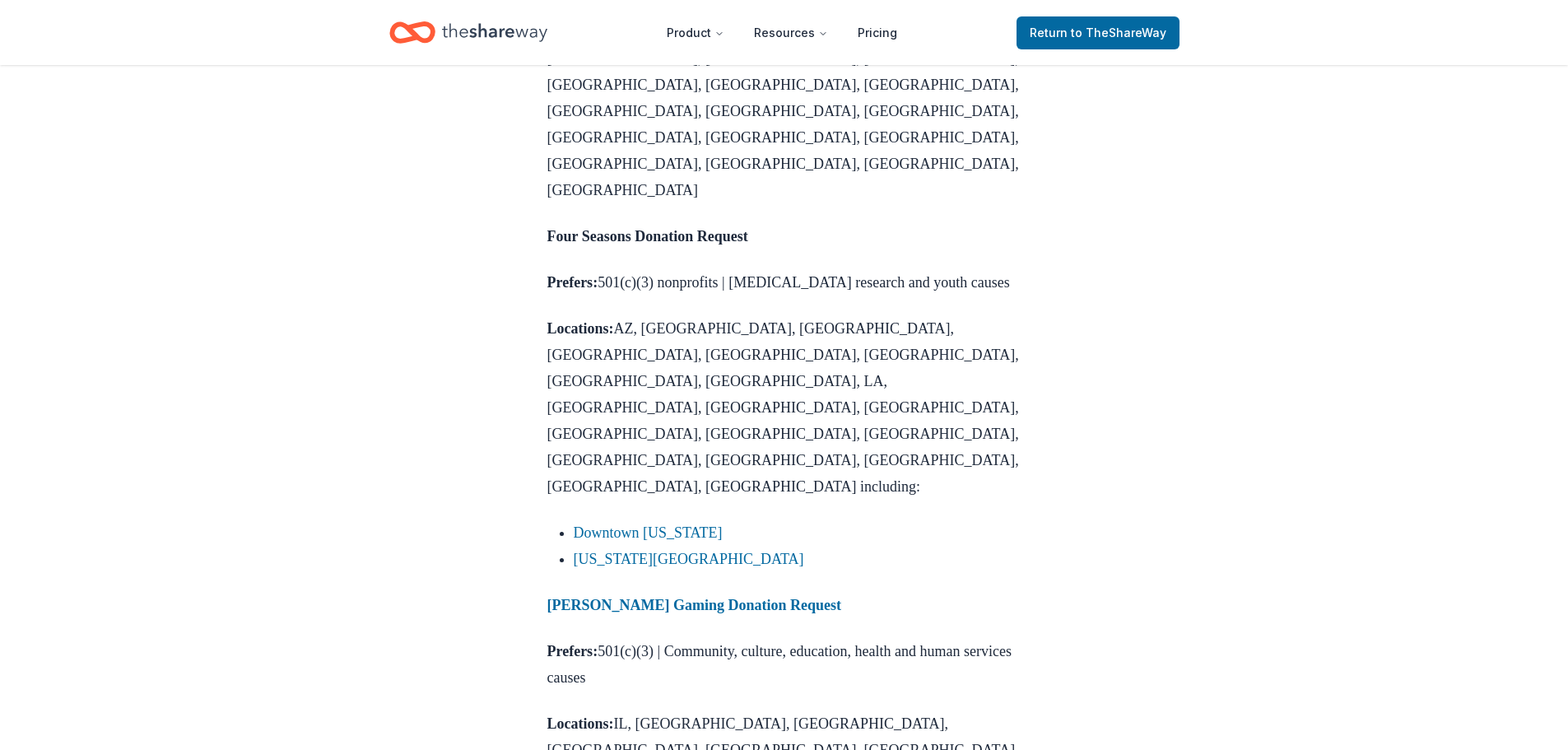
scroll to position [2305, 0]
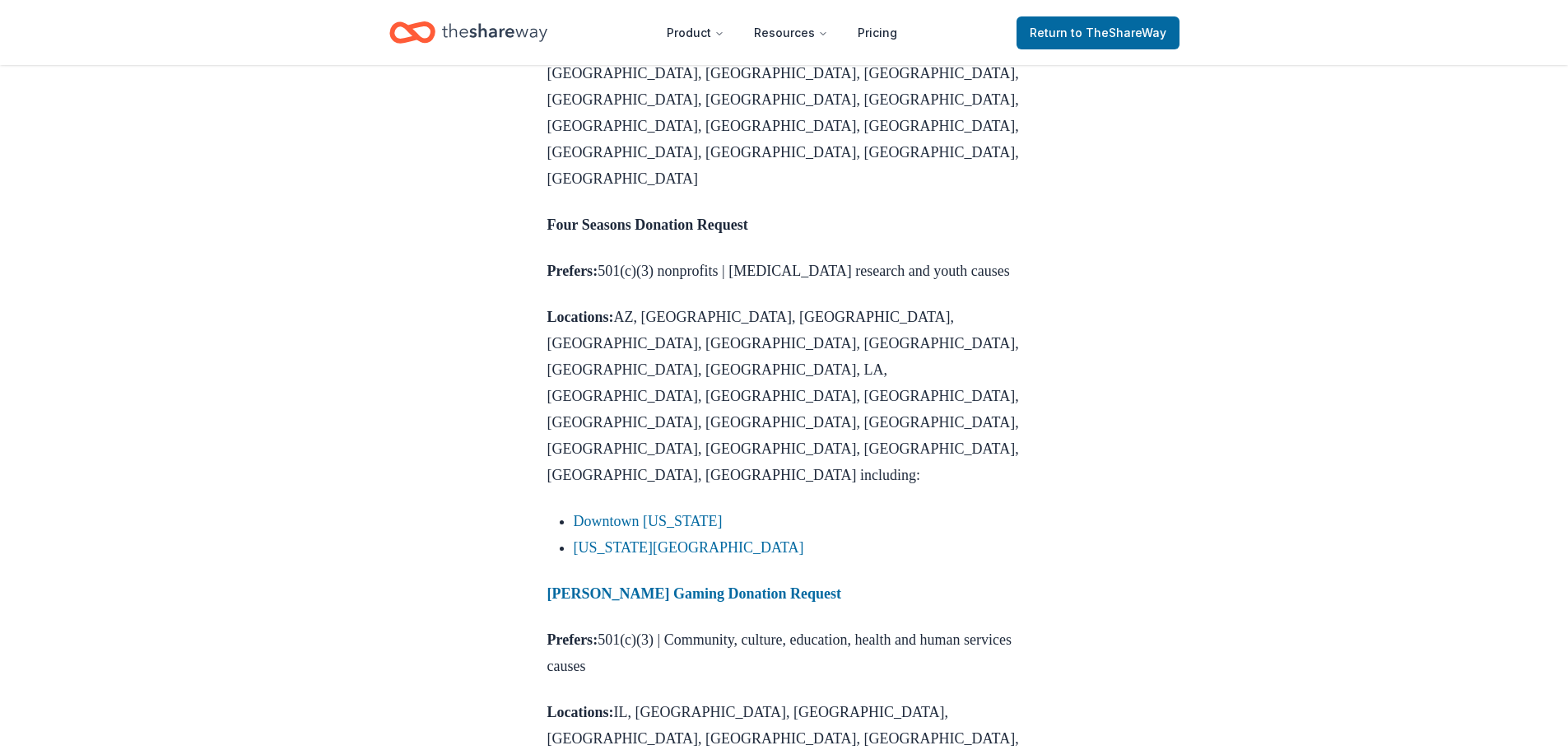
drag, startPoint x: 563, startPoint y: 412, endPoint x: 1129, endPoint y: 508, distance: 574.1
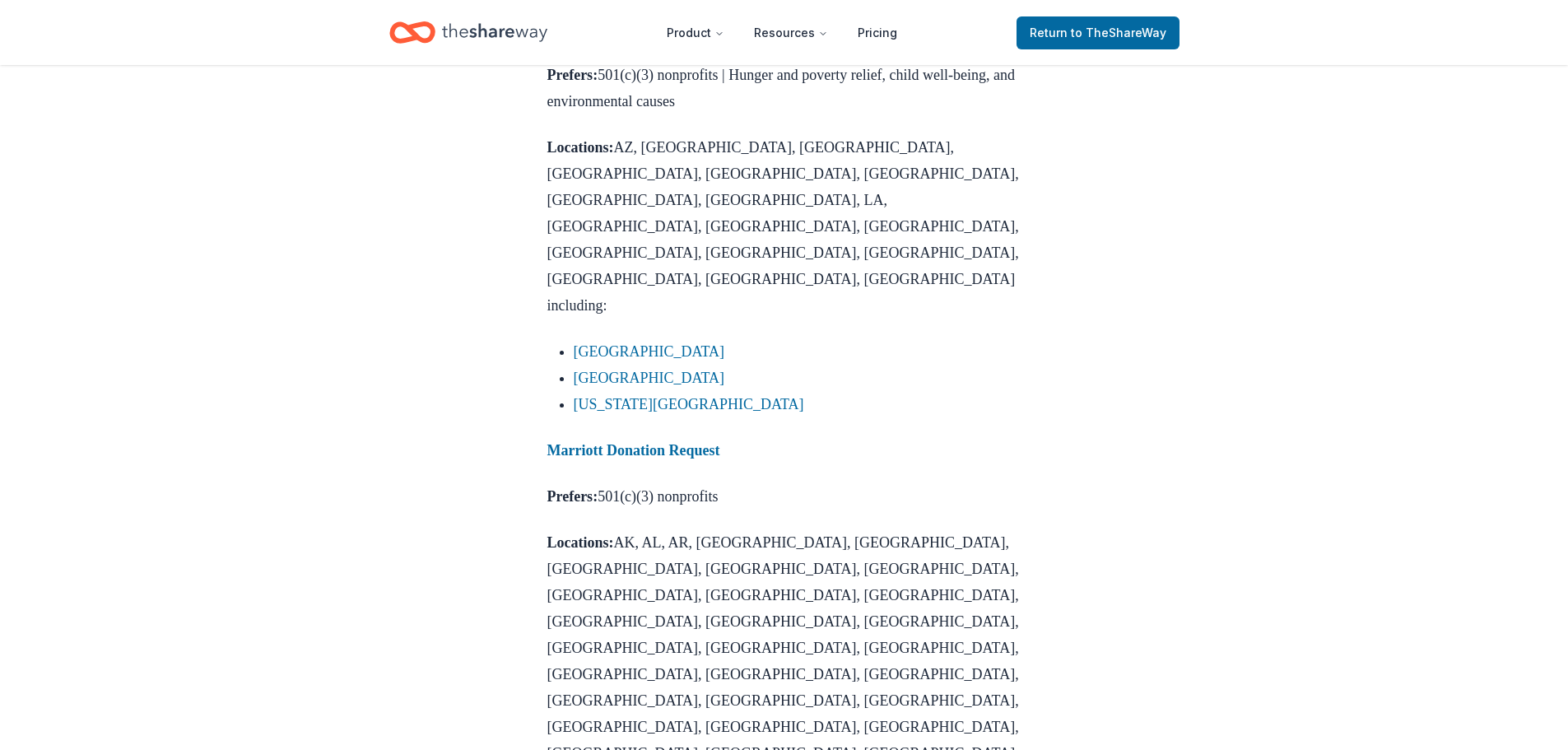
scroll to position [1317, 0]
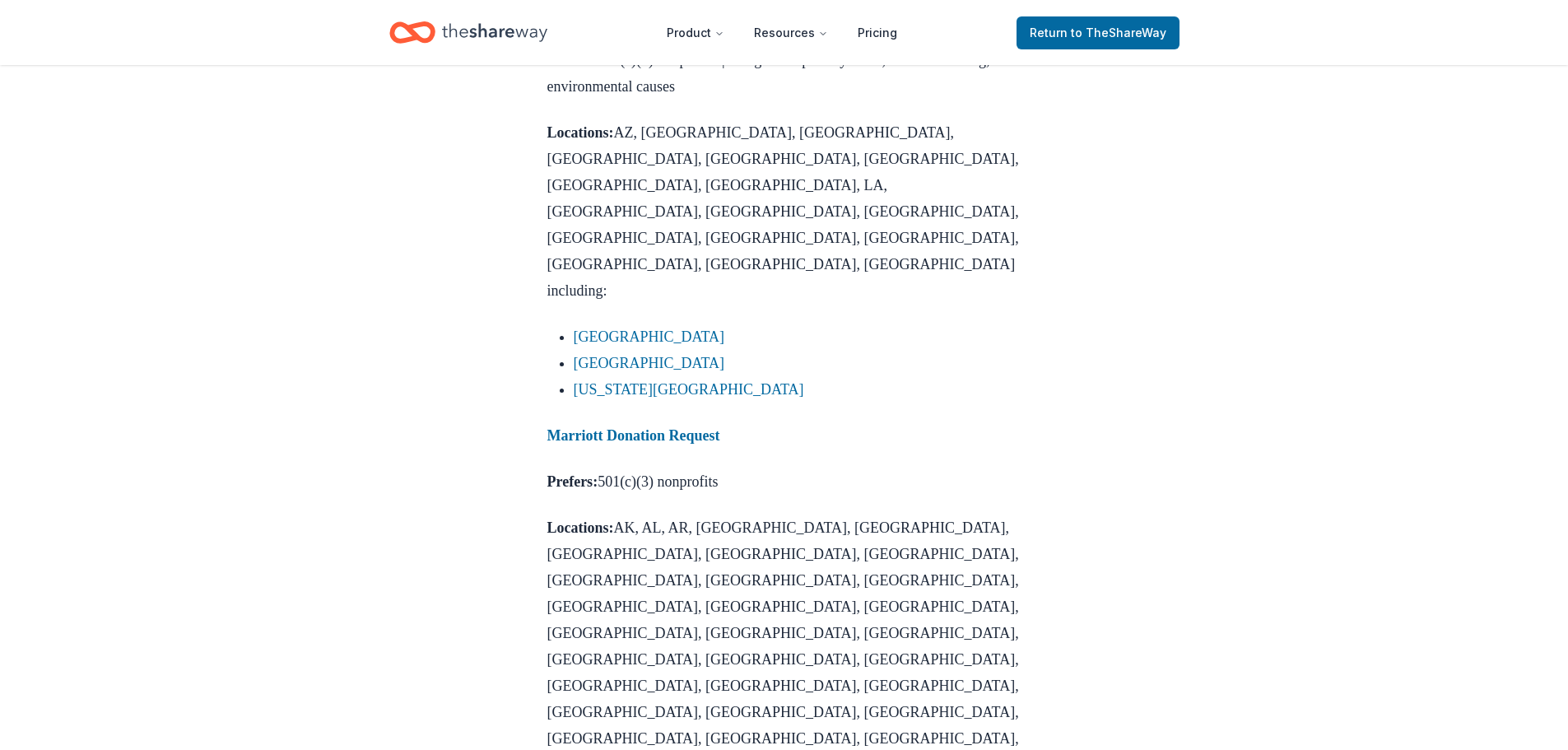
drag, startPoint x: 819, startPoint y: 416, endPoint x: 513, endPoint y: 417, distance: 306.0
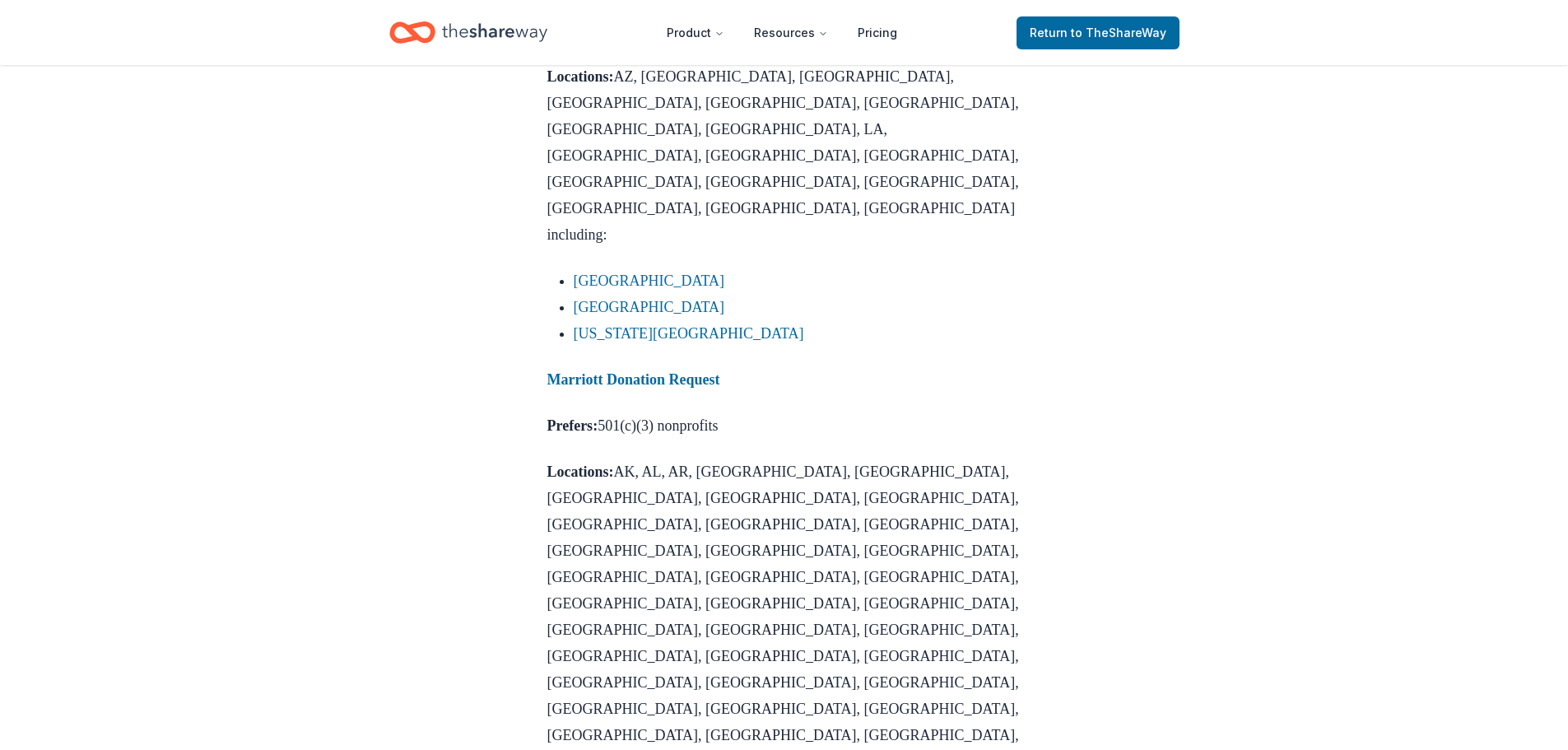
scroll to position [1399, 0]
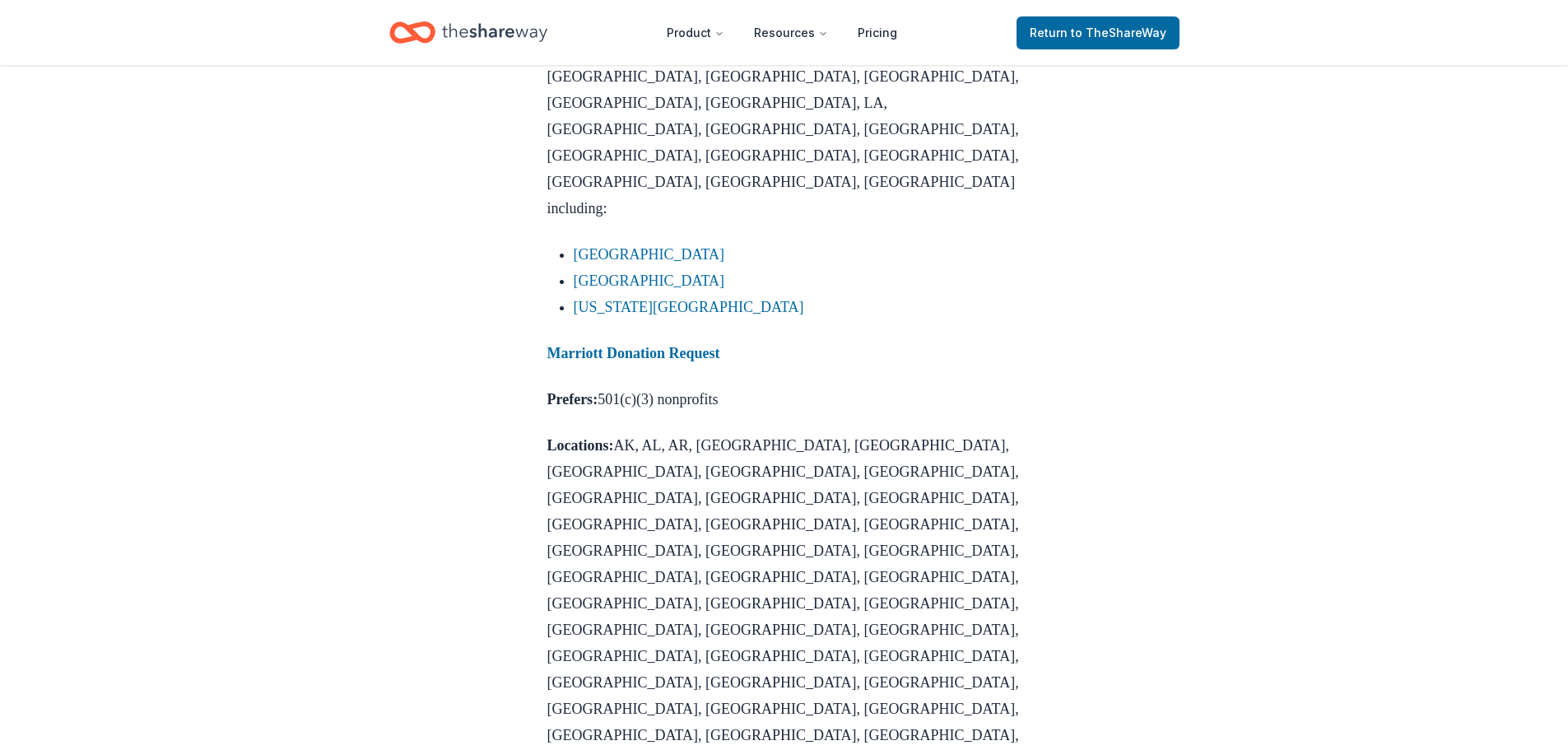
copy strong "Omni Hotel Donation Request"
drag, startPoint x: 580, startPoint y: 383, endPoint x: 870, endPoint y: 374, distance: 290.1
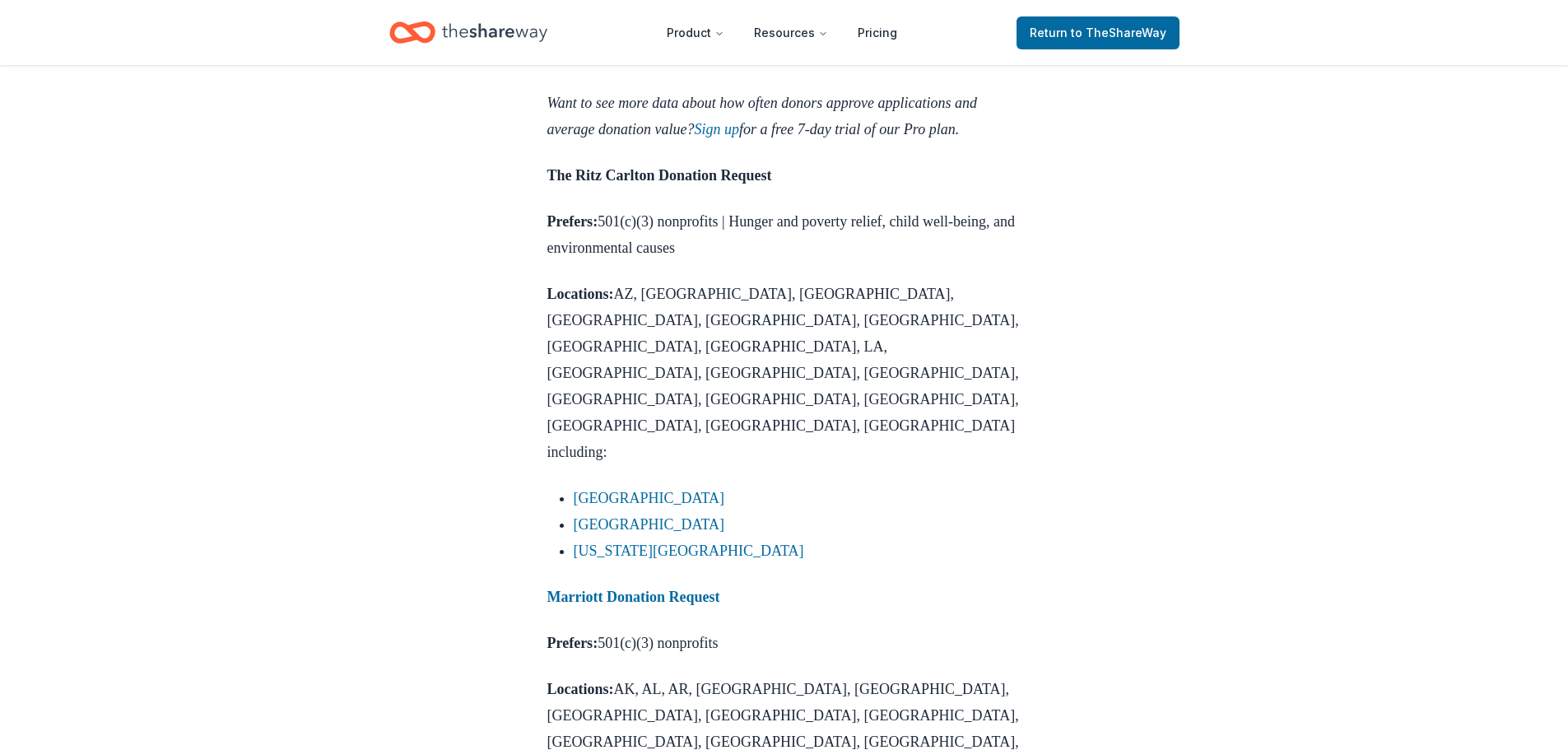
scroll to position [1235, 0]
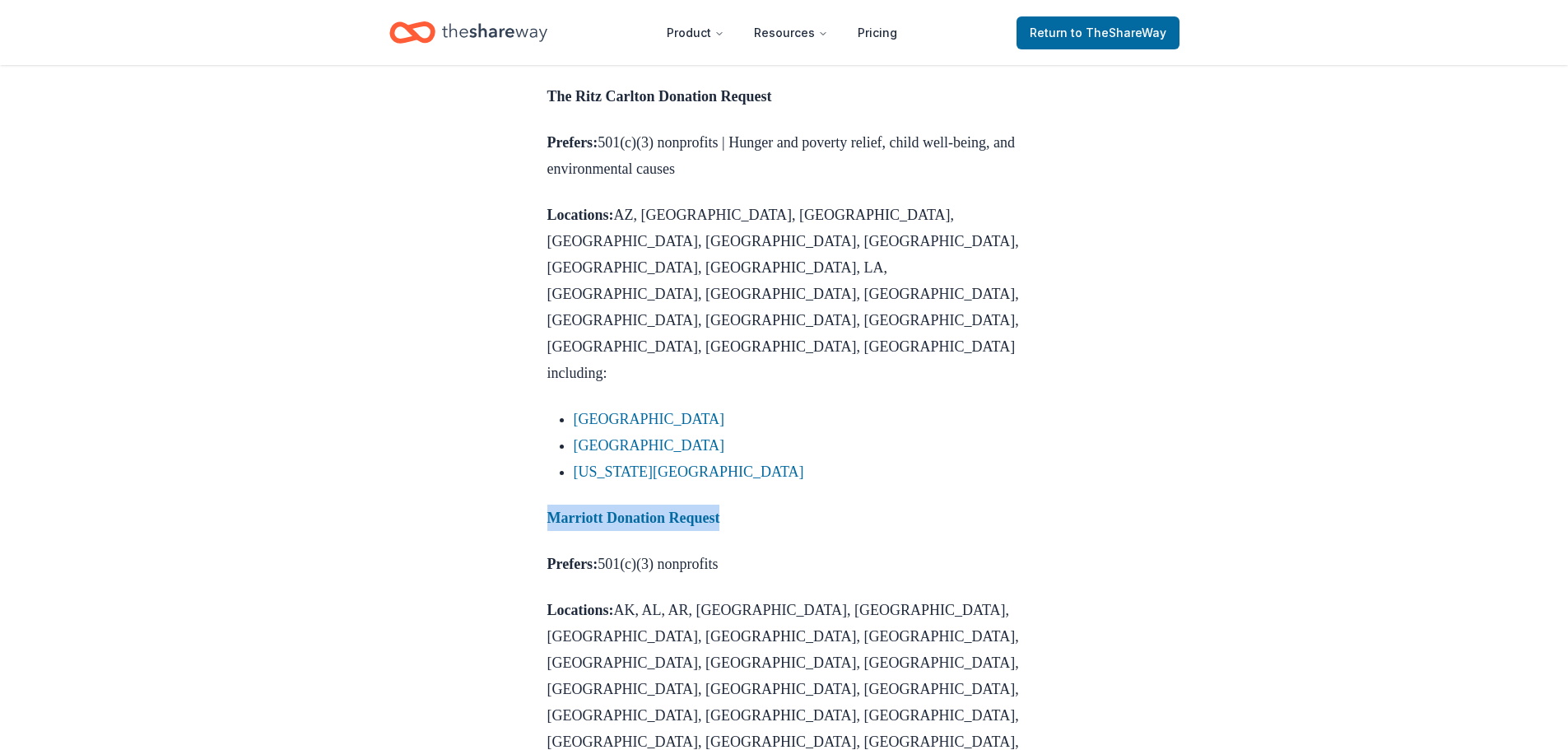
drag, startPoint x: 775, startPoint y: 305, endPoint x: 529, endPoint y: 307, distance: 246.0
copy strong "Marriott Donation Request"
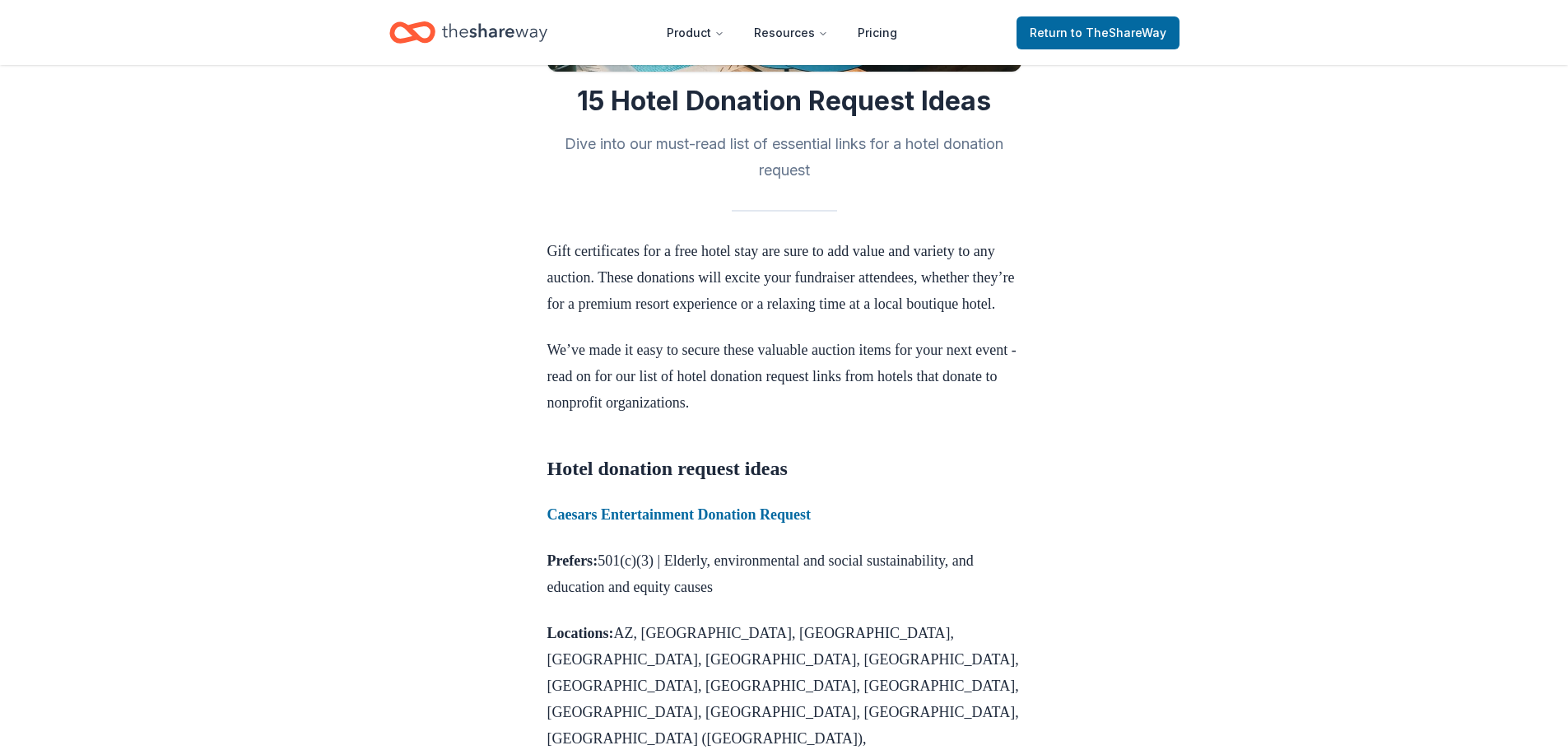
scroll to position [328, 0]
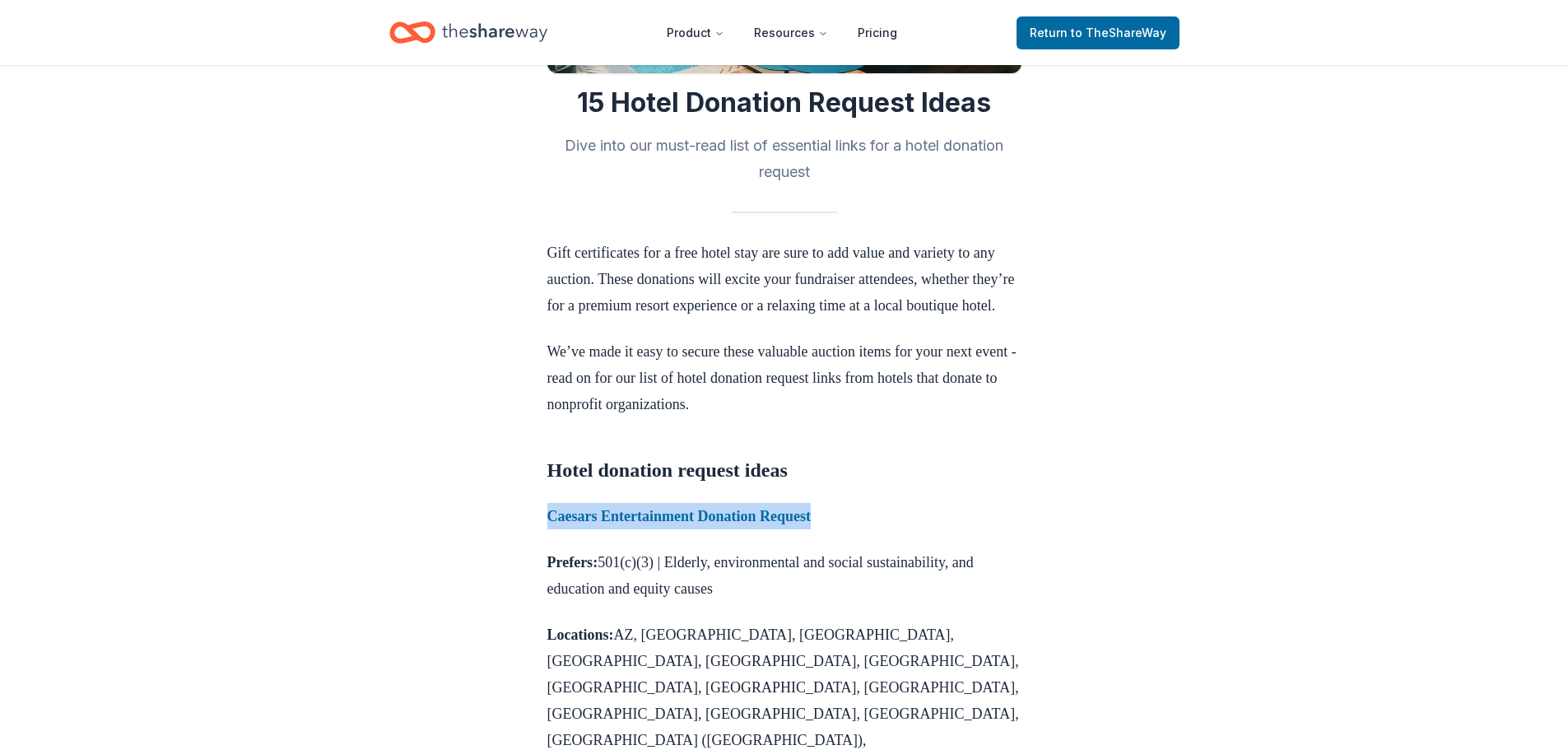
drag, startPoint x: 912, startPoint y: 534, endPoint x: 511, endPoint y: 538, distance: 401.0
copy strong "Caesars Entertainment Donation Request"
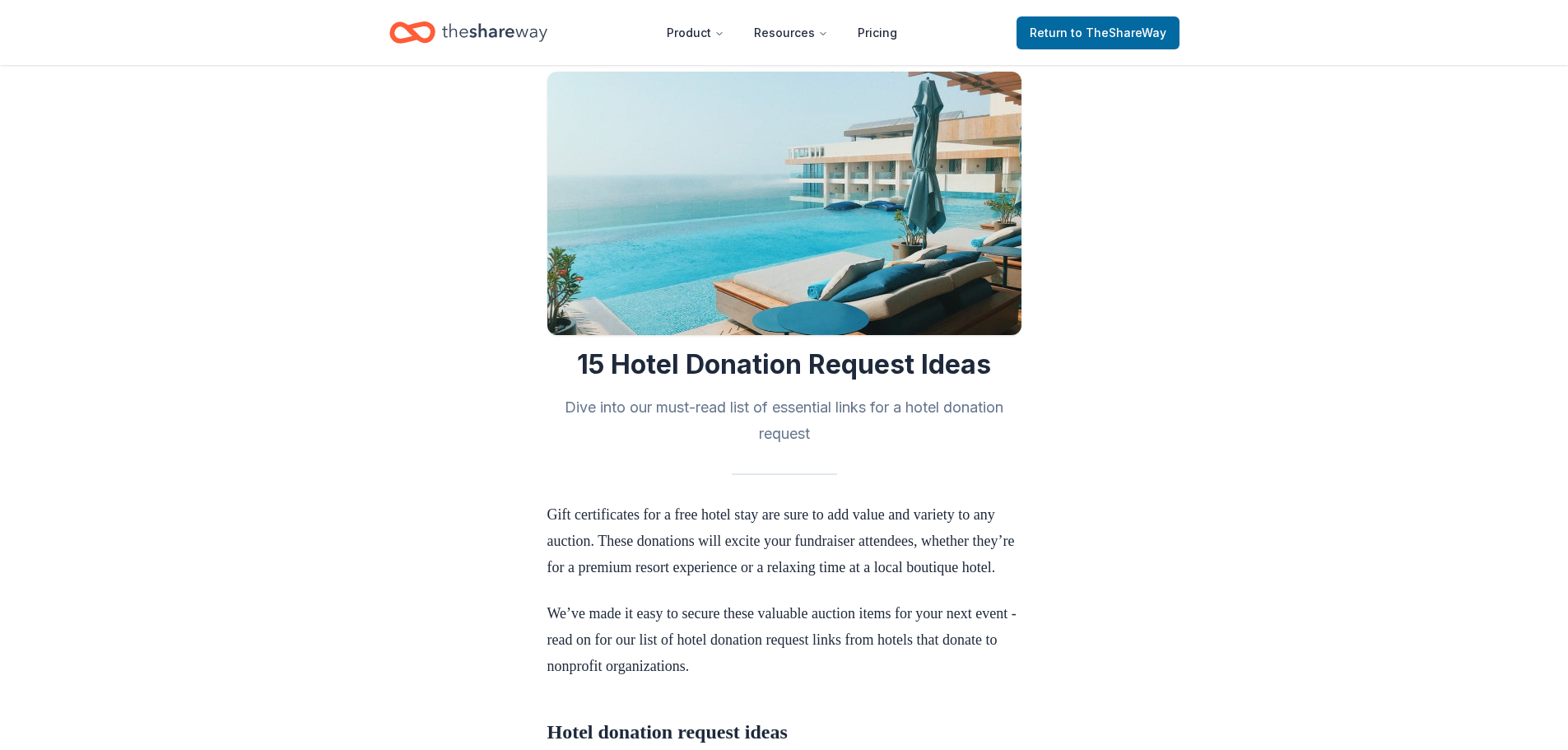
scroll to position [0, 0]
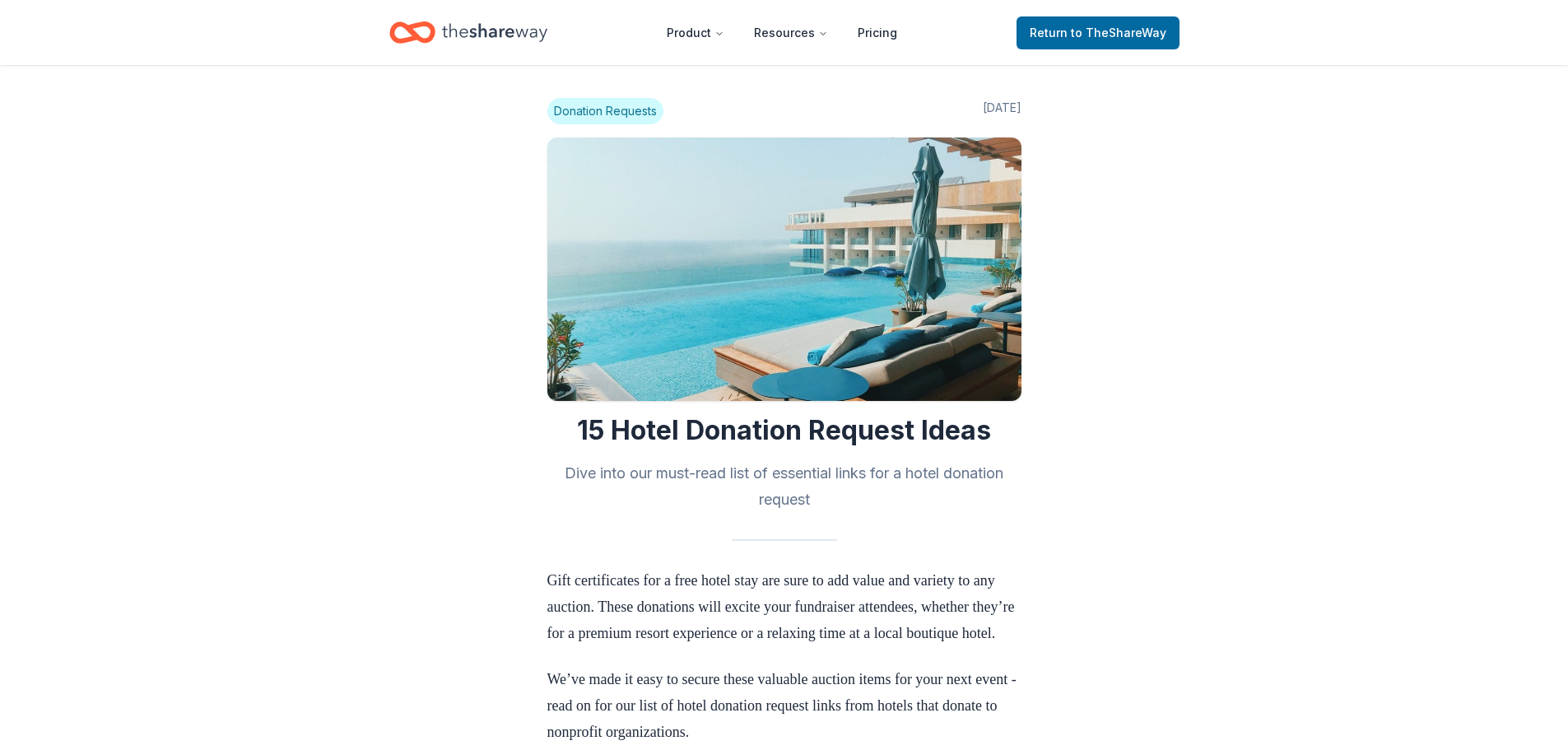
click at [492, 39] on icon "Home" at bounding box center [495, 32] width 106 height 34
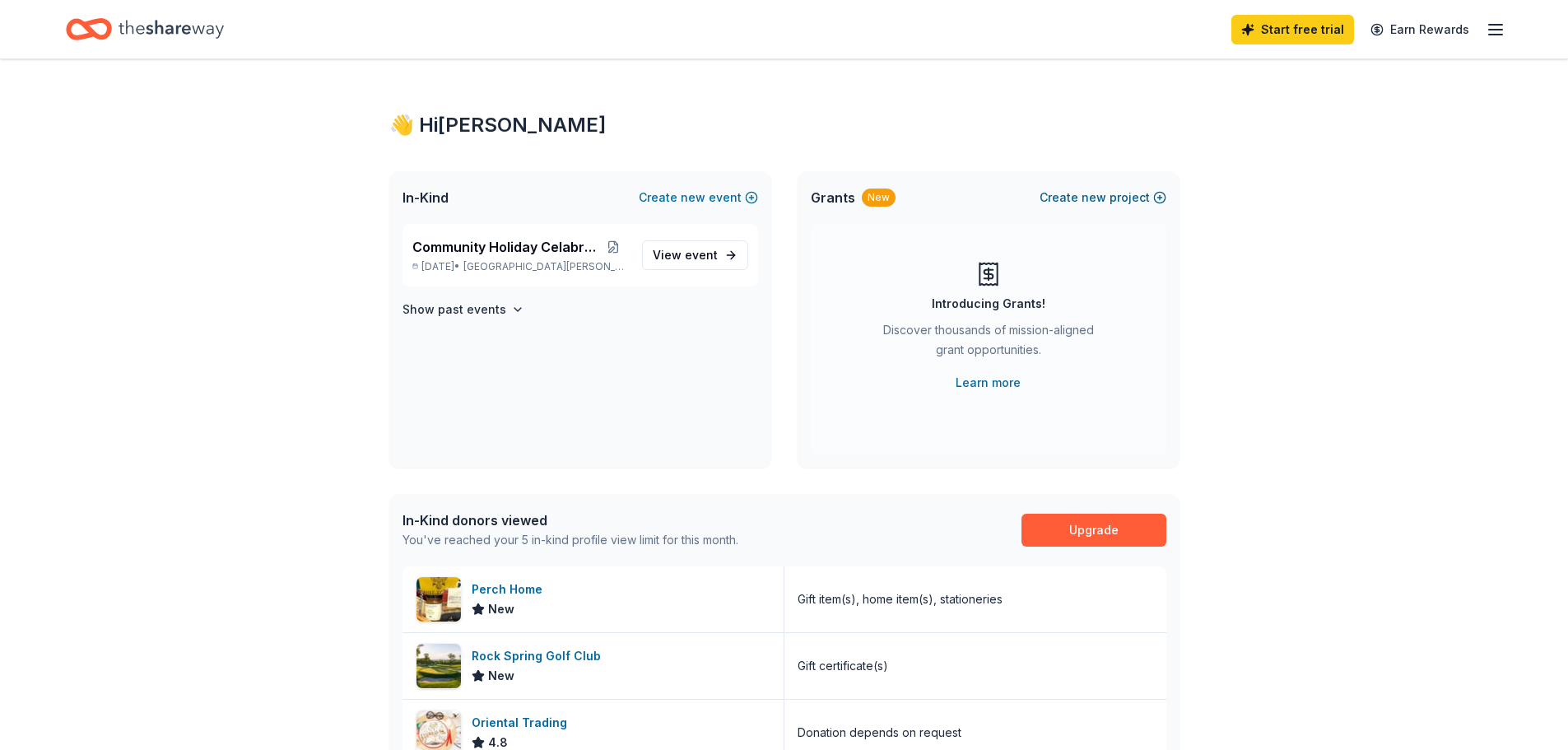
click at [1095, 193] on span "new" at bounding box center [1094, 197] width 25 height 20
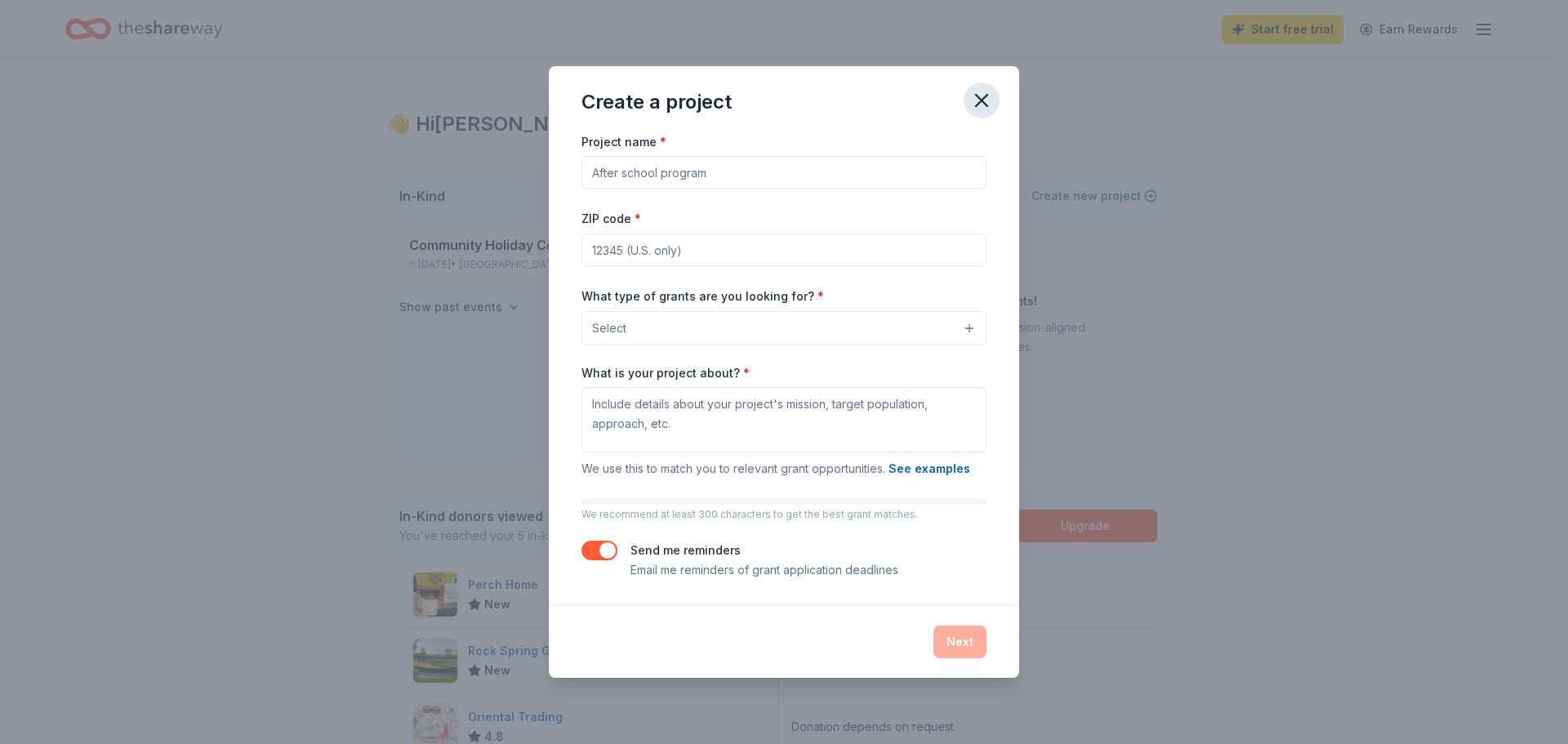
click at [976, 99] on icon "button" at bounding box center [981, 100] width 23 height 23
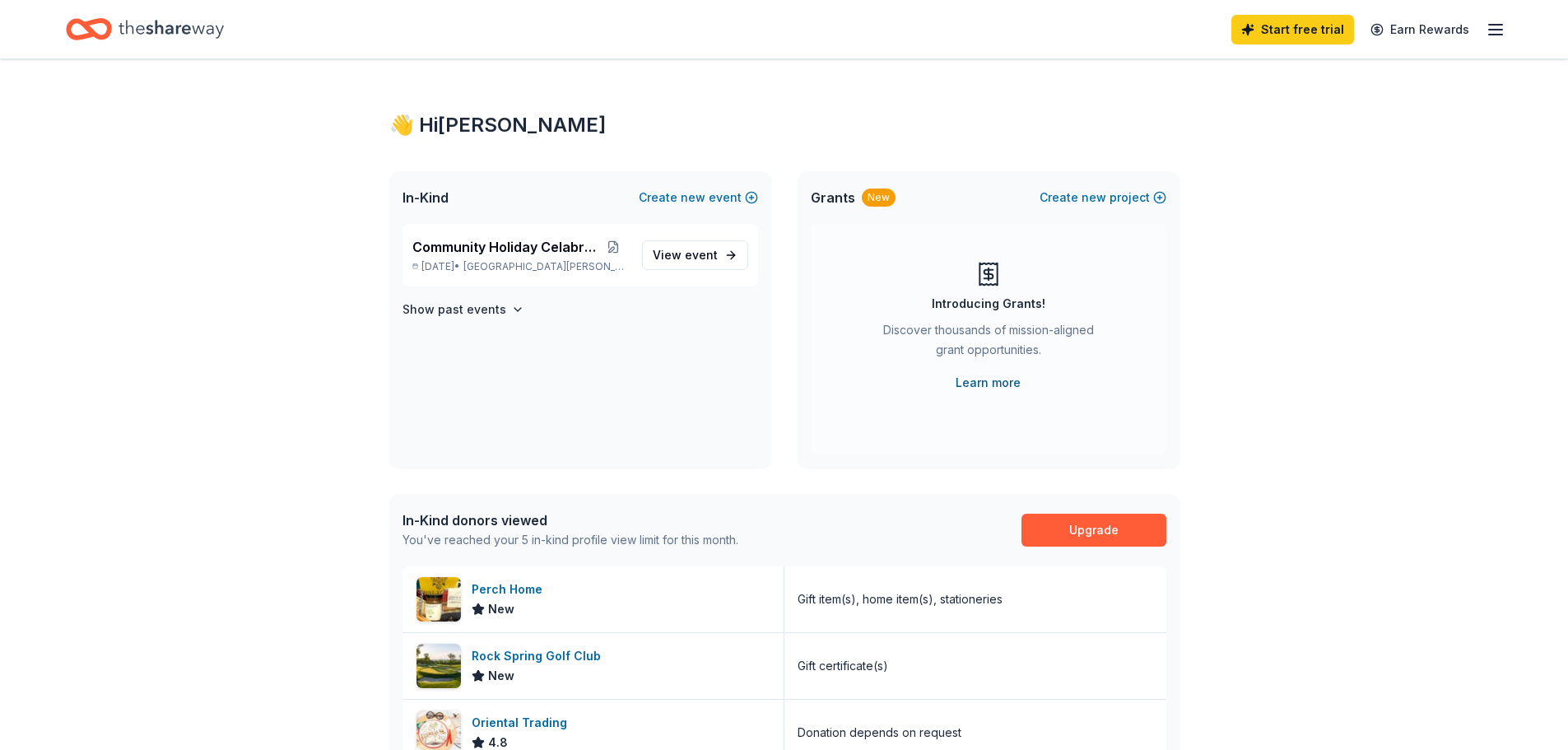
click at [972, 388] on link "Learn more" at bounding box center [988, 383] width 65 height 20
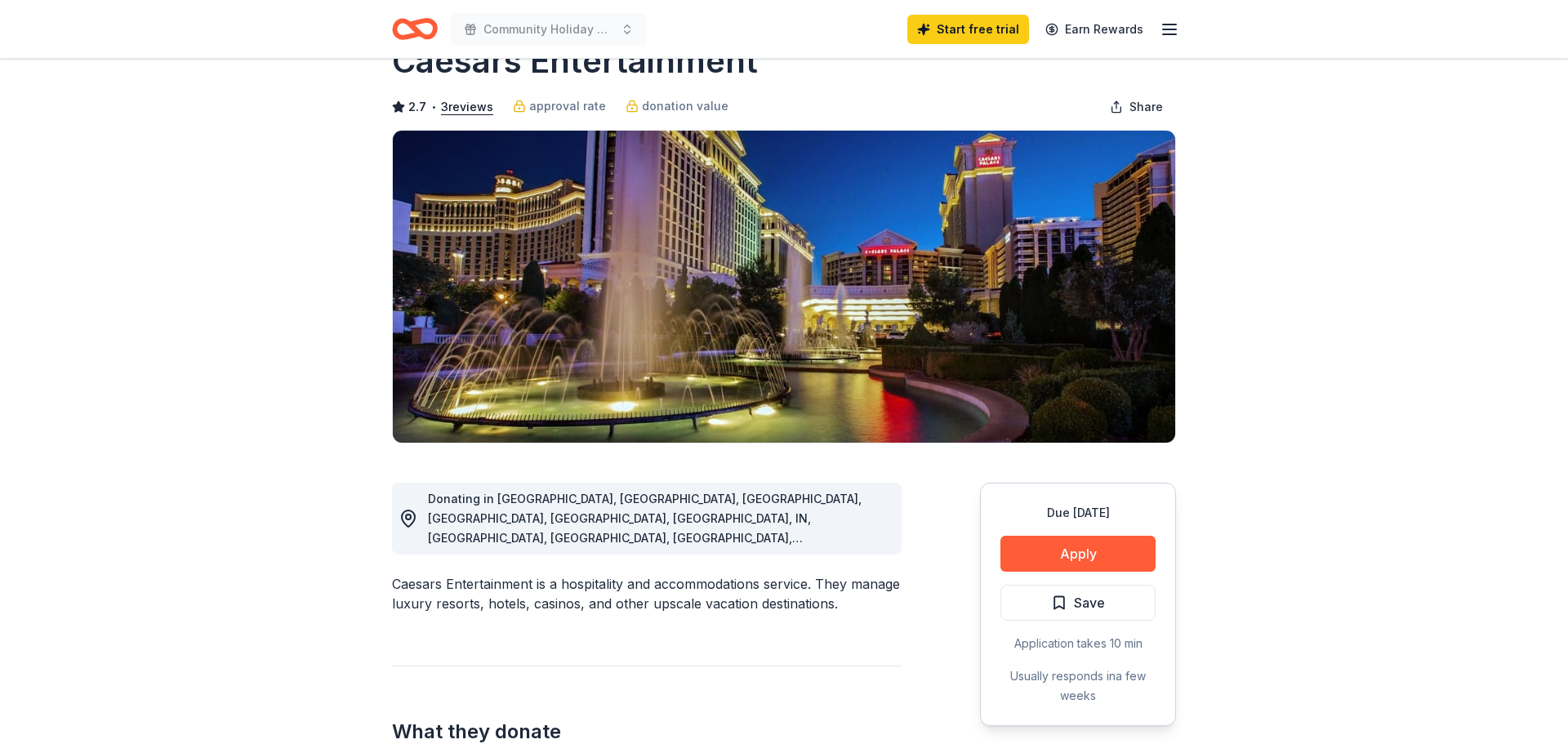
scroll to position [82, 0]
